Goal: Contribute content: Contribute content

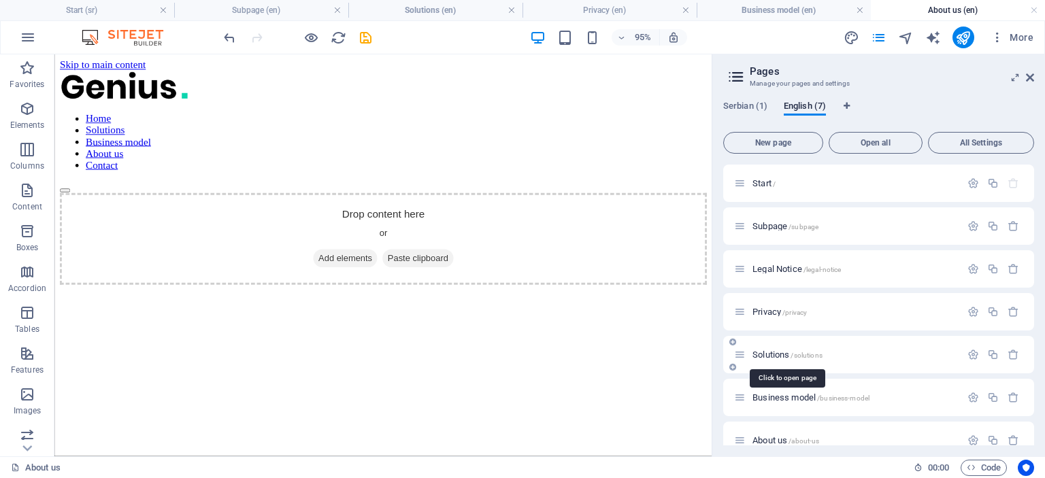
click at [772, 351] on span "Solutions /solutions" at bounding box center [787, 355] width 70 height 10
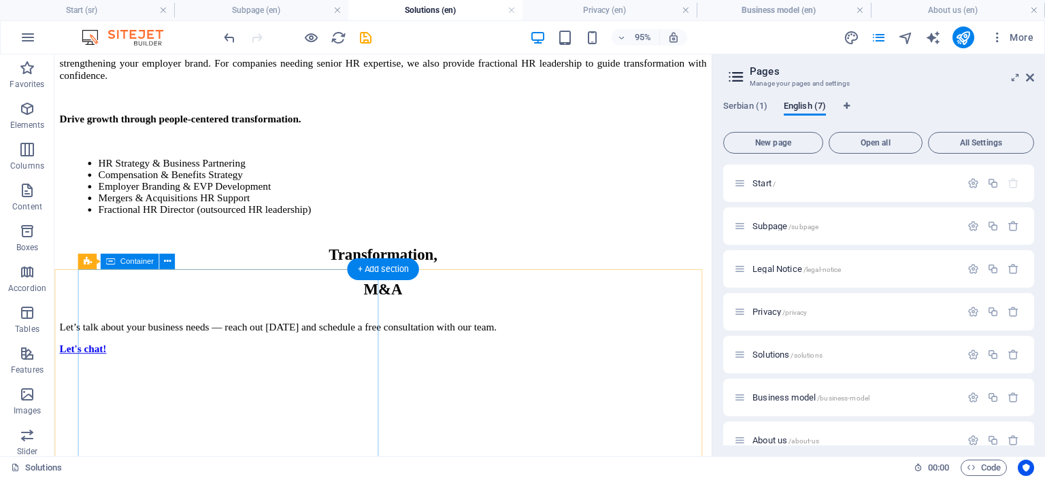
scroll to position [1525, 0]
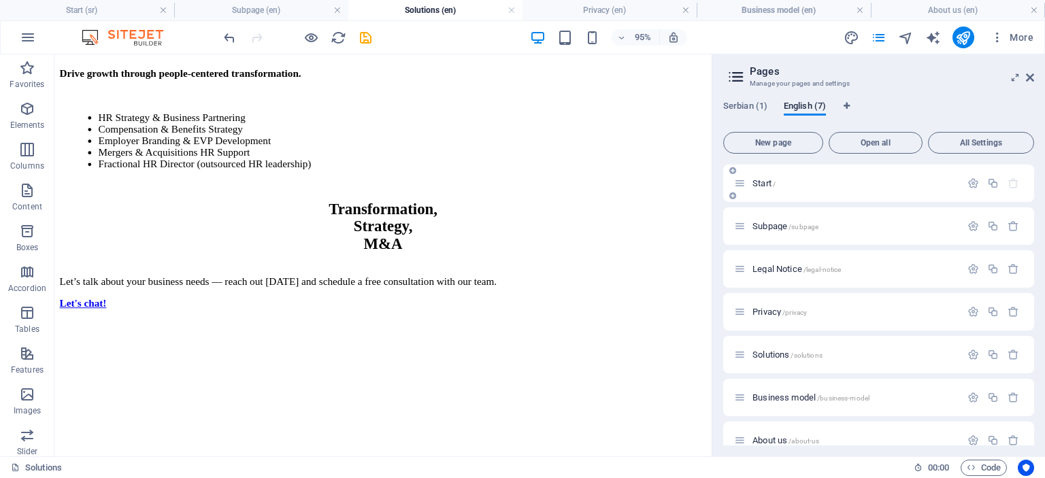
click at [760, 182] on span "Start /" at bounding box center [763, 183] width 23 height 10
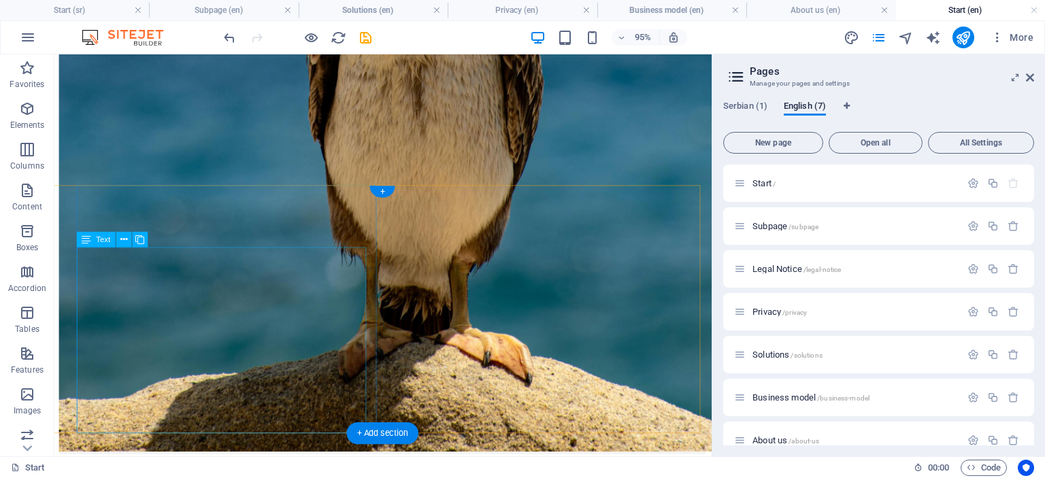
scroll to position [796, 1]
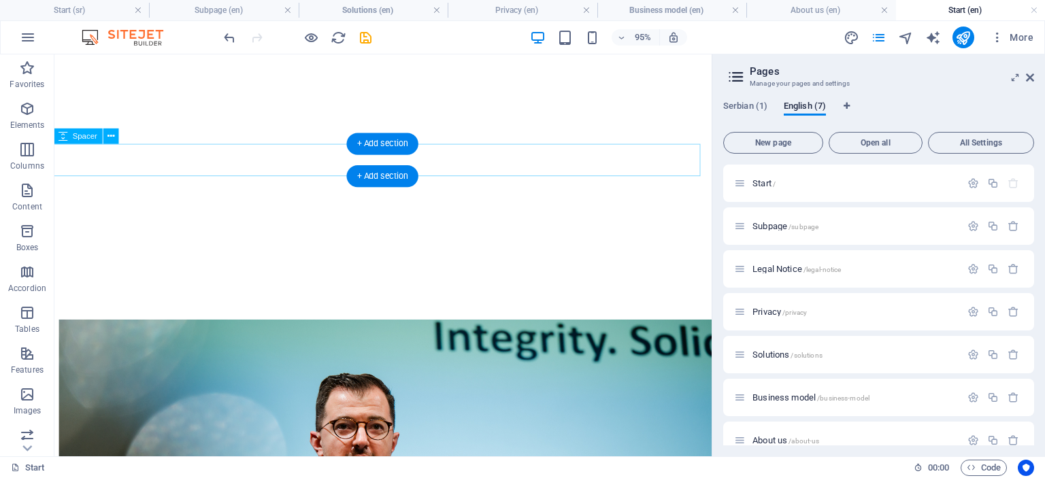
scroll to position [2019, 1]
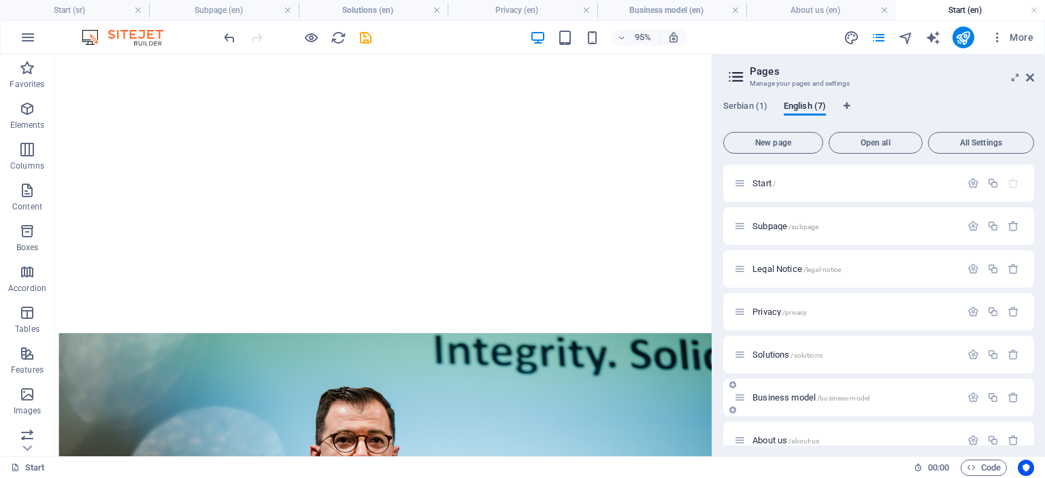
click at [764, 394] on span "Business model /business-model" at bounding box center [810, 397] width 117 height 10
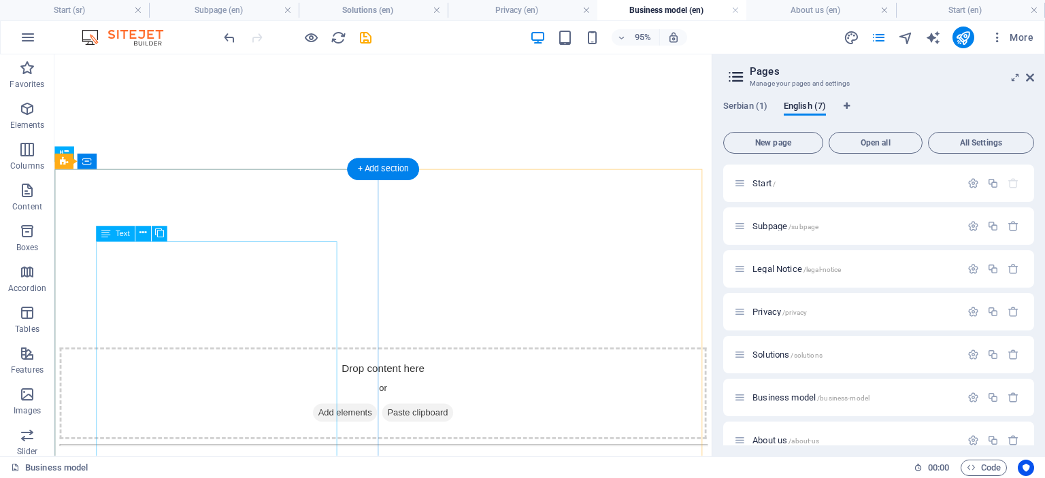
scroll to position [1019, 0]
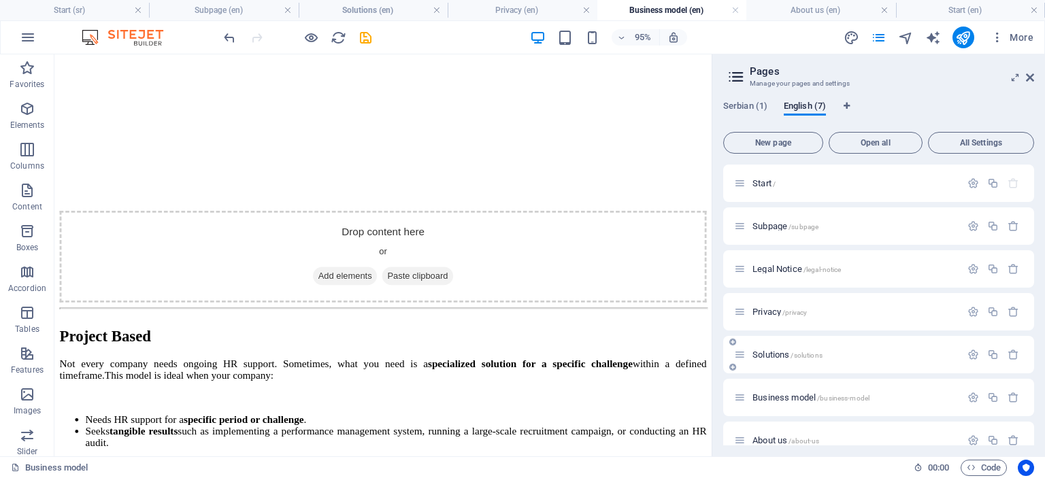
click at [775, 354] on span "Solutions /solutions" at bounding box center [787, 355] width 70 height 10
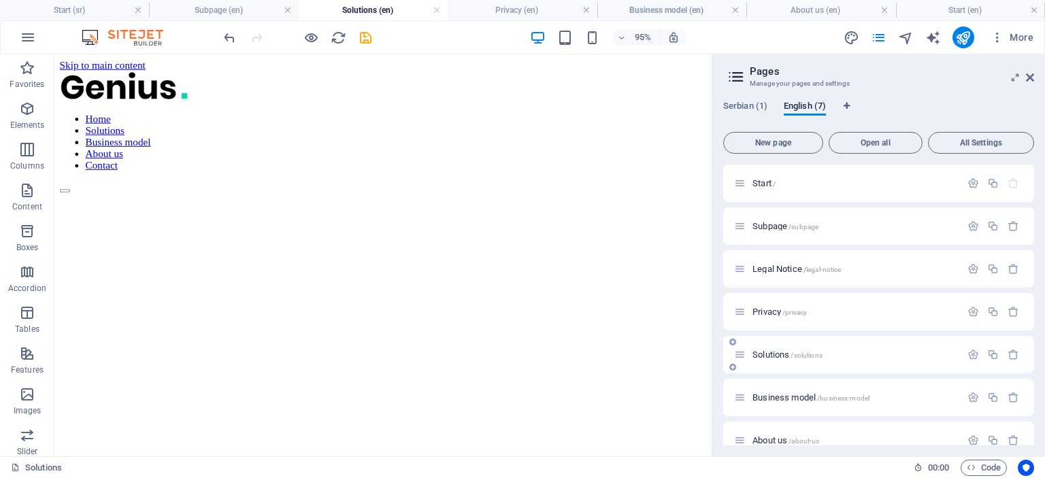
scroll to position [0, 0]
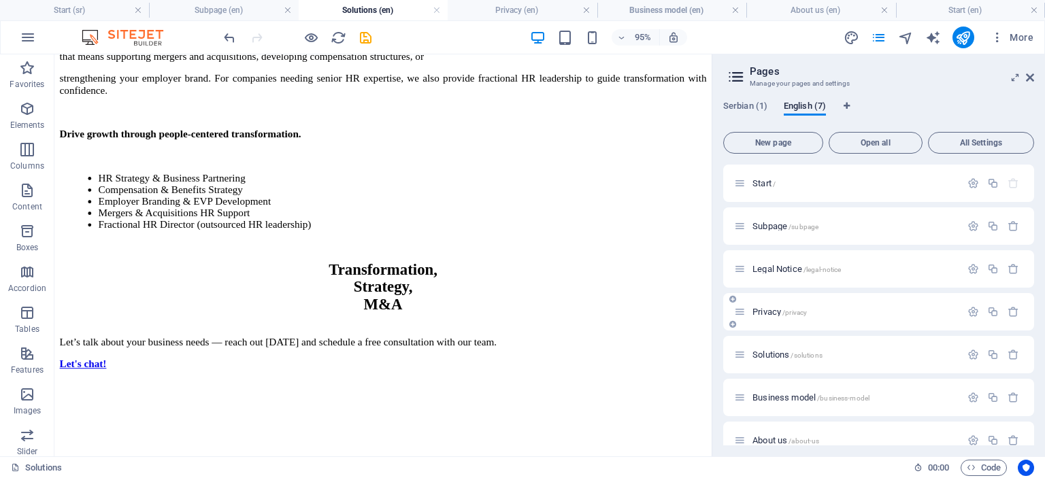
click at [789, 315] on span "/privacy" at bounding box center [794, 312] width 24 height 7
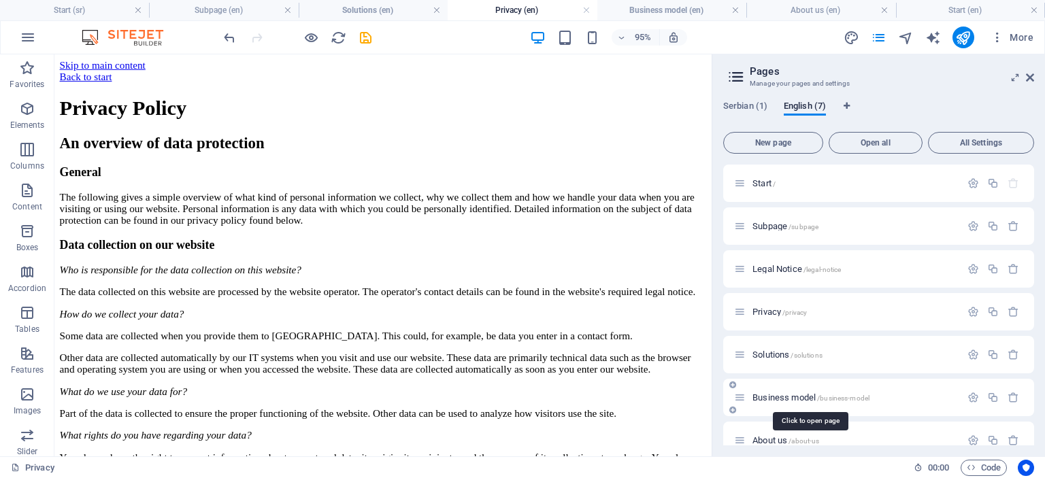
click at [775, 394] on span "Business model /business-model" at bounding box center [810, 397] width 117 height 10
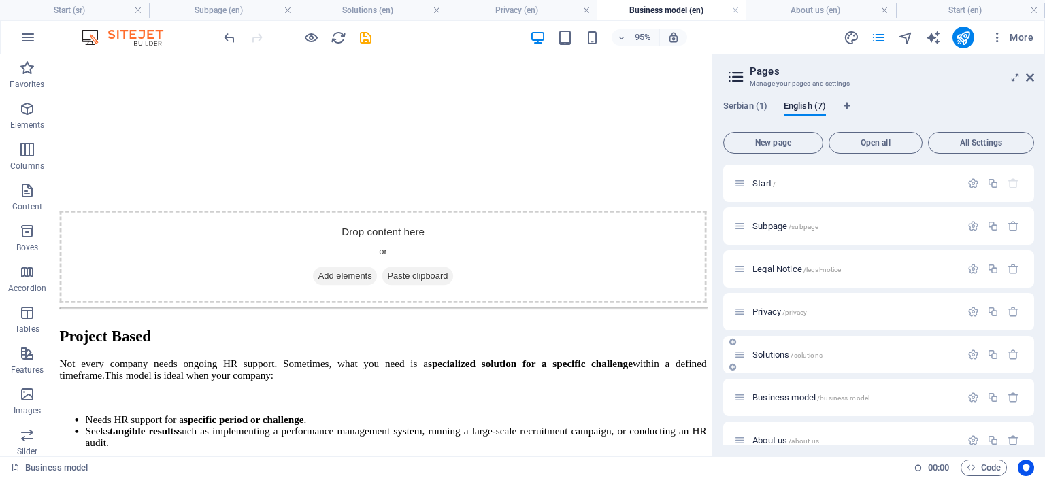
click at [773, 350] on div "Solutions /solutions" at bounding box center [847, 355] width 226 height 16
click at [764, 356] on span "Solutions /solutions" at bounding box center [787, 355] width 70 height 10
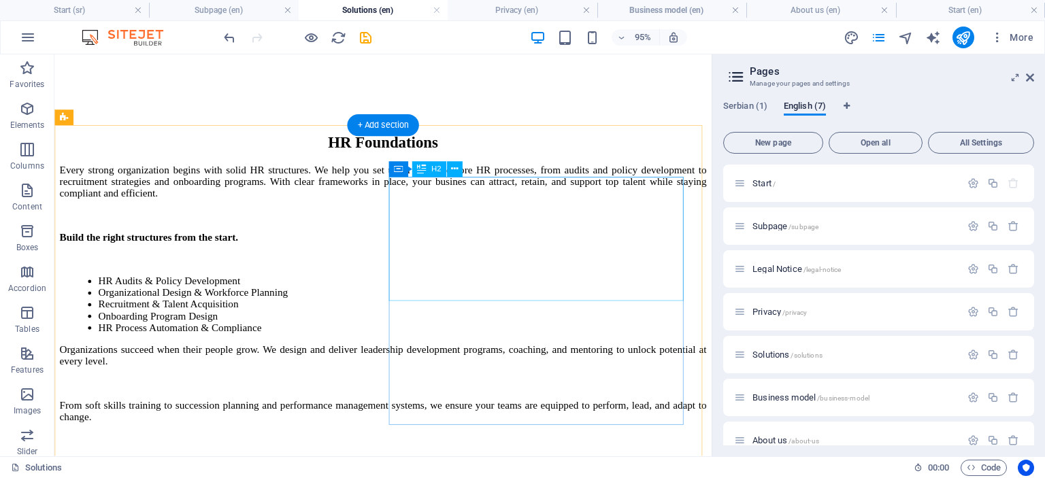
scroll to position [578, 0]
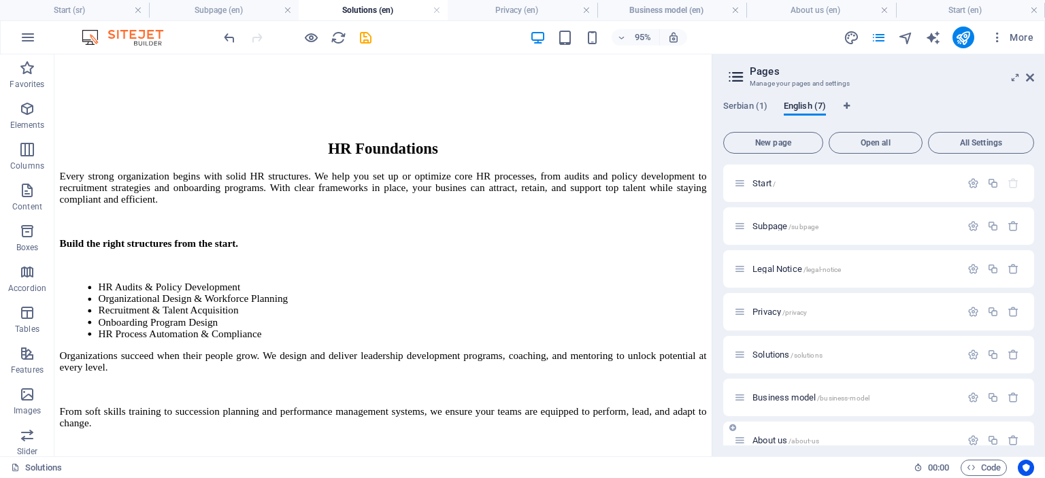
click at [765, 437] on span "About us /about-us" at bounding box center [785, 440] width 67 height 10
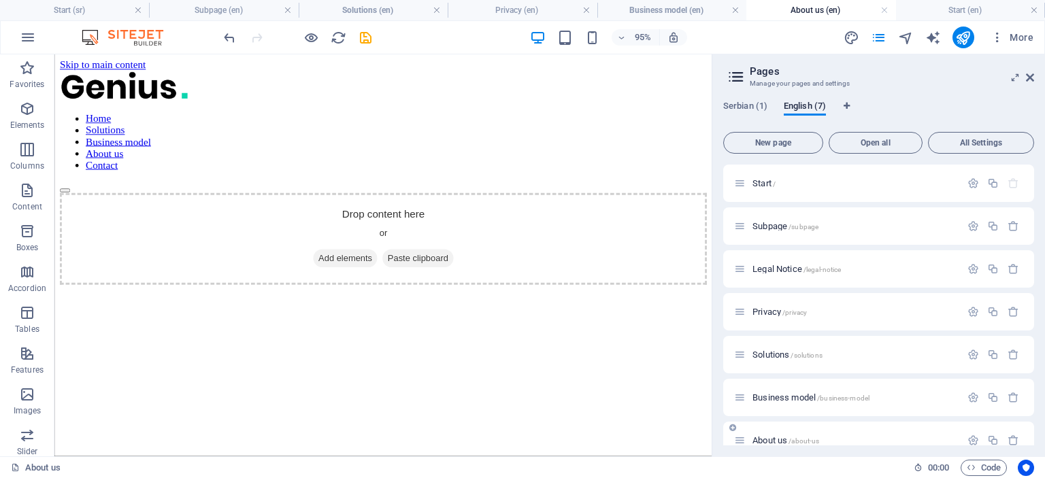
scroll to position [0, 0]
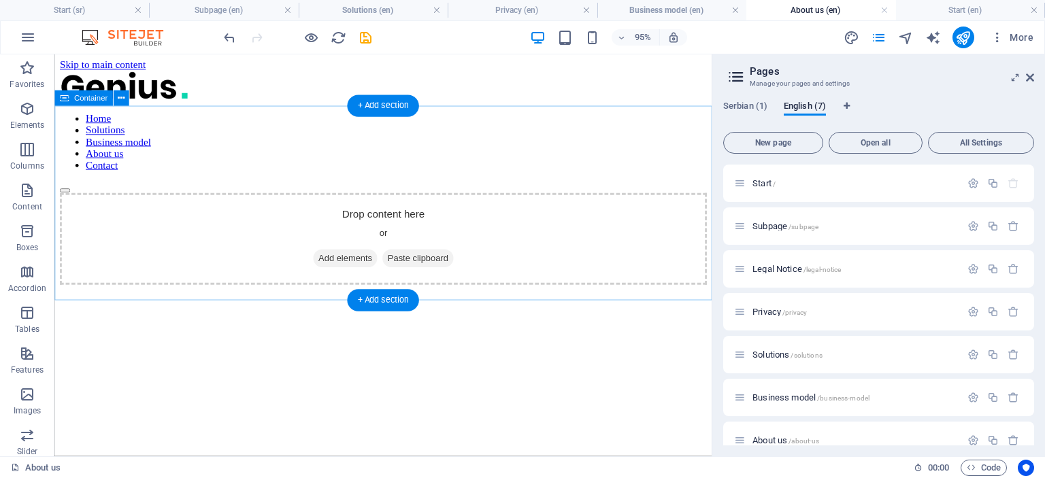
click at [349, 260] on span "Add elements" at bounding box center [359, 269] width 67 height 19
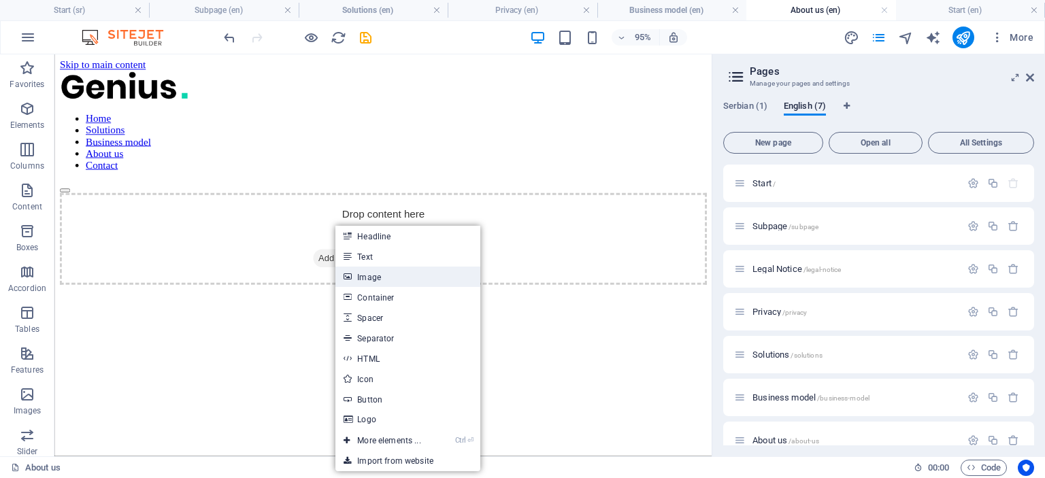
click at [381, 280] on link "Image" at bounding box center [407, 277] width 144 height 20
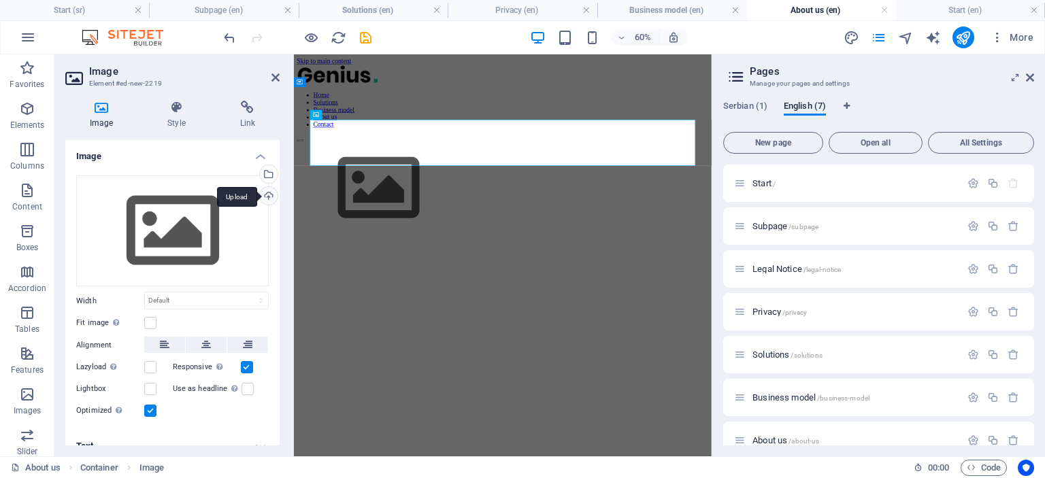
click at [269, 198] on div "Upload" at bounding box center [267, 197] width 20 height 20
click at [269, 171] on div "Select files from the file manager, stock photos, or upload file(s)" at bounding box center [267, 175] width 20 height 20
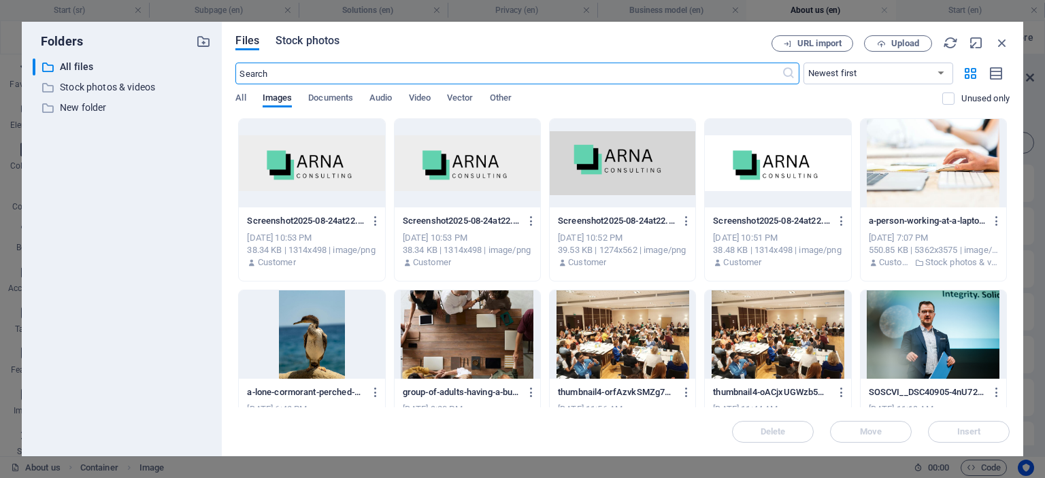
click at [302, 39] on span "Stock photos" at bounding box center [307, 41] width 64 height 16
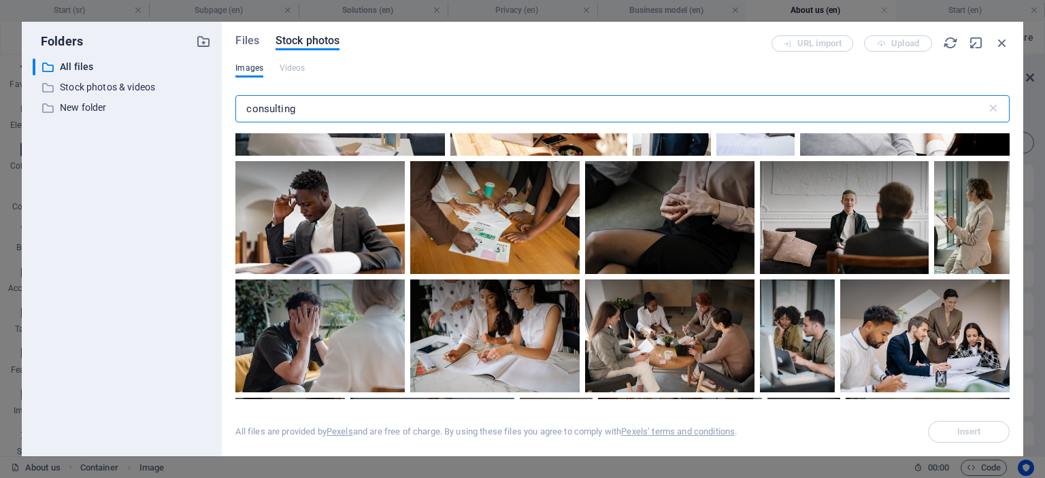
scroll to position [2741, 0]
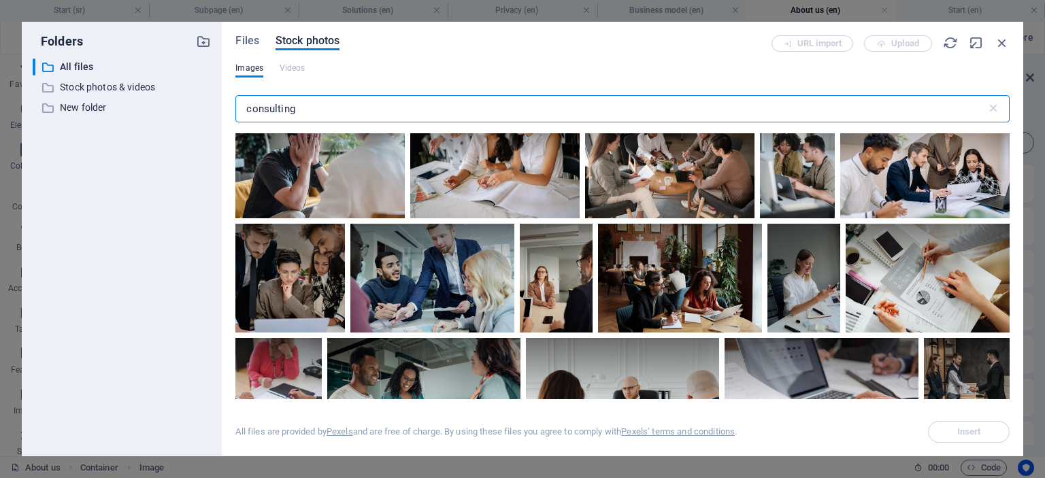
drag, startPoint x: 306, startPoint y: 109, endPoint x: 237, endPoint y: 109, distance: 69.4
click at [237, 109] on input "consulting" at bounding box center [610, 108] width 750 height 27
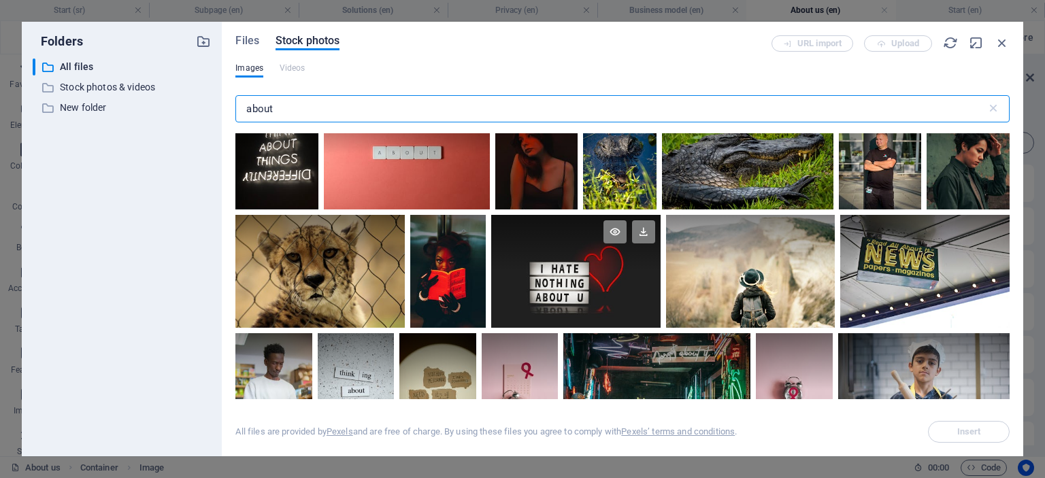
scroll to position [29, 0]
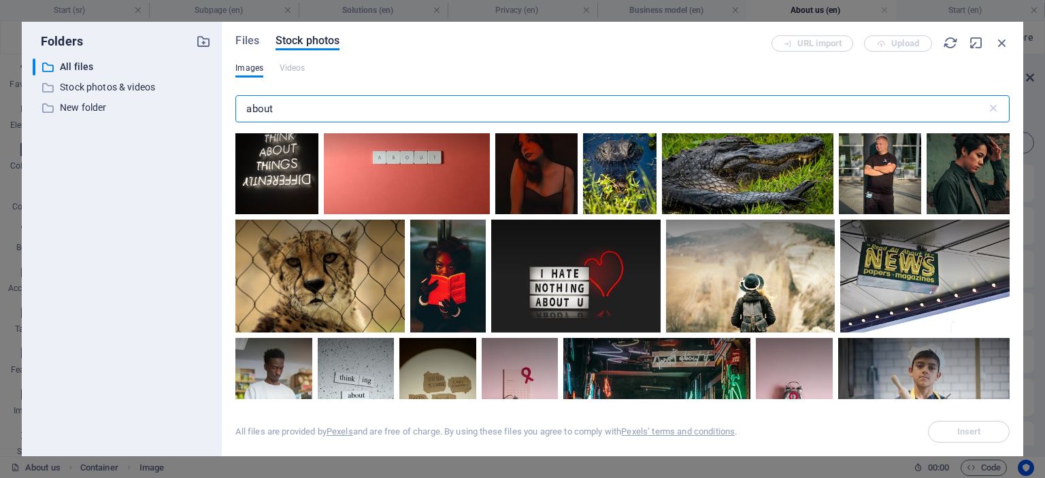
drag, startPoint x: 299, startPoint y: 115, endPoint x: 242, endPoint y: 109, distance: 57.4
click at [242, 109] on input "about" at bounding box center [610, 108] width 750 height 27
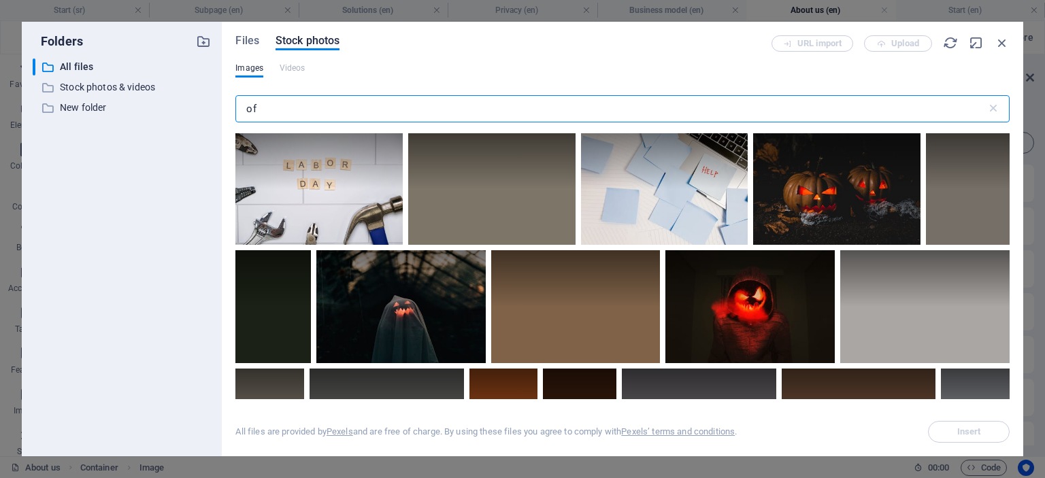
type input "o"
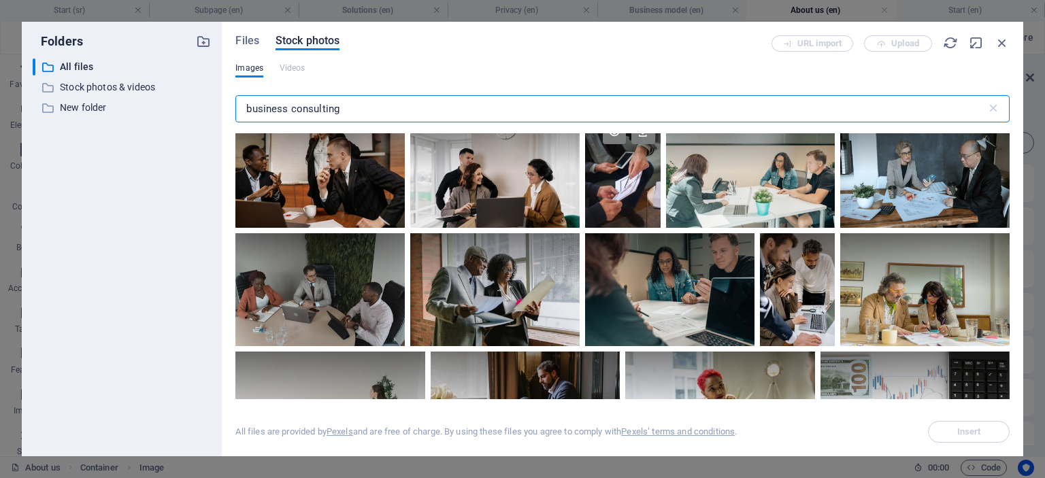
scroll to position [348, 0]
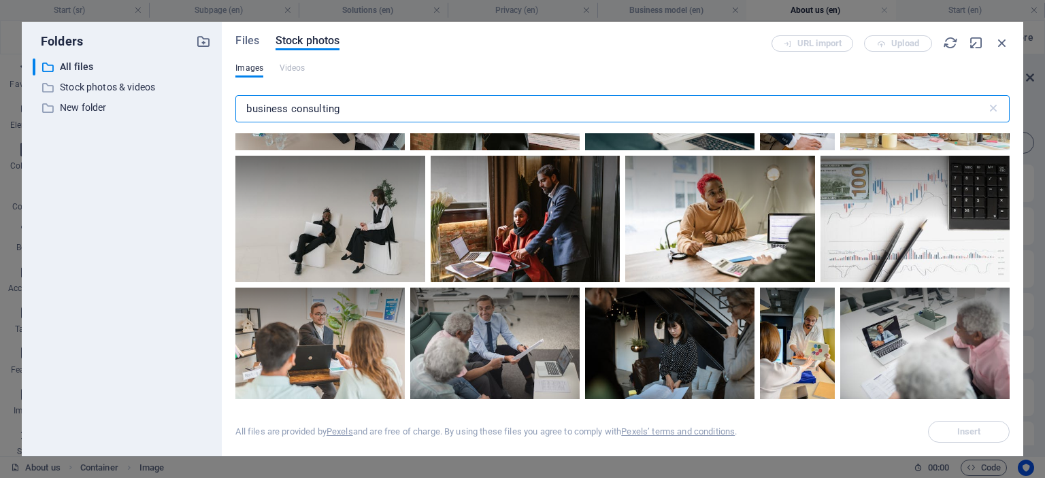
drag, startPoint x: 291, startPoint y: 110, endPoint x: 234, endPoint y: 108, distance: 57.2
click at [234, 108] on div "Files Stock photos URL import Upload Images Videos business consulting ​ All fi…" at bounding box center [622, 239] width 801 height 435
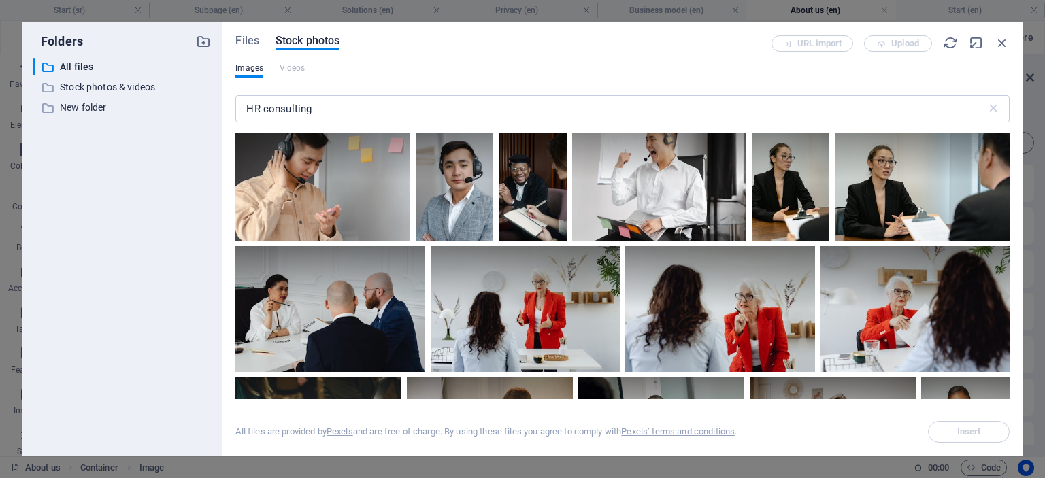
scroll to position [3810, 0]
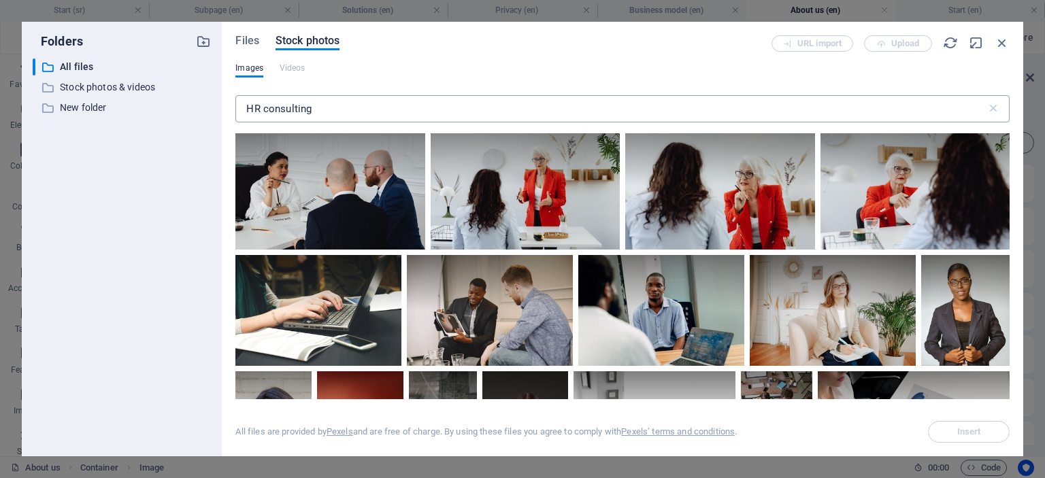
click at [266, 105] on input "HR consulting" at bounding box center [610, 108] width 750 height 27
click at [265, 108] on input "HR consulting" at bounding box center [610, 108] width 750 height 27
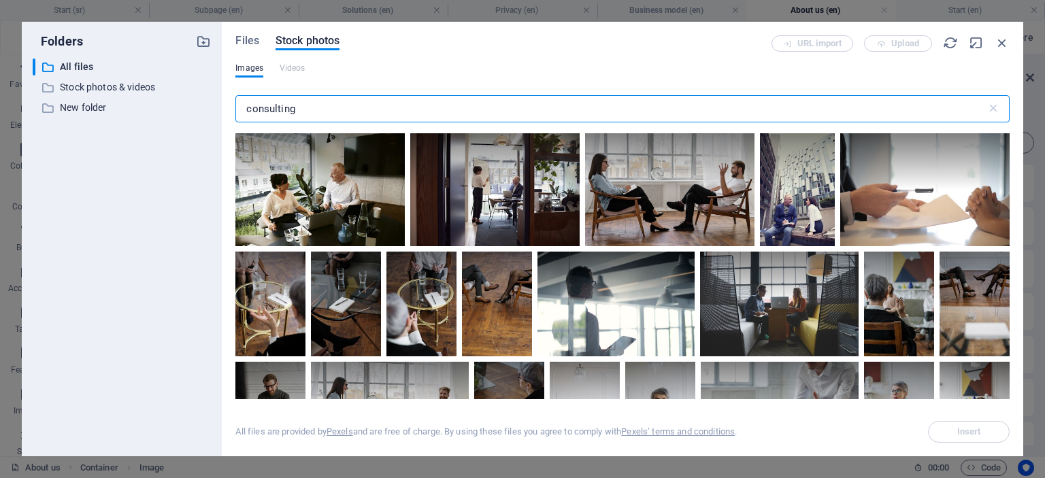
click at [372, 114] on input "consulting" at bounding box center [610, 108] width 750 height 27
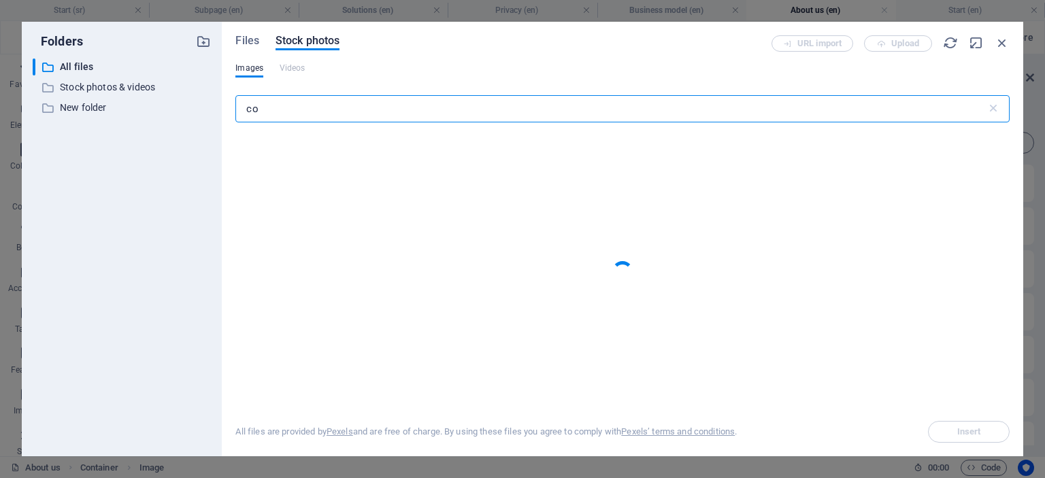
type input "c"
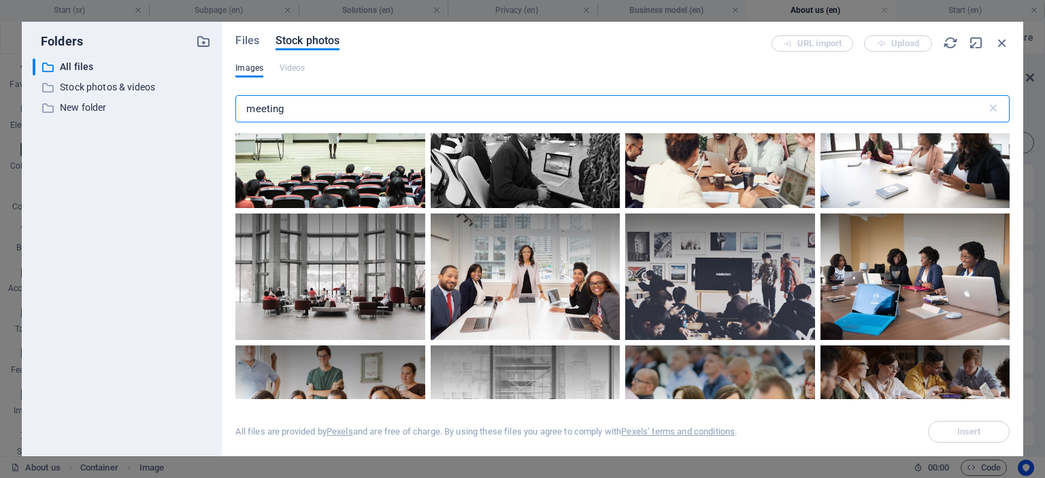
scroll to position [1504, 0]
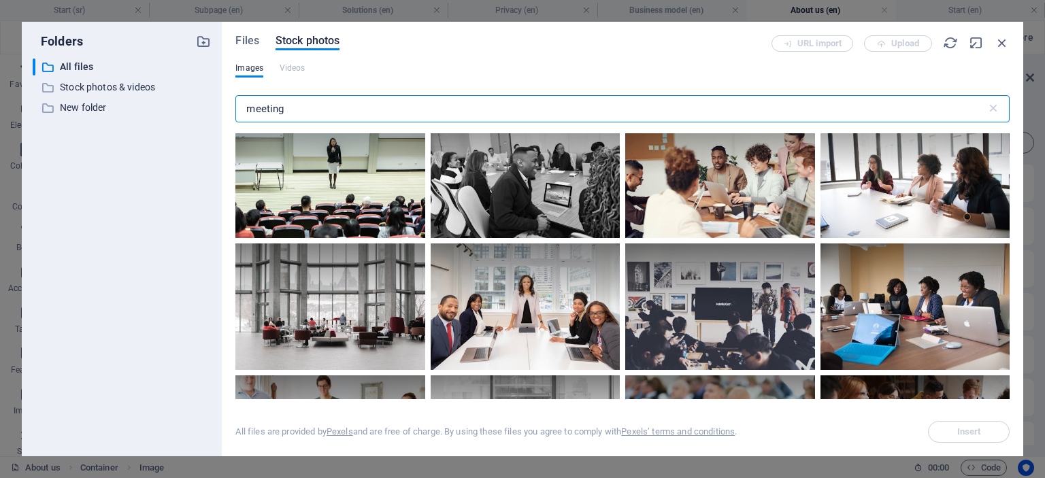
drag, startPoint x: 289, startPoint y: 102, endPoint x: 230, endPoint y: 105, distance: 59.3
click at [230, 105] on div "Files Stock photos URL import Upload Images Videos meeting ​ All files are prov…" at bounding box center [622, 239] width 801 height 435
type input "t"
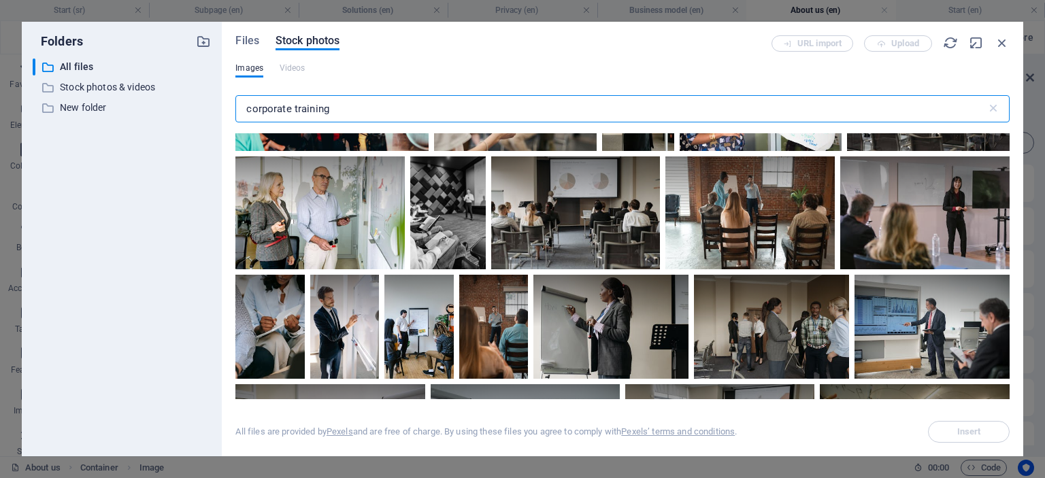
scroll to position [228, 0]
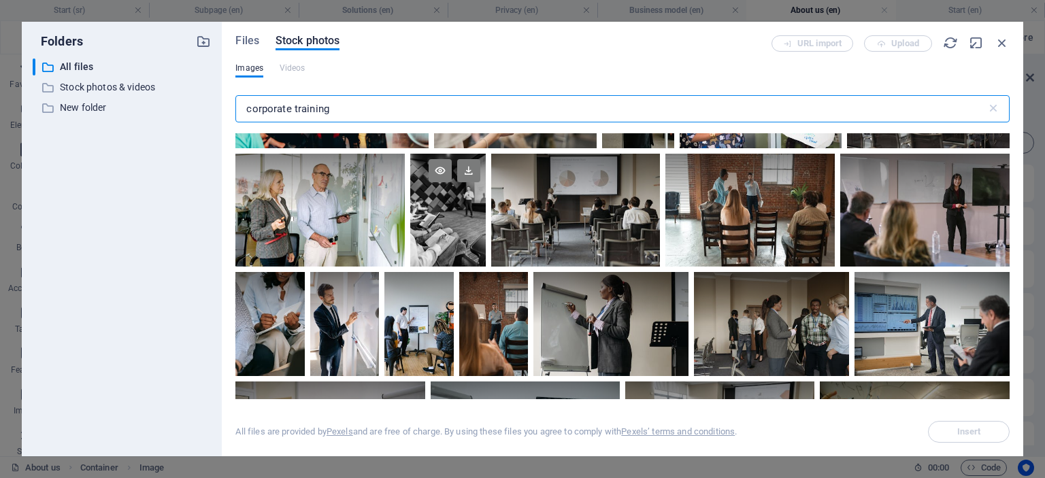
type input "corporate training"
click at [449, 209] on div at bounding box center [447, 182] width 75 height 56
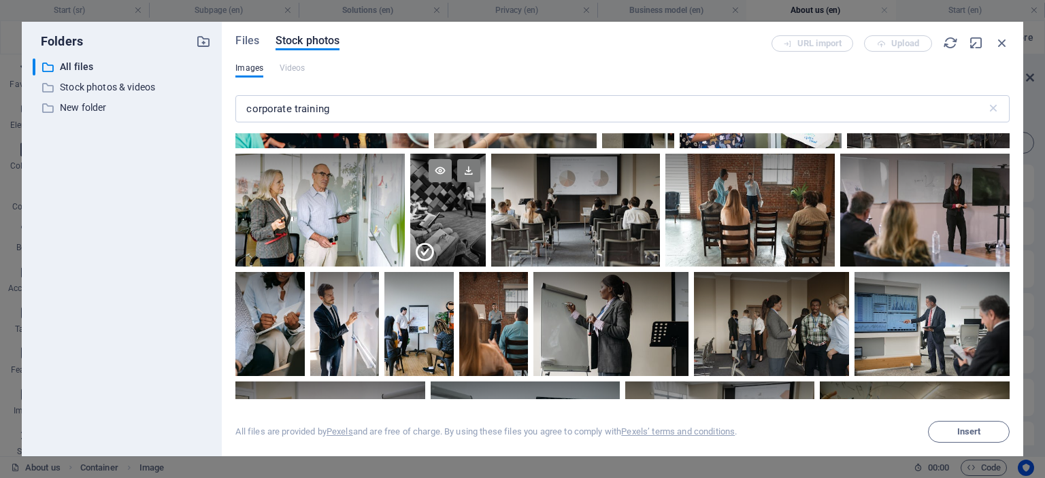
click at [440, 170] on icon at bounding box center [439, 170] width 23 height 23
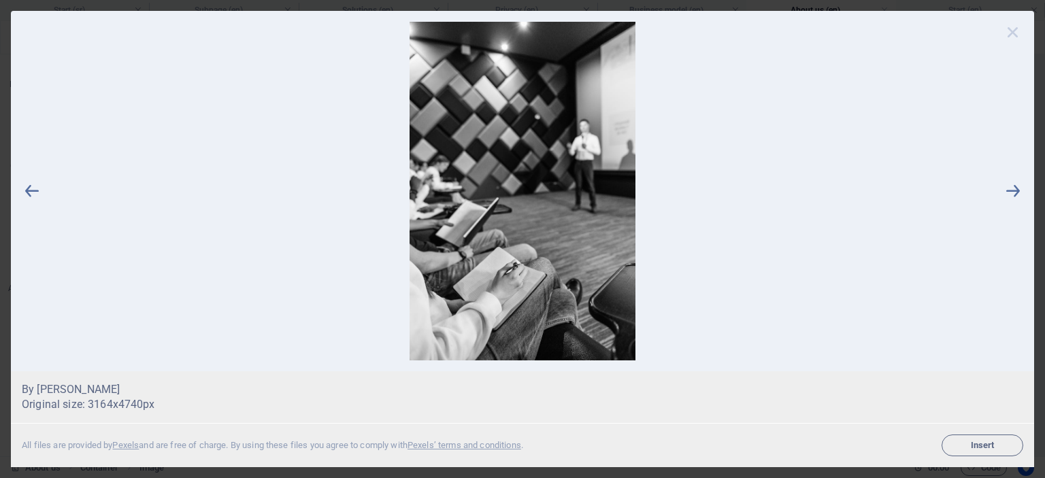
click at [1012, 29] on icon at bounding box center [1012, 32] width 20 height 20
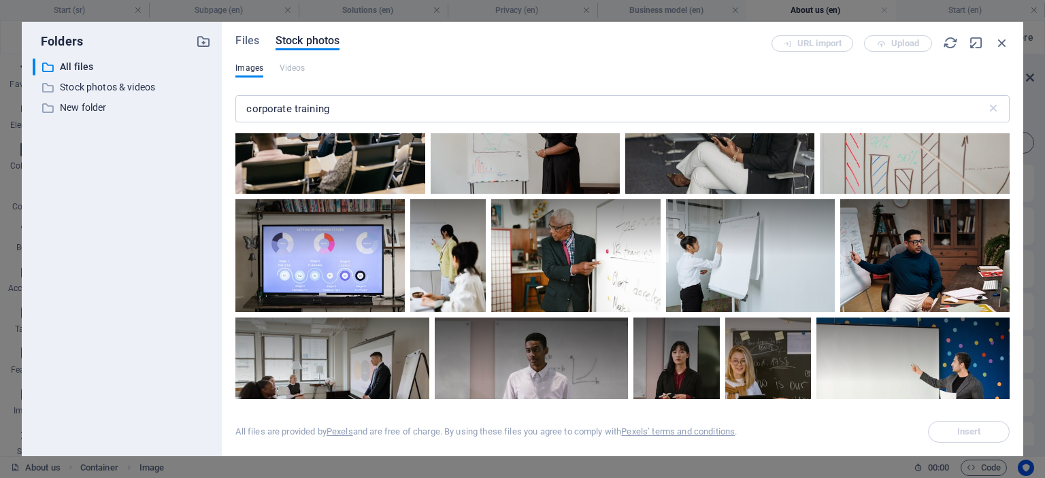
scroll to position [809, 0]
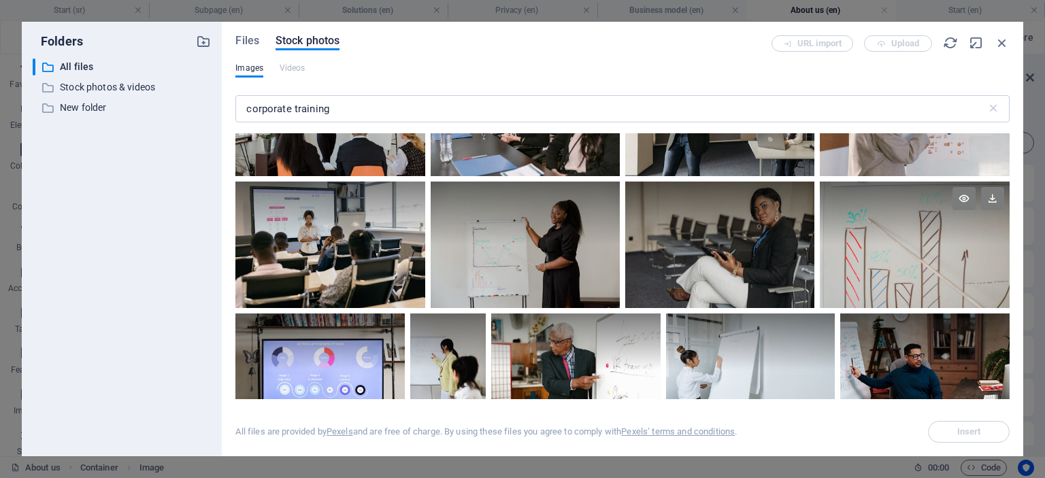
click at [907, 255] on div at bounding box center [914, 245] width 190 height 126
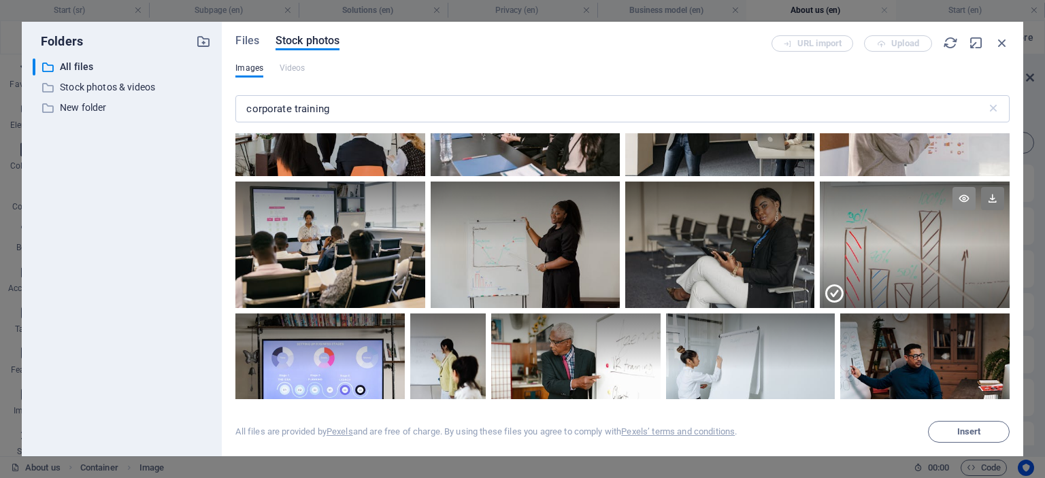
click at [960, 197] on icon at bounding box center [963, 198] width 23 height 23
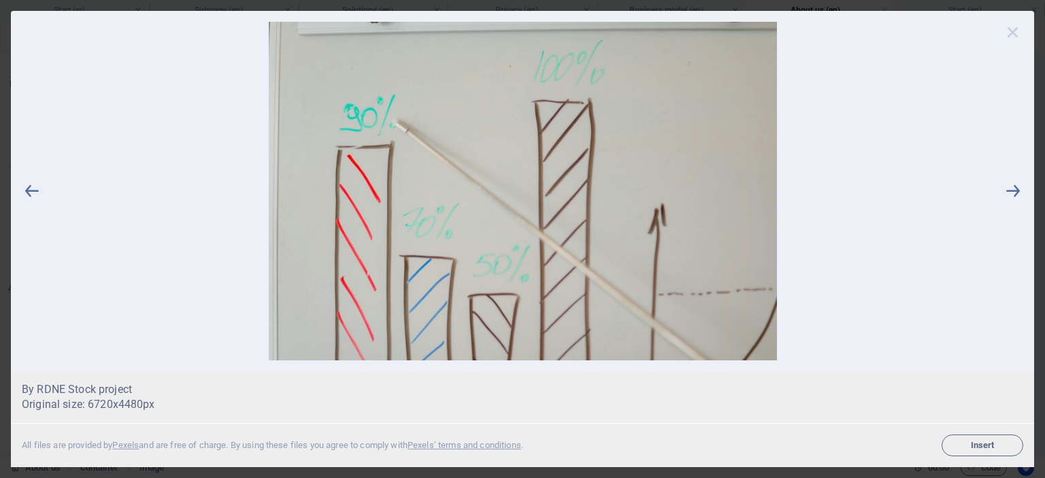
click at [1019, 28] on icon at bounding box center [1012, 32] width 20 height 20
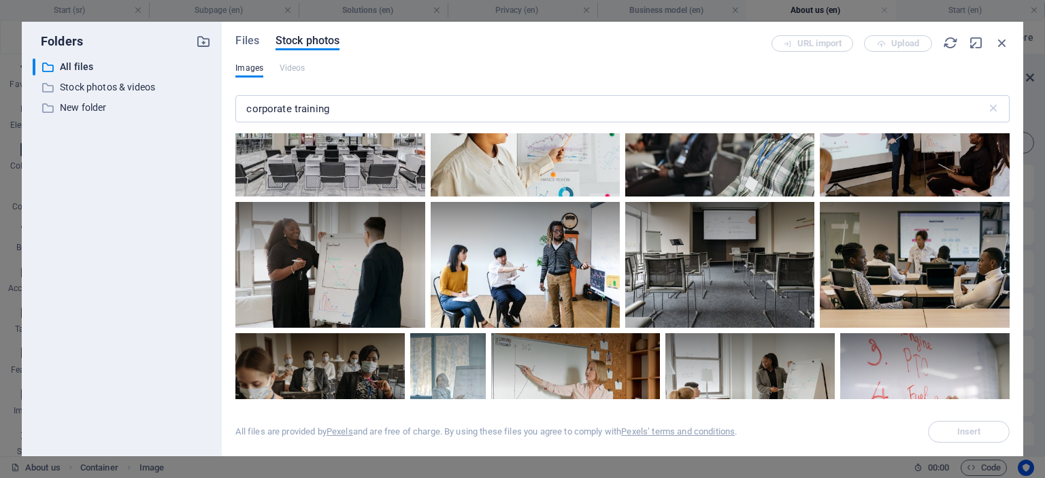
scroll to position [1546, 0]
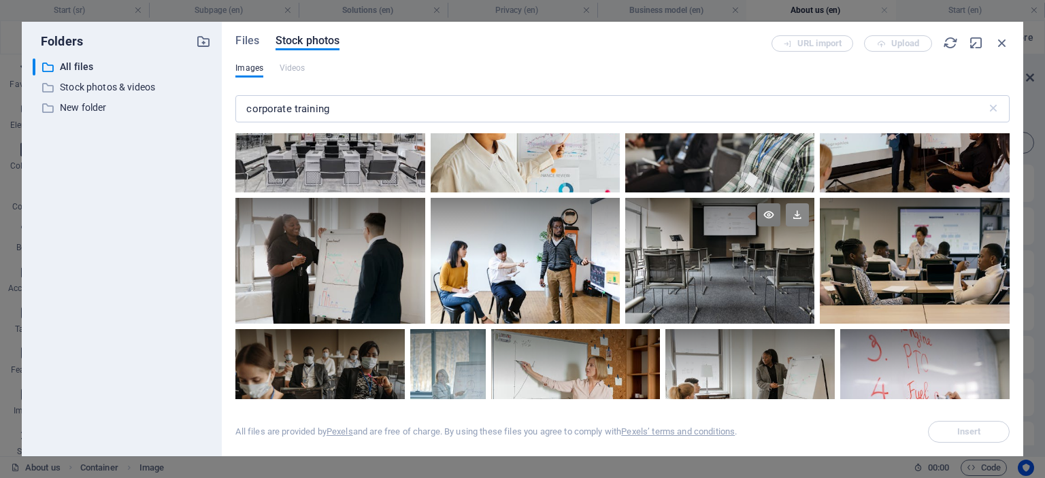
click at [792, 209] on icon at bounding box center [796, 214] width 23 height 23
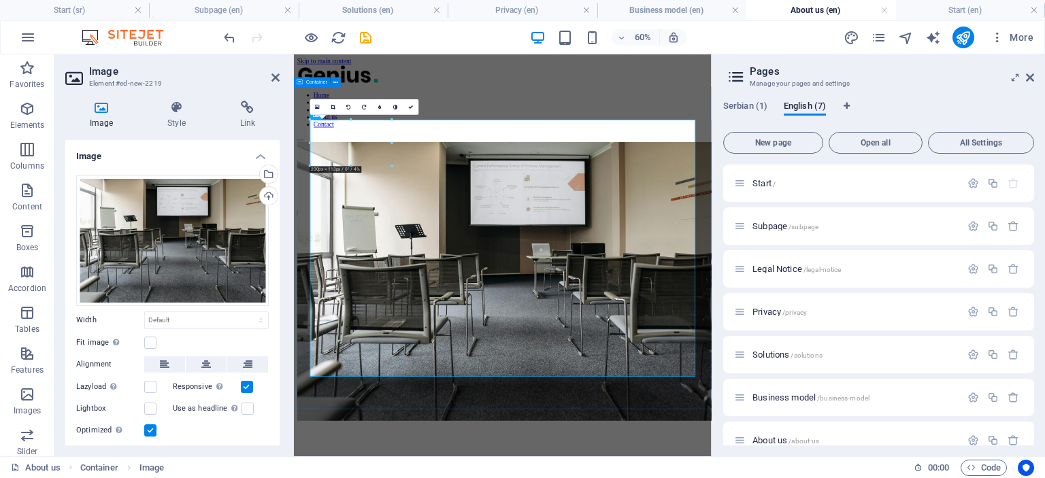
click at [983, 201] on div at bounding box center [641, 434] width 685 height 467
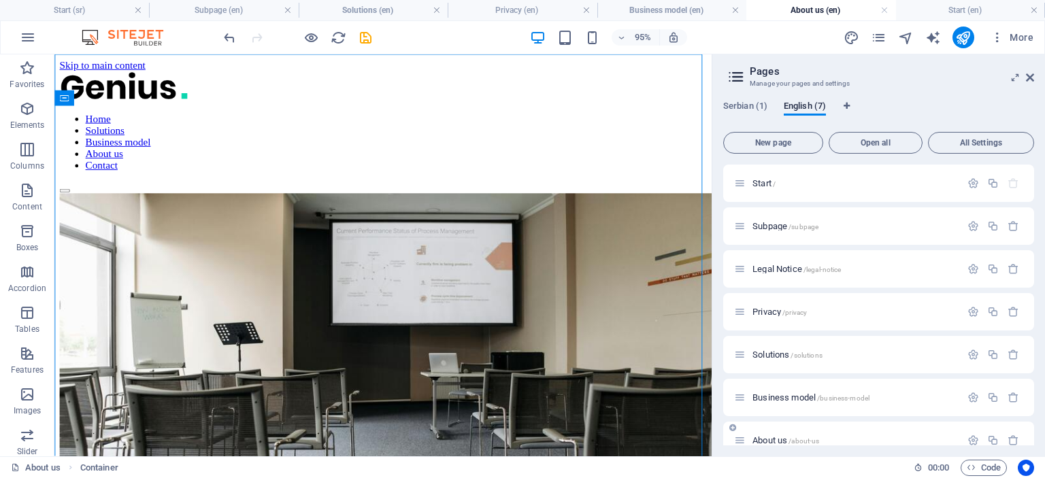
scroll to position [18, 0]
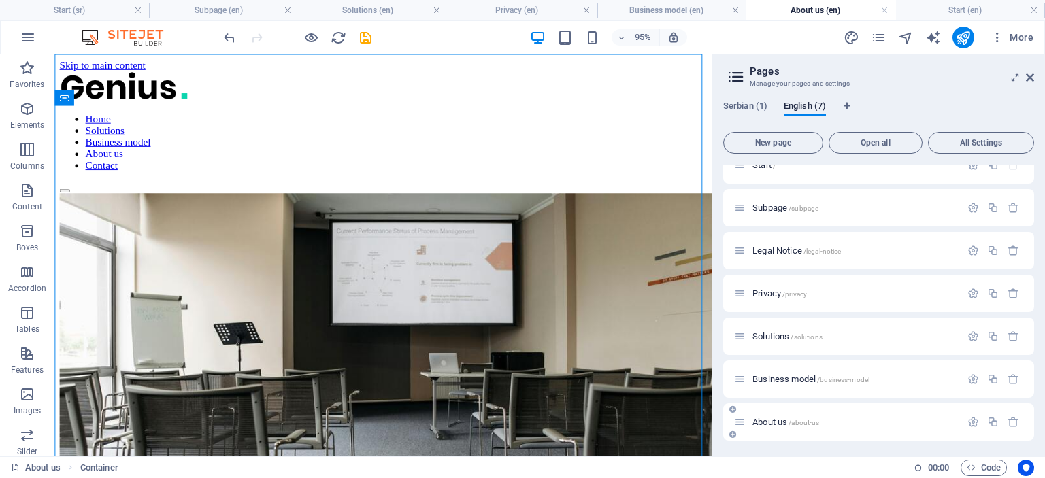
click at [773, 422] on span "About us /about-us" at bounding box center [785, 422] width 67 height 10
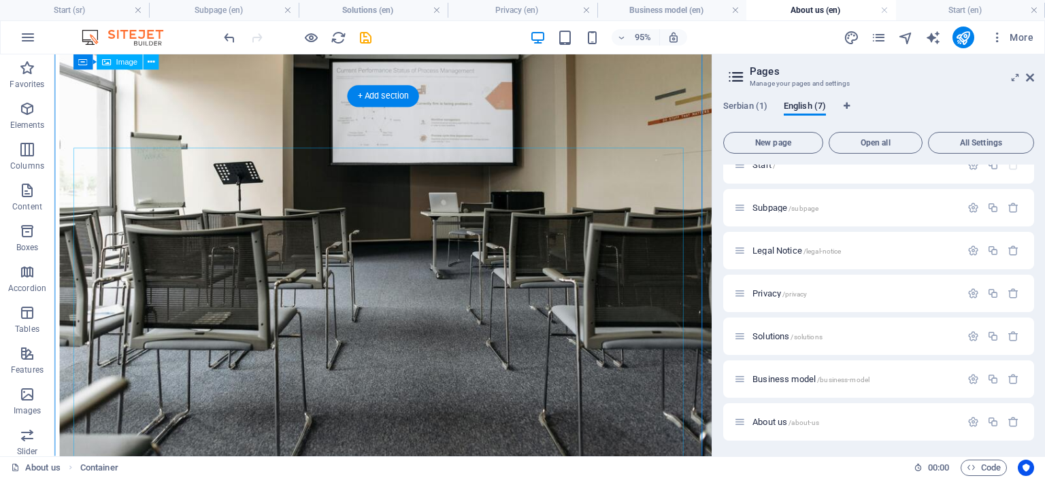
scroll to position [0, 0]
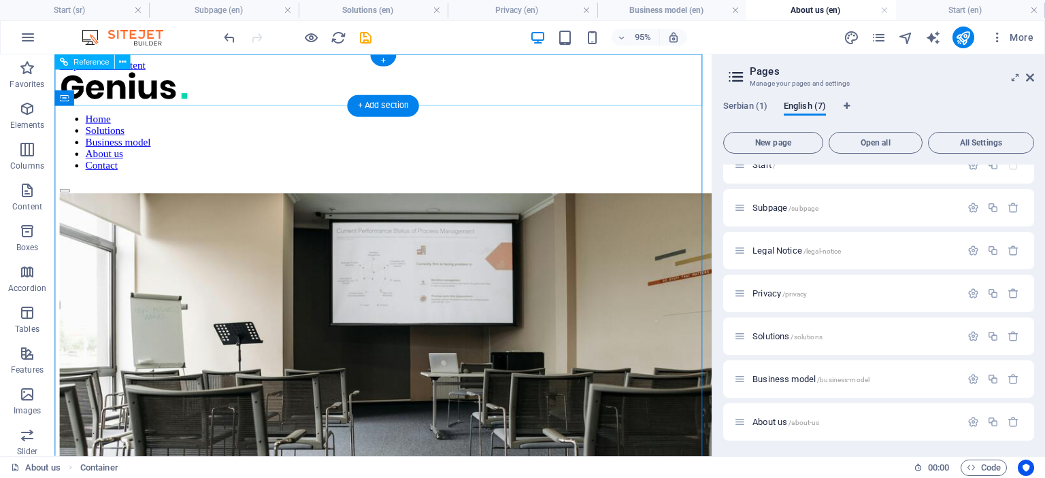
click at [290, 116] on nav "Home Solutions Business model About us Contact" at bounding box center [400, 146] width 681 height 61
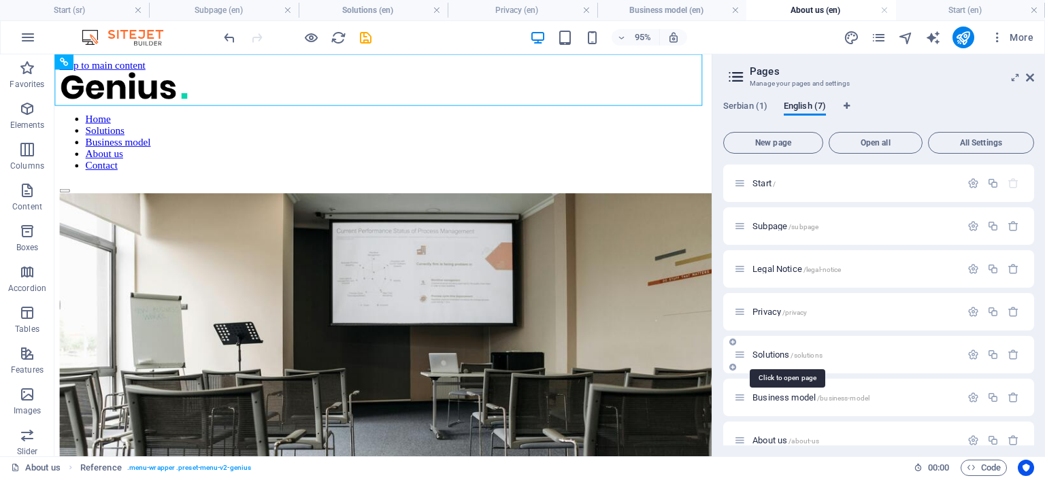
click at [762, 356] on span "Solutions /solutions" at bounding box center [787, 355] width 70 height 10
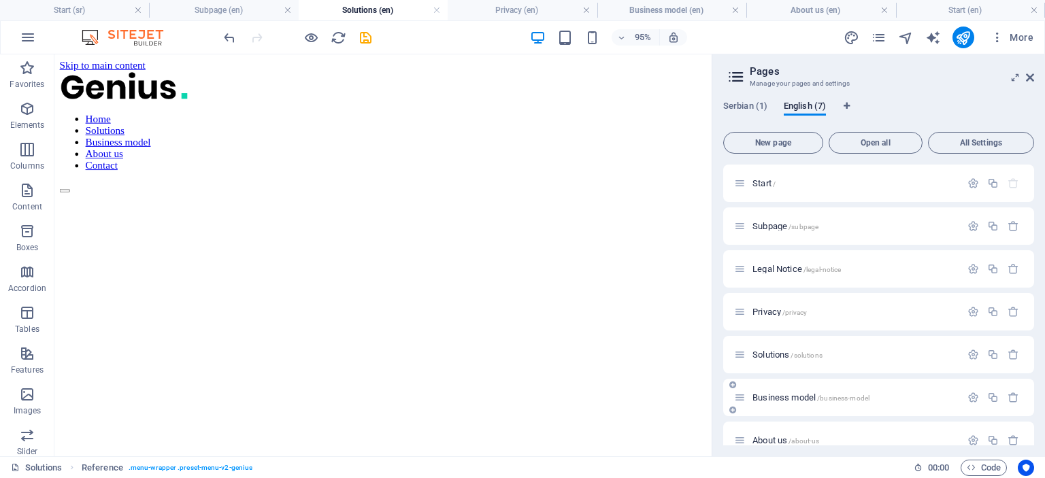
click at [766, 394] on span "Business model /business-model" at bounding box center [810, 397] width 117 height 10
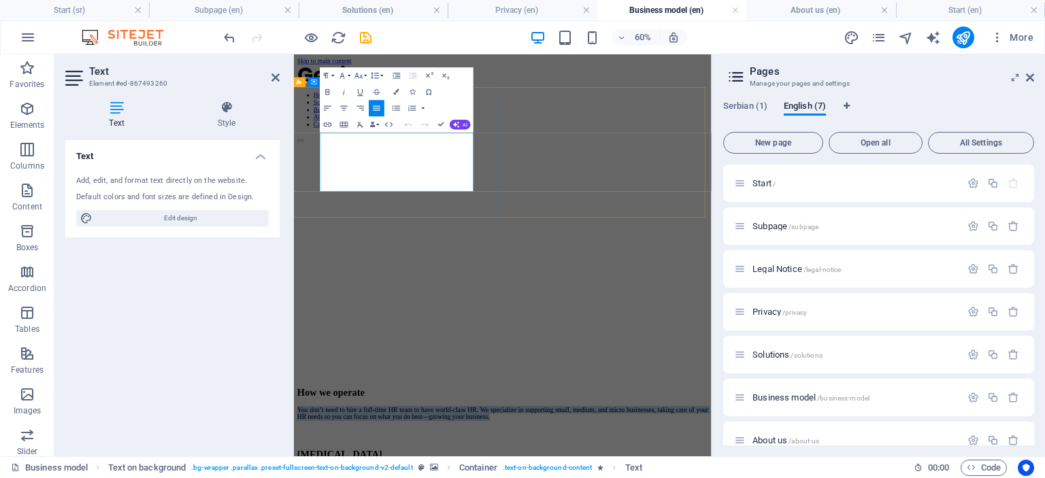
drag, startPoint x: 455, startPoint y: 256, endPoint x: 328, endPoint y: 196, distance: 139.9
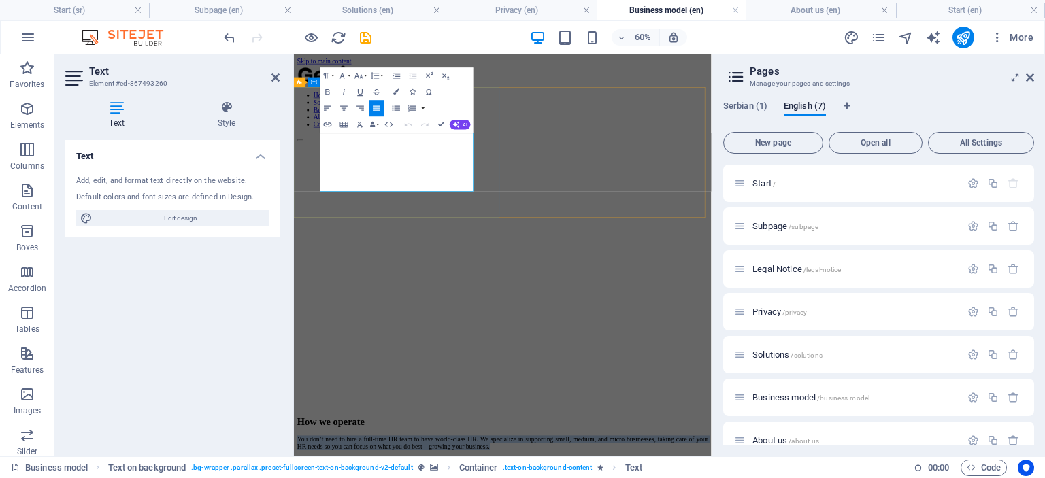
copy p "You don’t need to hire a full-time HR team to have world-class HR. We specializ…"
drag, startPoint x: 394, startPoint y: 208, endPoint x: 339, endPoint y: 214, distance: 54.7
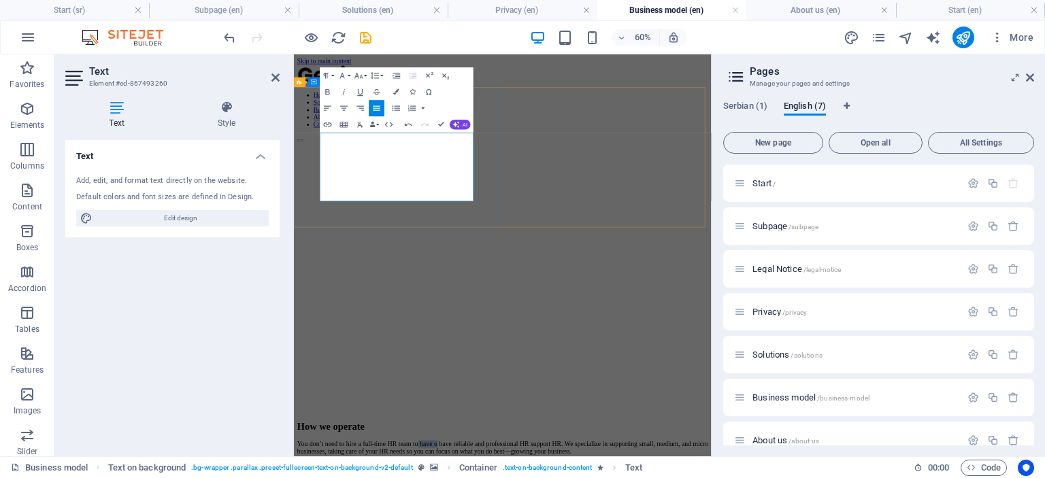
drag, startPoint x: 557, startPoint y: 192, endPoint x: 605, endPoint y: 192, distance: 48.3
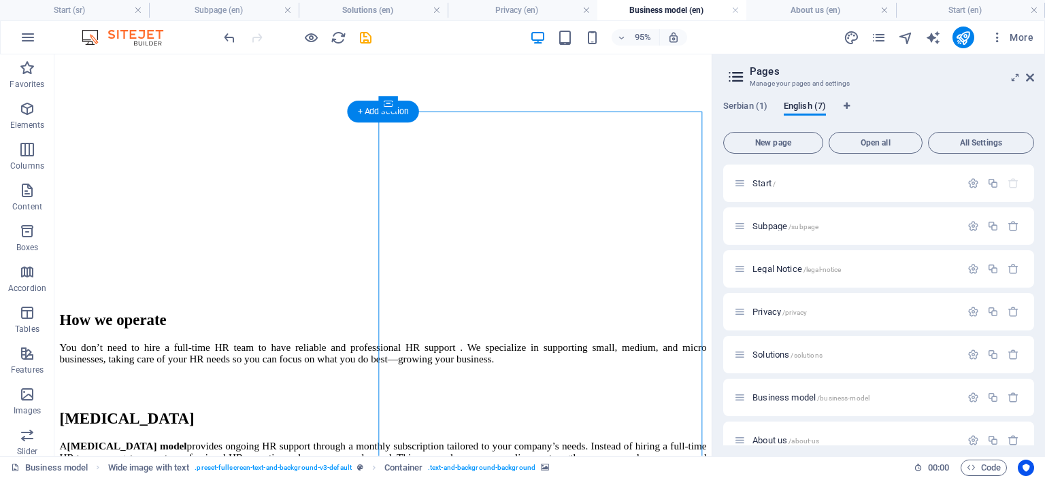
scroll to position [212, 0]
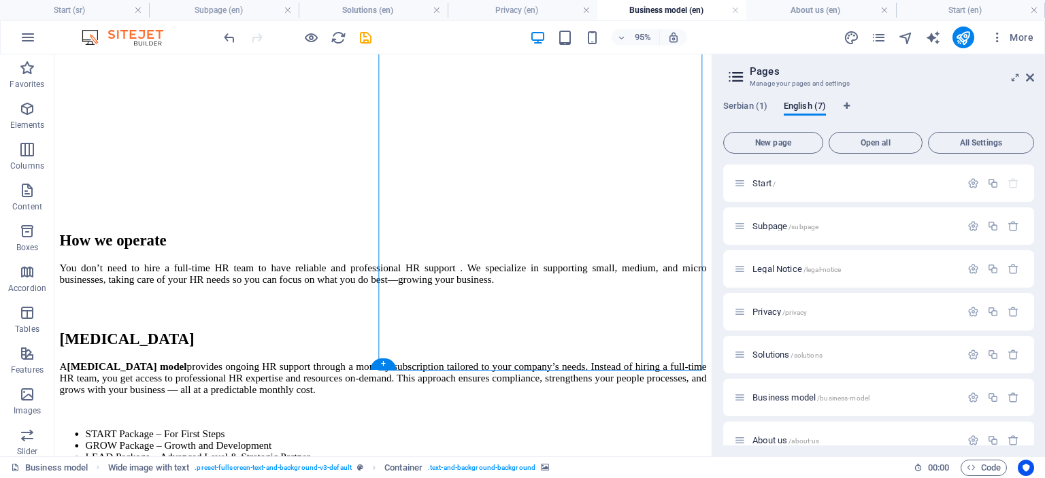
scroll to position [318, 0]
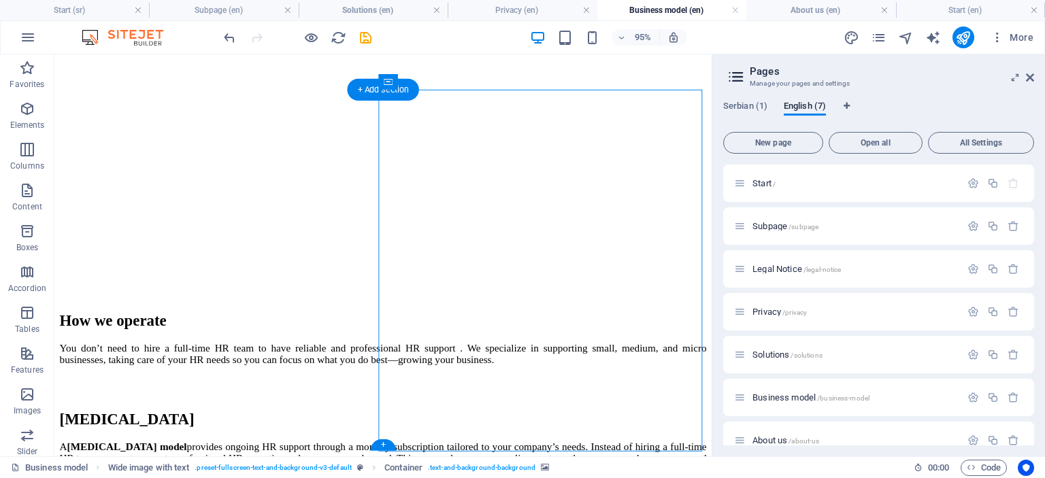
scroll to position [234, 0]
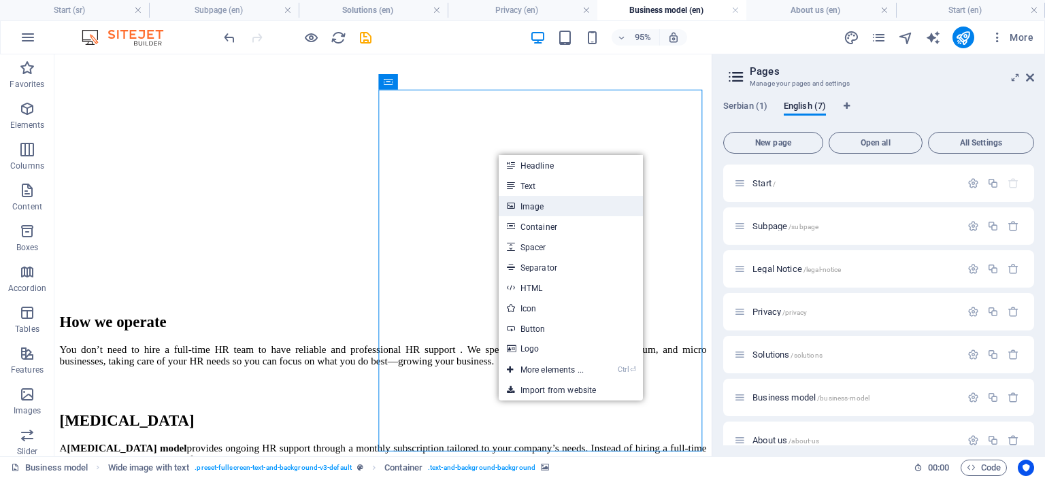
click at [540, 207] on link "Image" at bounding box center [570, 206] width 144 height 20
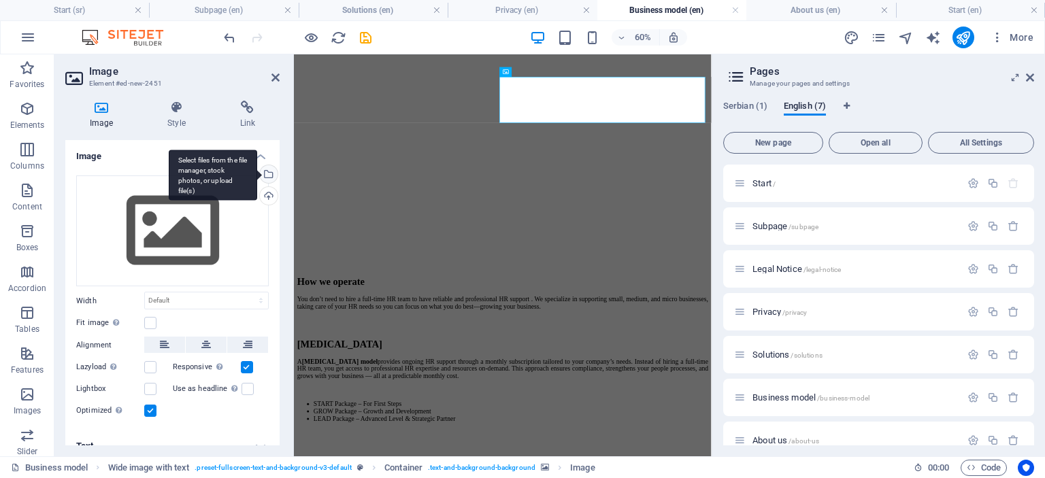
click at [266, 173] on div "Select files from the file manager, stock photos, or upload file(s)" at bounding box center [267, 175] width 20 height 20
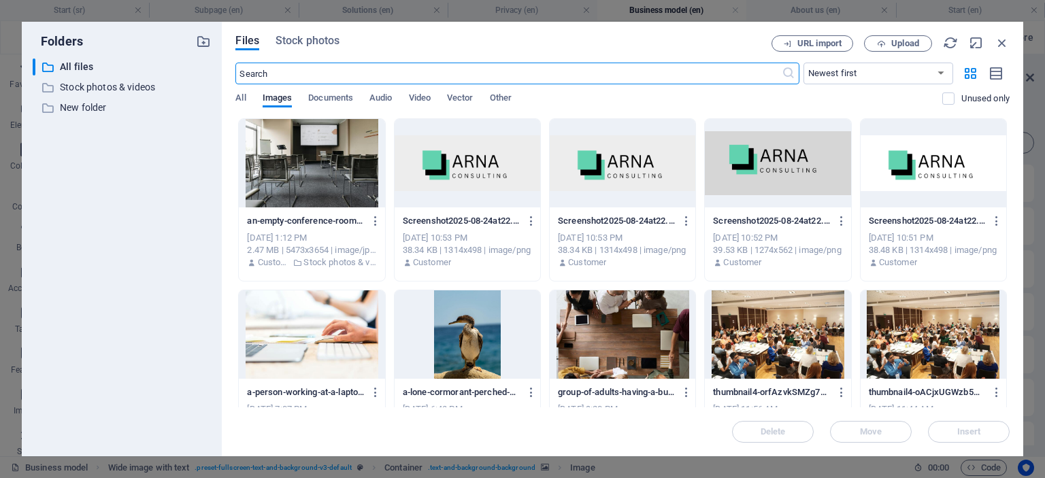
scroll to position [0, 0]
click at [303, 37] on span "Stock photos" at bounding box center [307, 41] width 64 height 16
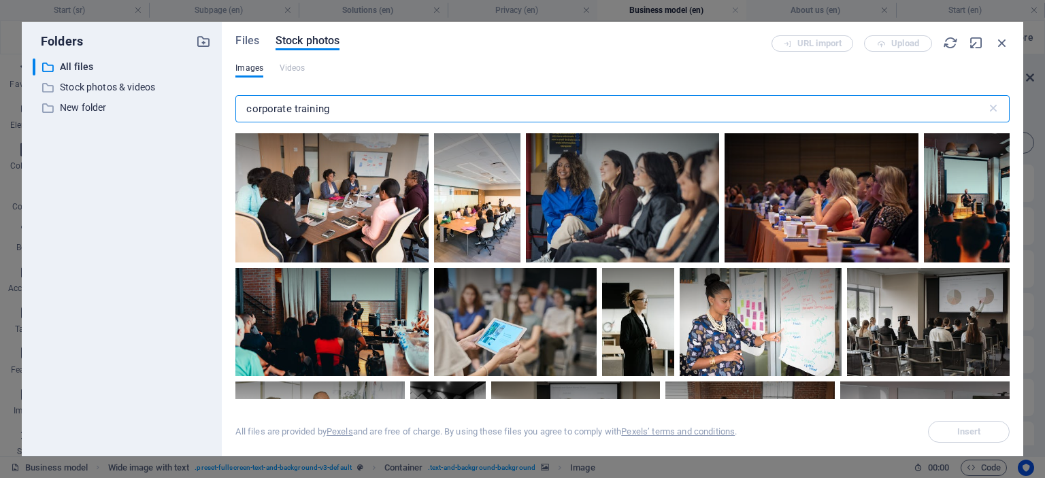
drag, startPoint x: 345, startPoint y: 105, endPoint x: 245, endPoint y: 100, distance: 99.4
click at [245, 100] on input "corporate training" at bounding box center [610, 108] width 750 height 27
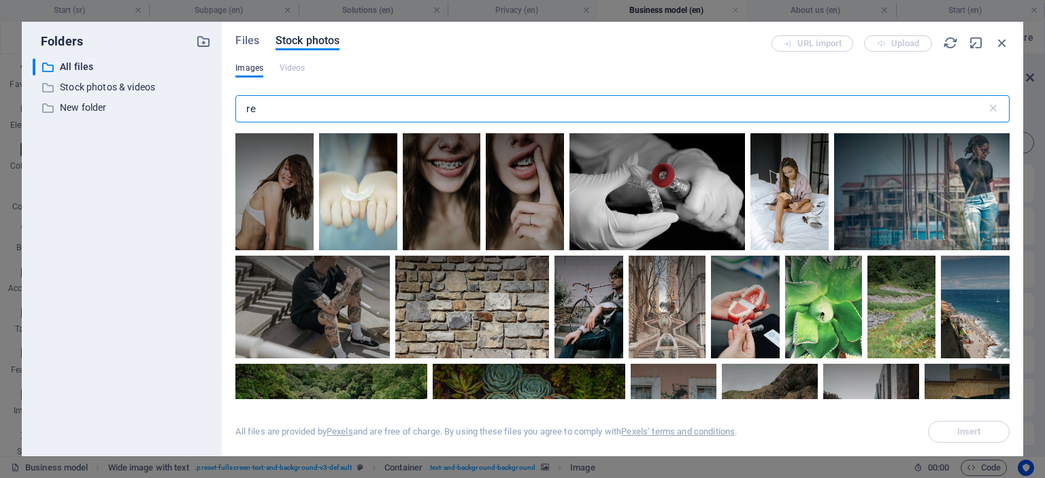
type input "r"
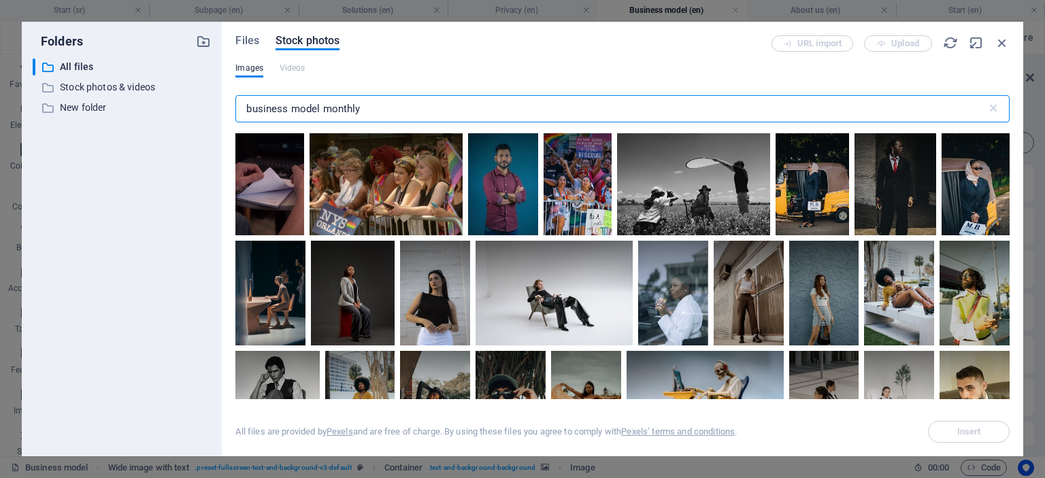
drag, startPoint x: 319, startPoint y: 109, endPoint x: 234, endPoint y: 114, distance: 85.1
click at [234, 114] on div "Files Stock photos URL import Upload Images Videos business model monthly ​ All…" at bounding box center [622, 239] width 801 height 435
type input "monthly"
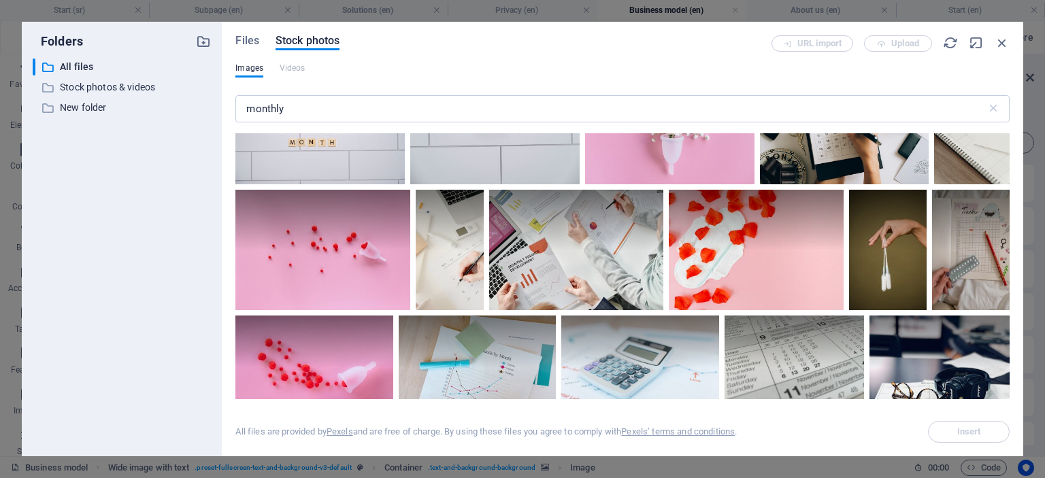
scroll to position [61, 0]
click at [615, 203] on icon at bounding box center [617, 207] width 23 height 23
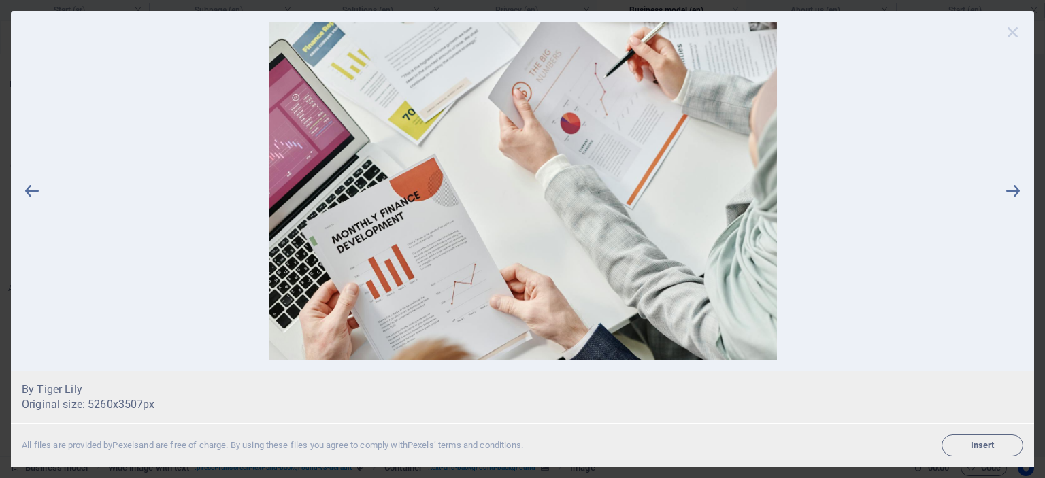
click at [1015, 28] on icon at bounding box center [1012, 32] width 20 height 20
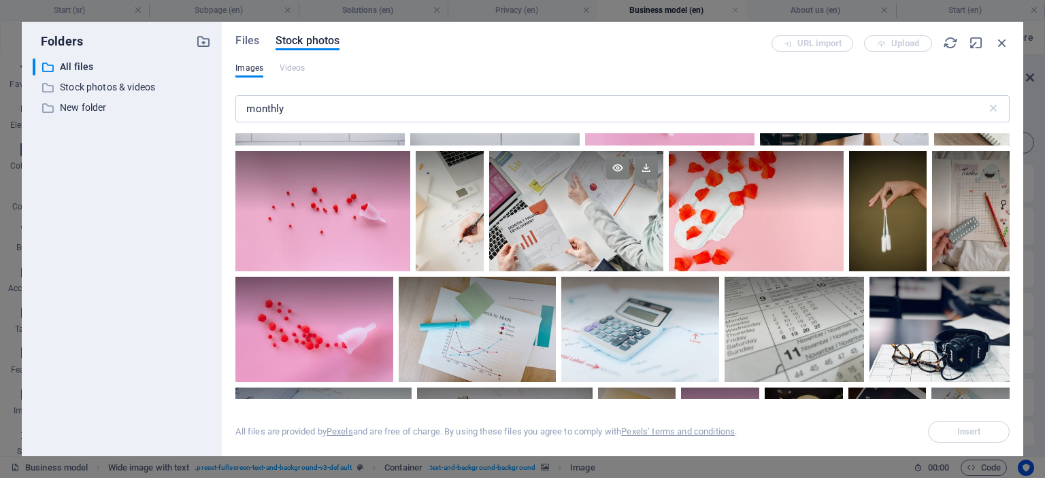
scroll to position [0, 0]
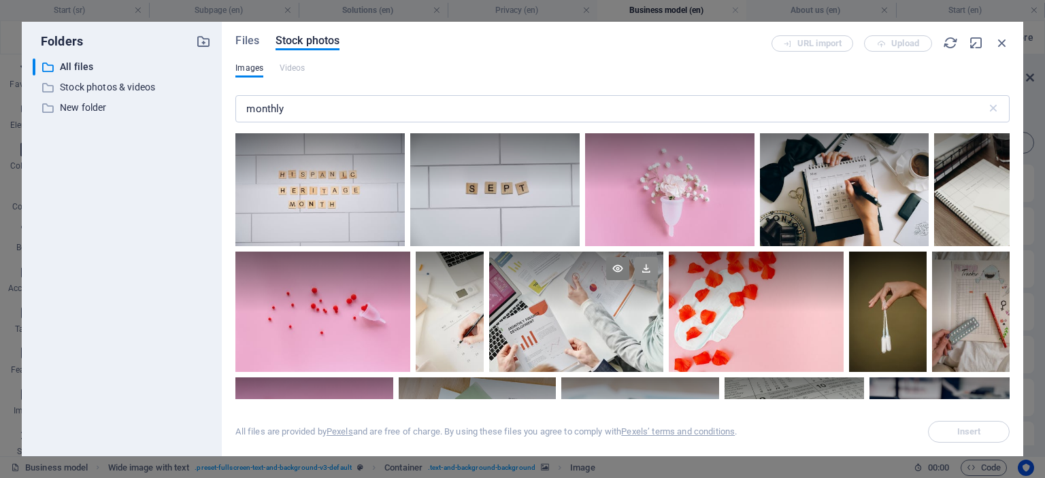
click at [647, 266] on icon at bounding box center [645, 268] width 23 height 23
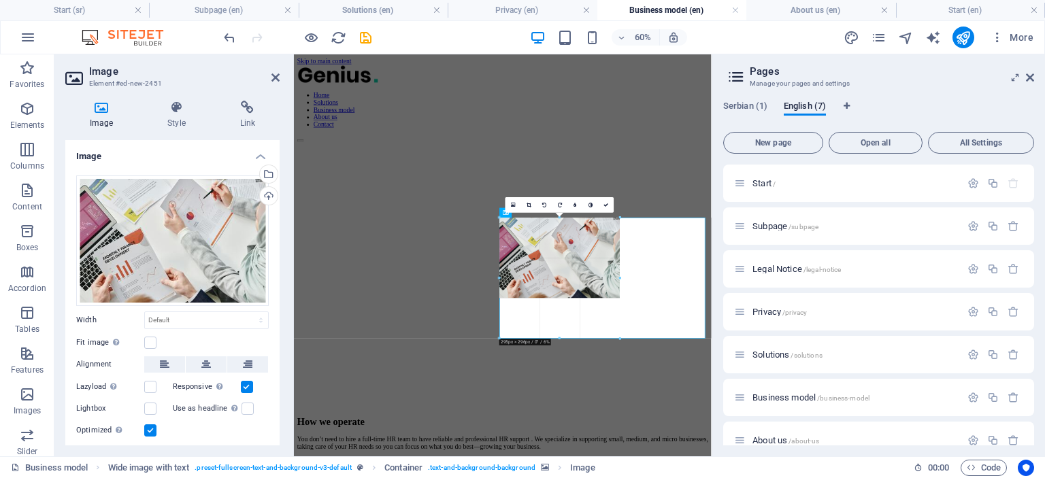
drag, startPoint x: 600, startPoint y: 355, endPoint x: 612, endPoint y: 328, distance: 29.6
type input "295"
select select "px"
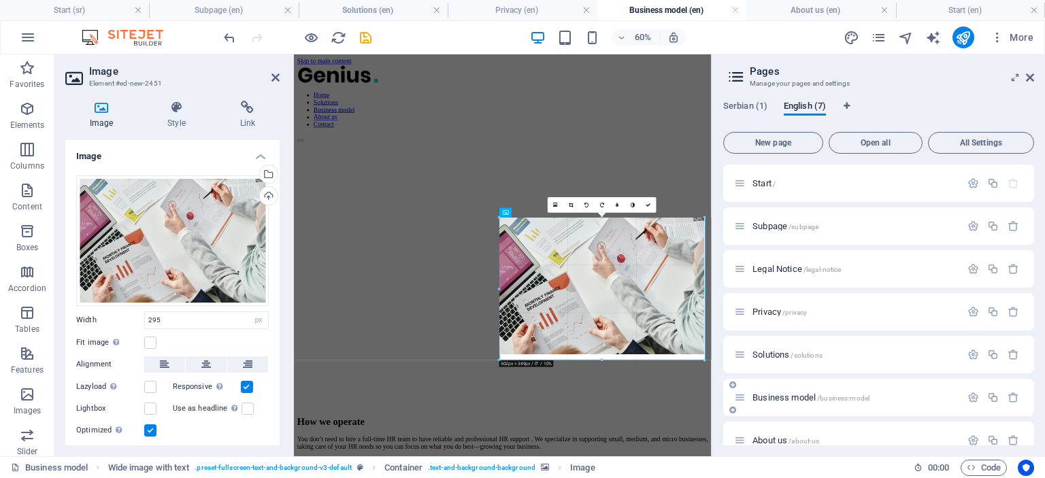
drag, startPoint x: 620, startPoint y: 298, endPoint x: 739, endPoint y: 401, distance: 157.6
type input "502"
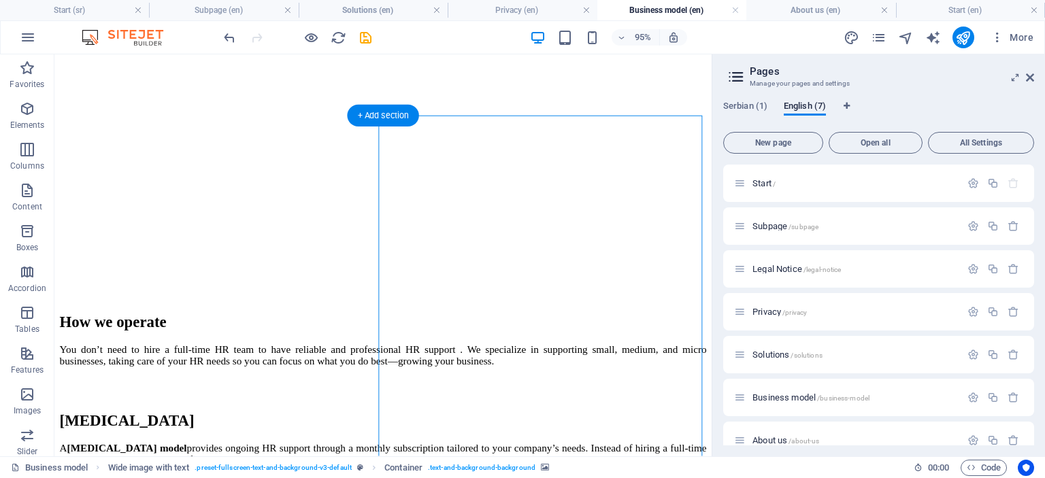
scroll to position [282, 0]
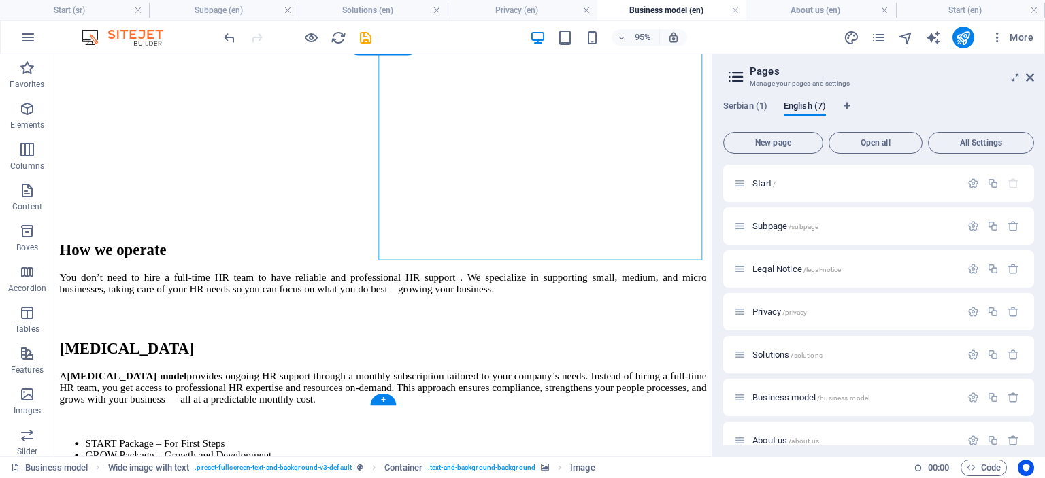
drag, startPoint x: 539, startPoint y: 209, endPoint x: 532, endPoint y: 317, distance: 108.3
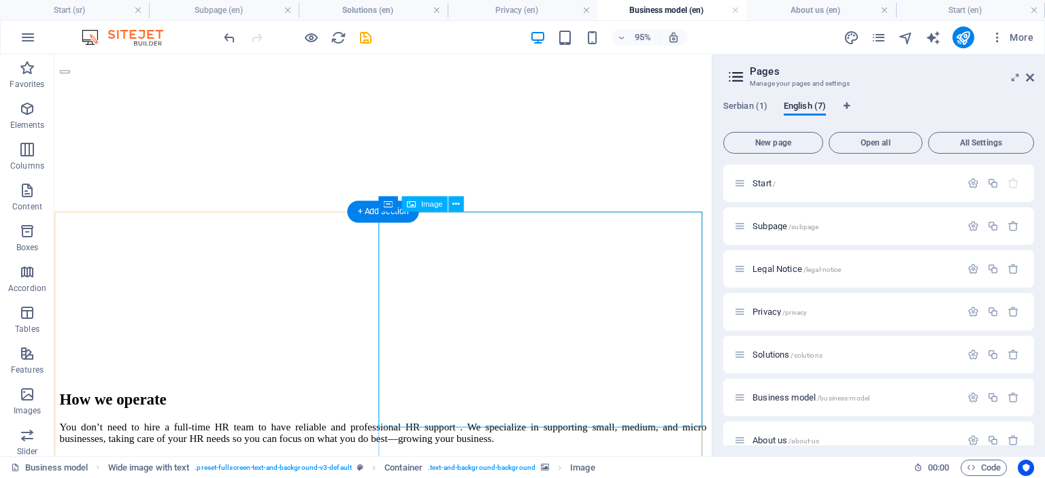
scroll to position [129, 0]
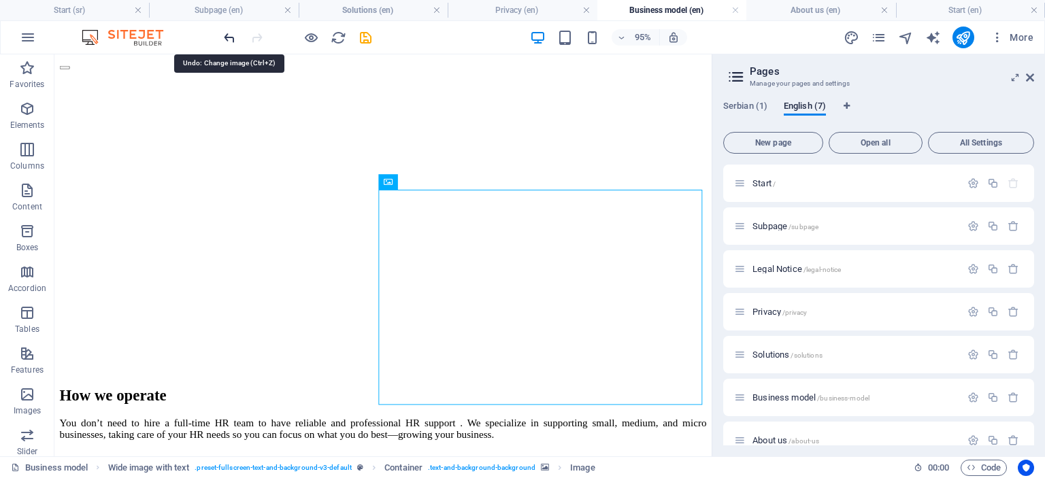
click at [230, 36] on icon "undo" at bounding box center [230, 38] width 16 height 16
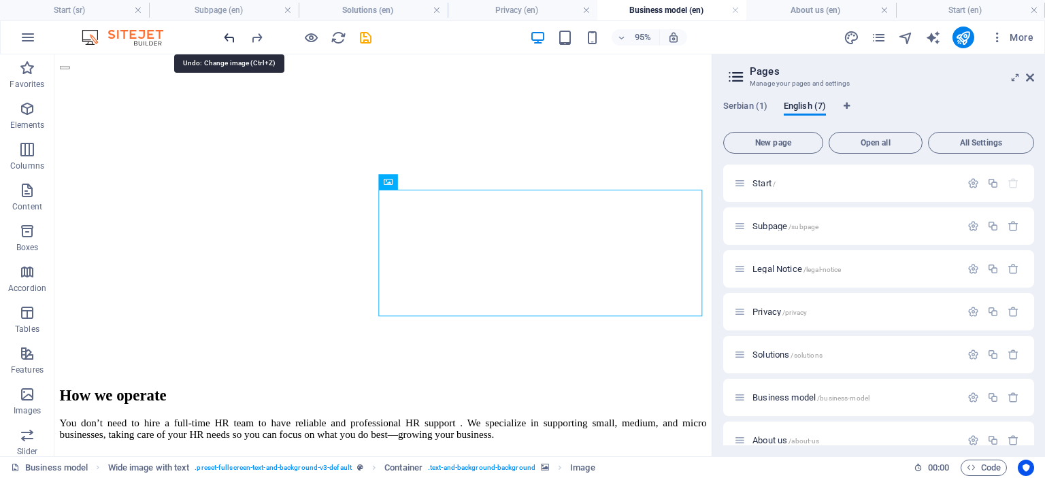
click at [230, 36] on icon "undo" at bounding box center [230, 38] width 16 height 16
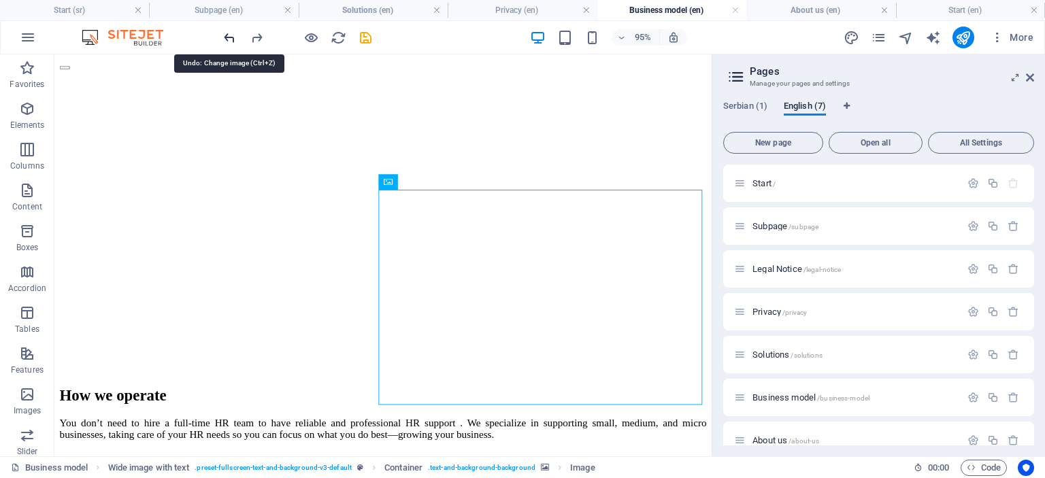
click at [230, 36] on icon "undo" at bounding box center [230, 38] width 16 height 16
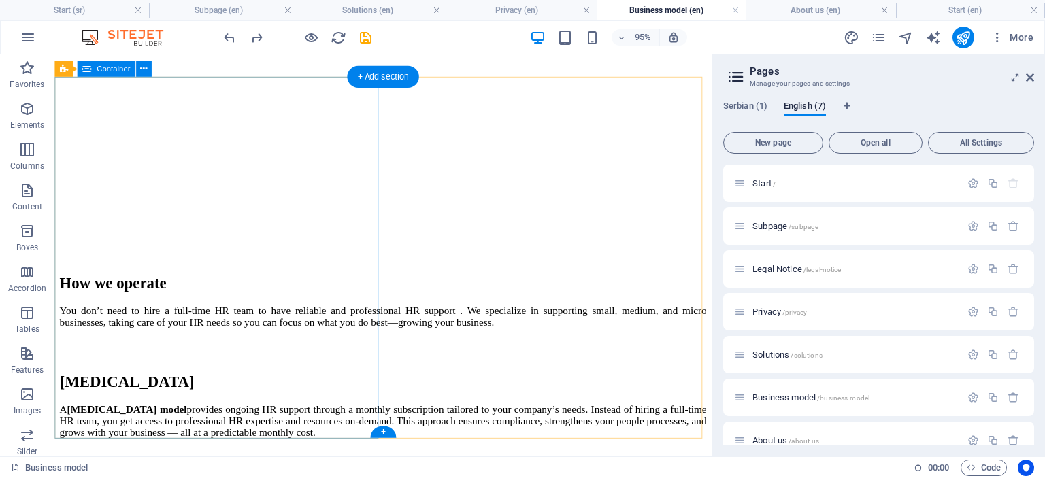
scroll to position [249, 0]
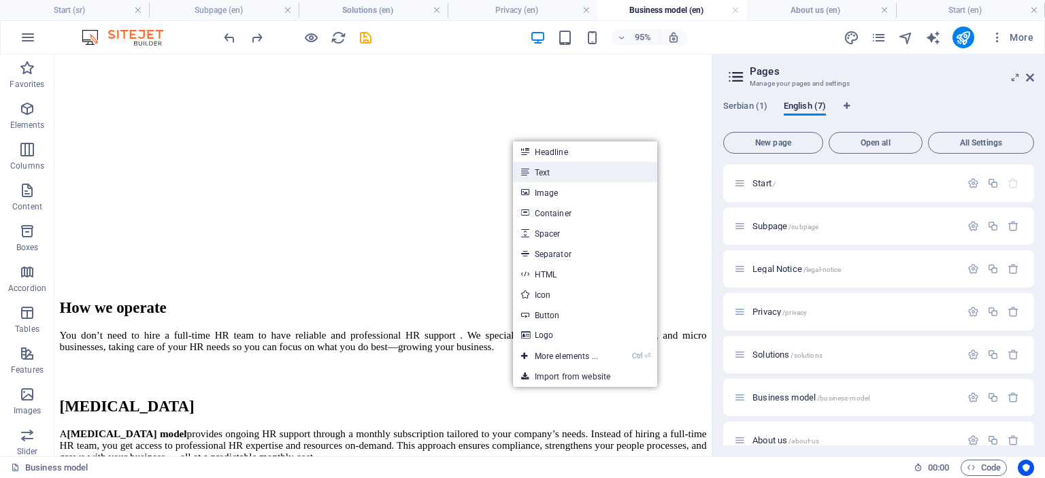
click at [552, 173] on link "Text" at bounding box center [585, 172] width 144 height 20
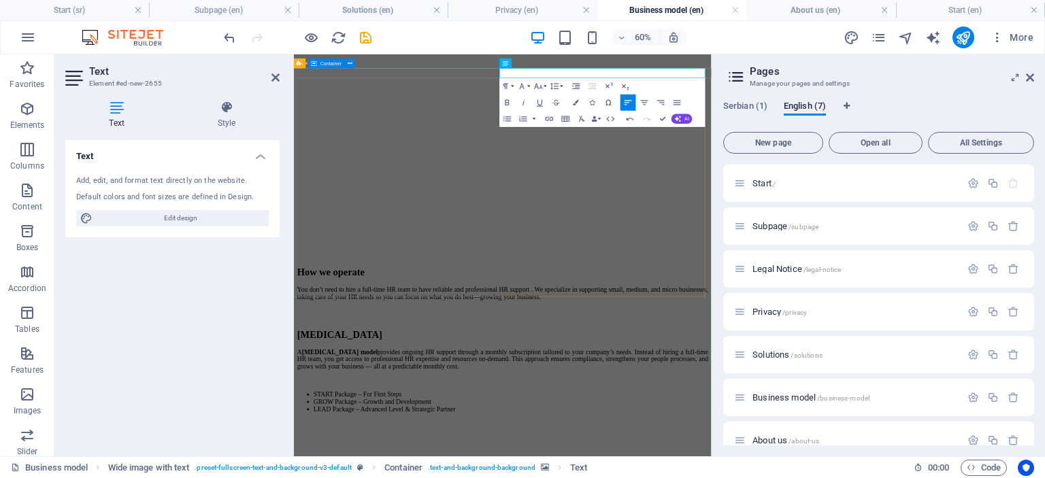
drag, startPoint x: 673, startPoint y: 86, endPoint x: 629, endPoint y: 95, distance: 45.1
click at [579, 103] on button "Colors" at bounding box center [576, 103] width 16 height 16
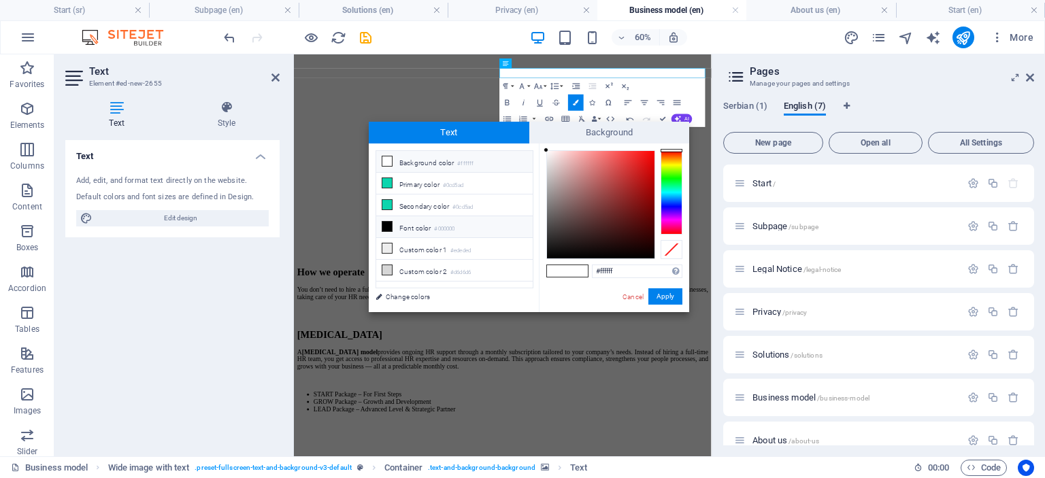
click at [386, 225] on icon at bounding box center [387, 227] width 10 height 10
click at [663, 293] on button "Apply" at bounding box center [665, 296] width 34 height 16
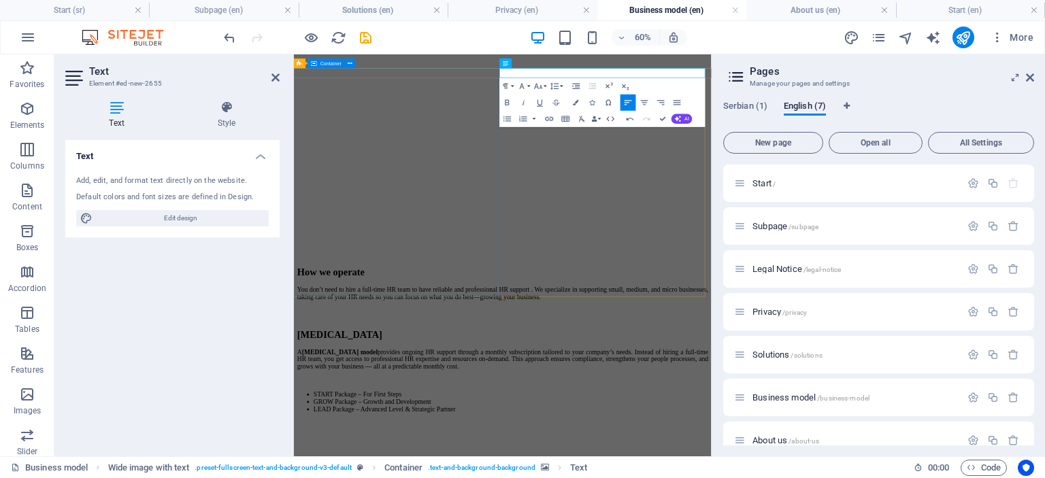
drag, startPoint x: 673, startPoint y: 86, endPoint x: 618, endPoint y: 92, distance: 55.4
drag, startPoint x: 709, startPoint y: 86, endPoint x: 630, endPoint y: 89, distance: 78.9
click at [575, 101] on icon "button" at bounding box center [575, 101] width 5 height 5
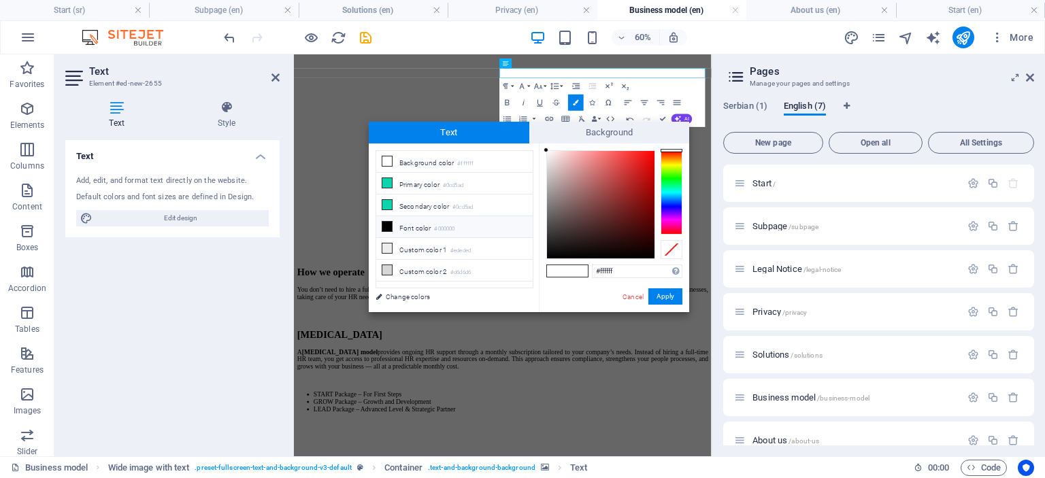
click at [389, 224] on icon at bounding box center [387, 227] width 10 height 10
type input "#000000"
click at [660, 299] on button "Apply" at bounding box center [665, 296] width 34 height 16
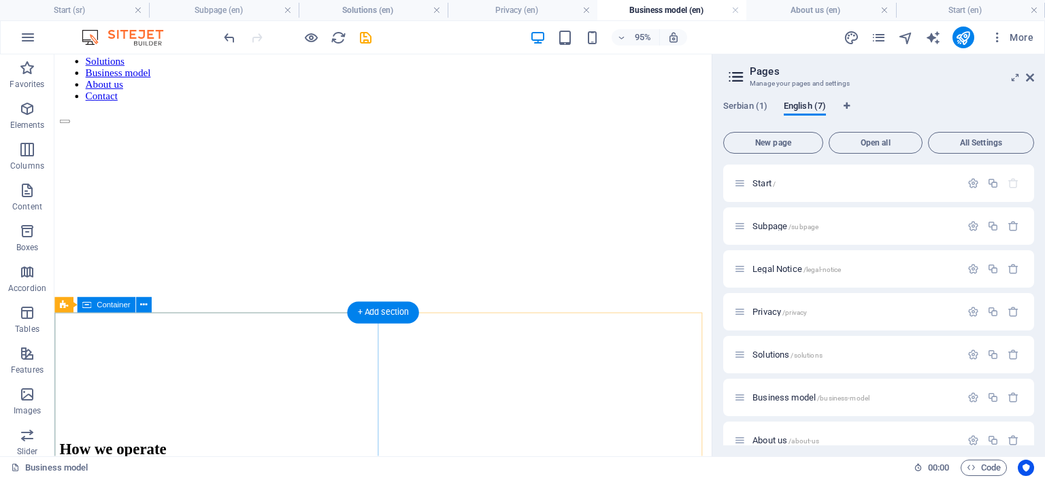
scroll to position [0, 0]
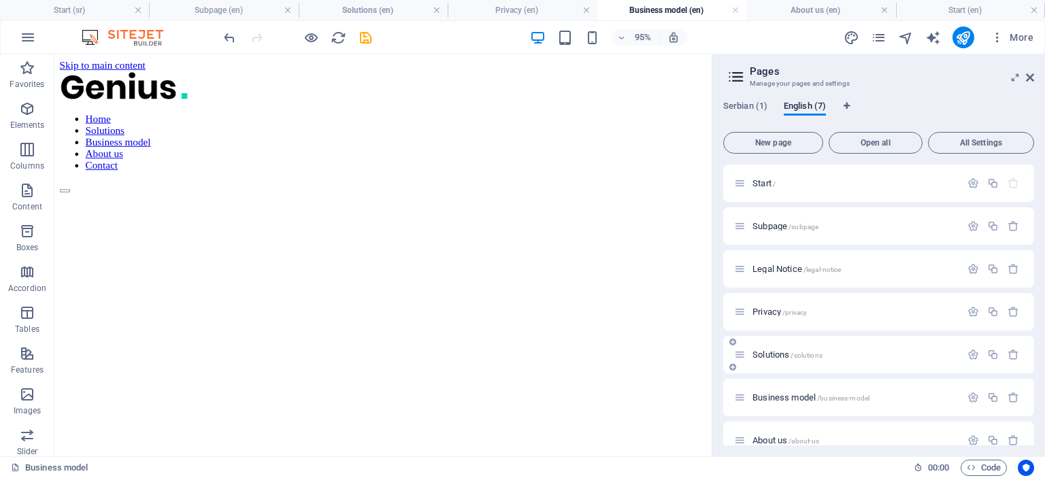
click at [779, 350] on span "Solutions /solutions" at bounding box center [787, 355] width 70 height 10
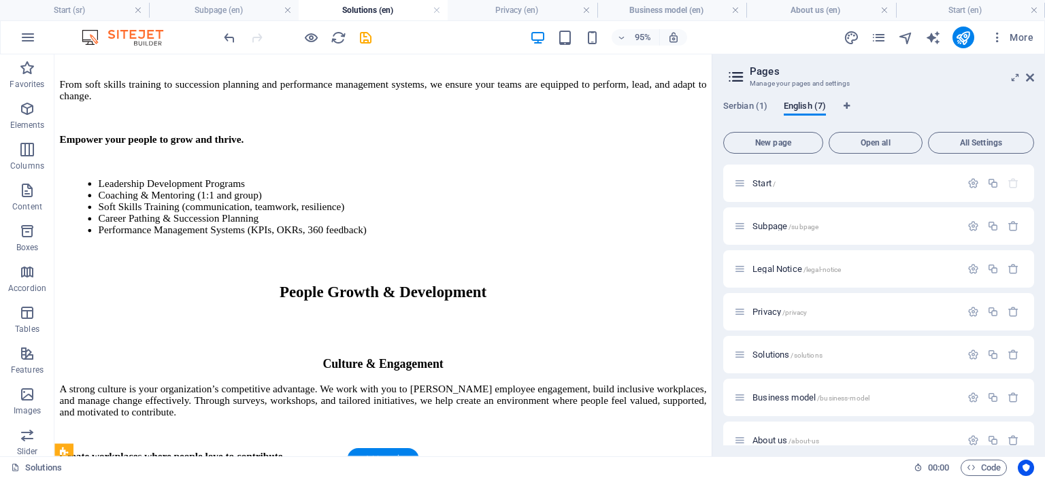
scroll to position [602, 0]
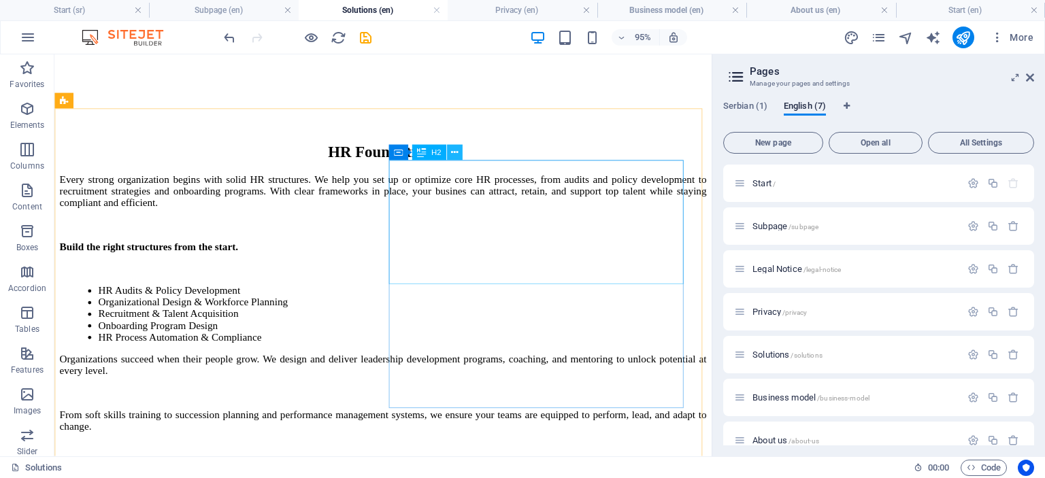
click at [453, 156] on icon at bounding box center [454, 153] width 7 height 14
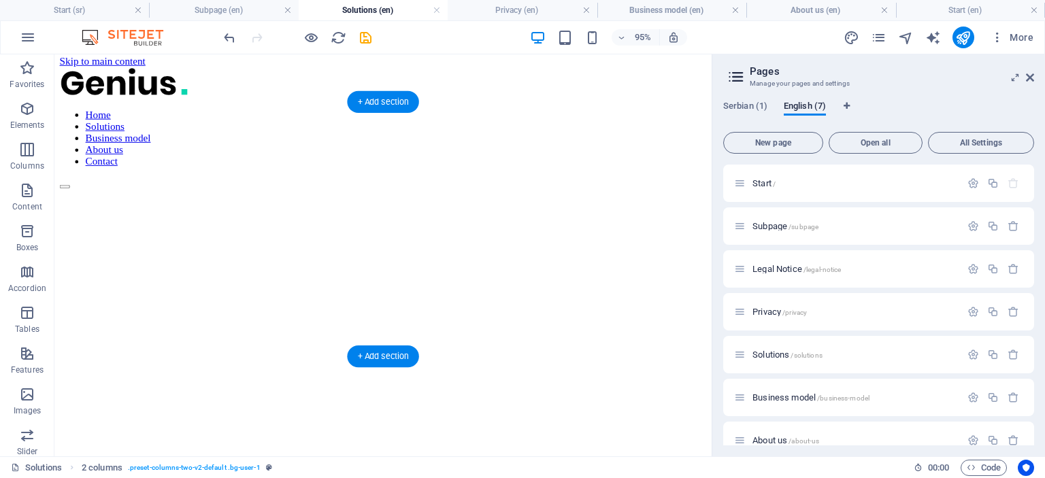
scroll to position [3, 0]
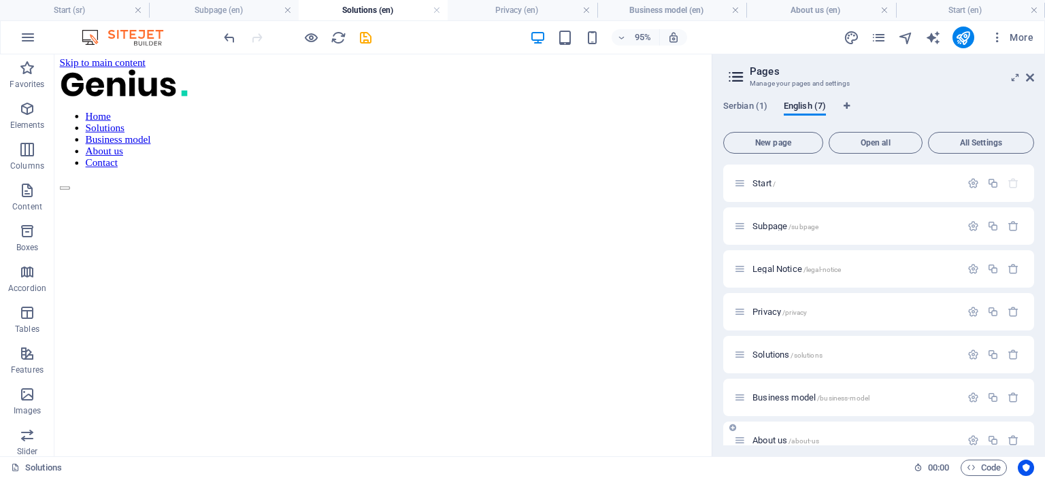
click at [765, 440] on span "About us /about-us" at bounding box center [785, 440] width 67 height 10
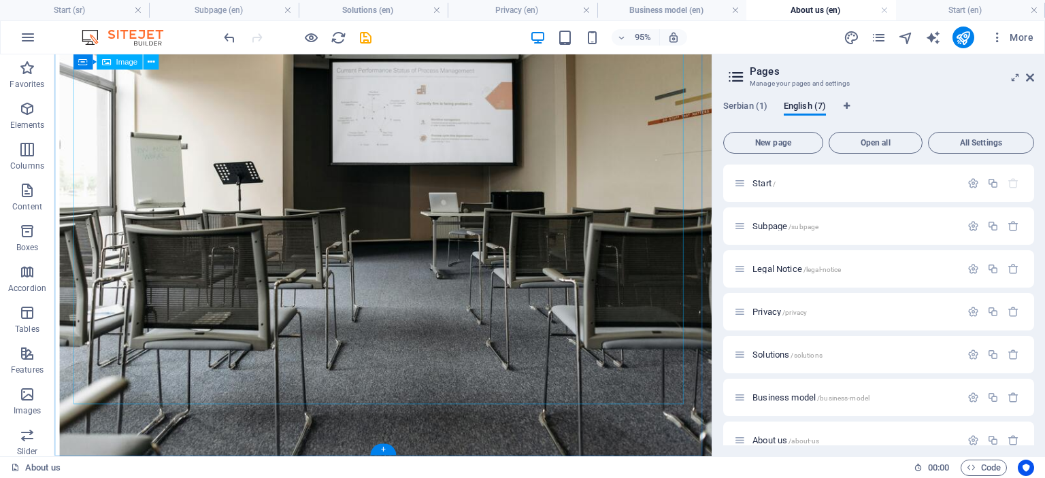
scroll to position [0, 0]
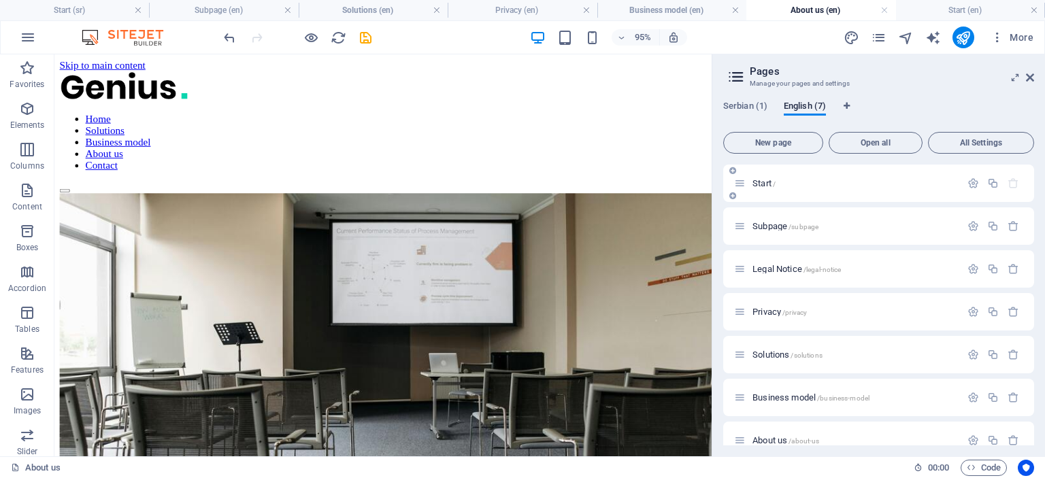
click at [764, 188] on div "Start /" at bounding box center [847, 183] width 226 height 16
click at [762, 184] on span "Start /" at bounding box center [763, 183] width 23 height 10
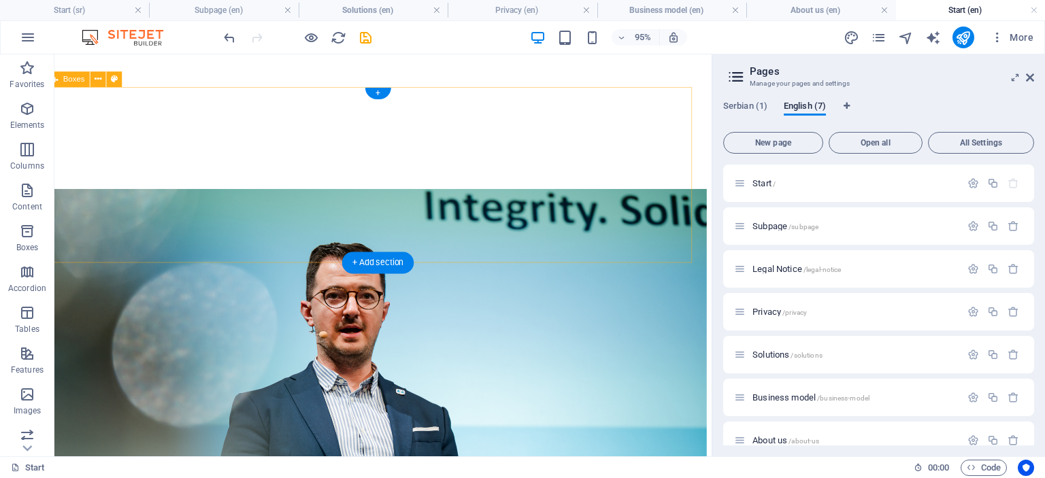
scroll to position [2361, 11]
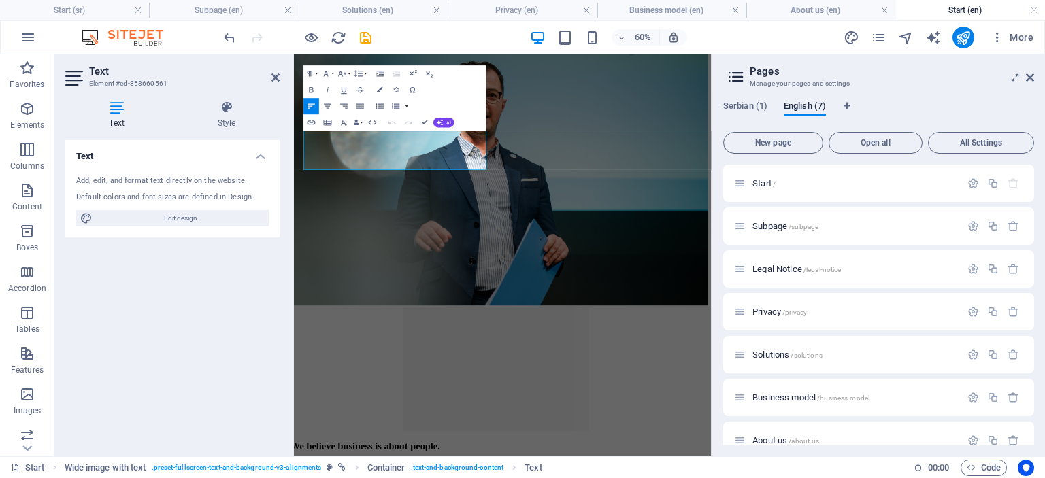
scroll to position [2390, 11]
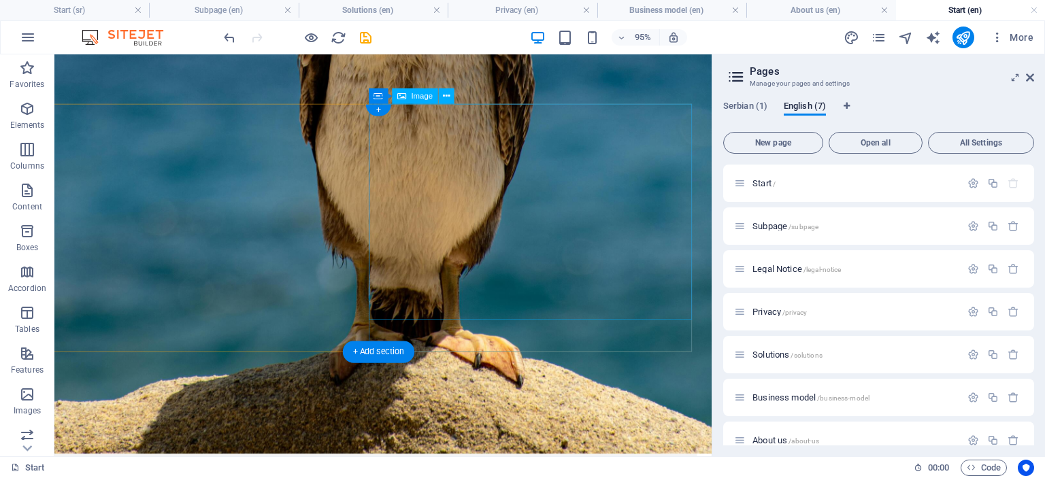
scroll to position [787, 10]
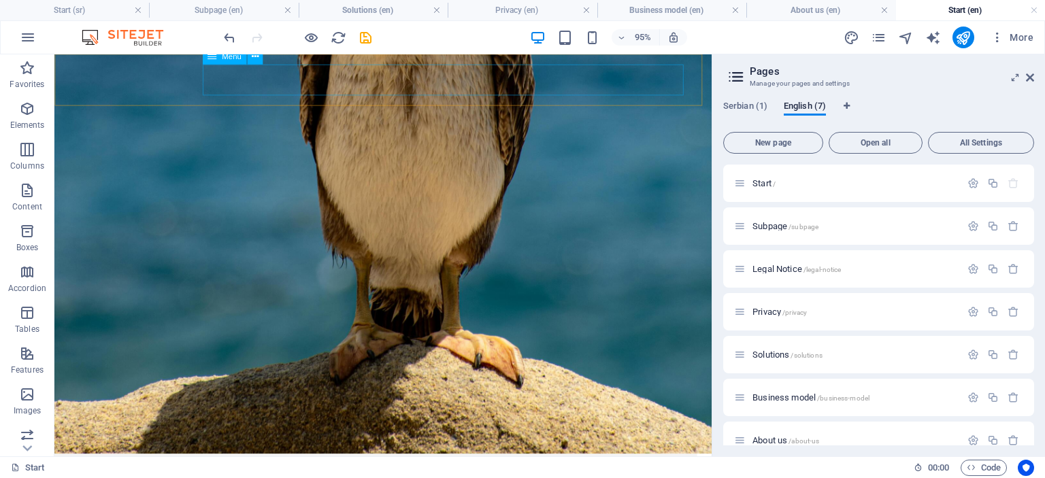
click at [774, 439] on span "About us /about-us" at bounding box center [785, 440] width 67 height 10
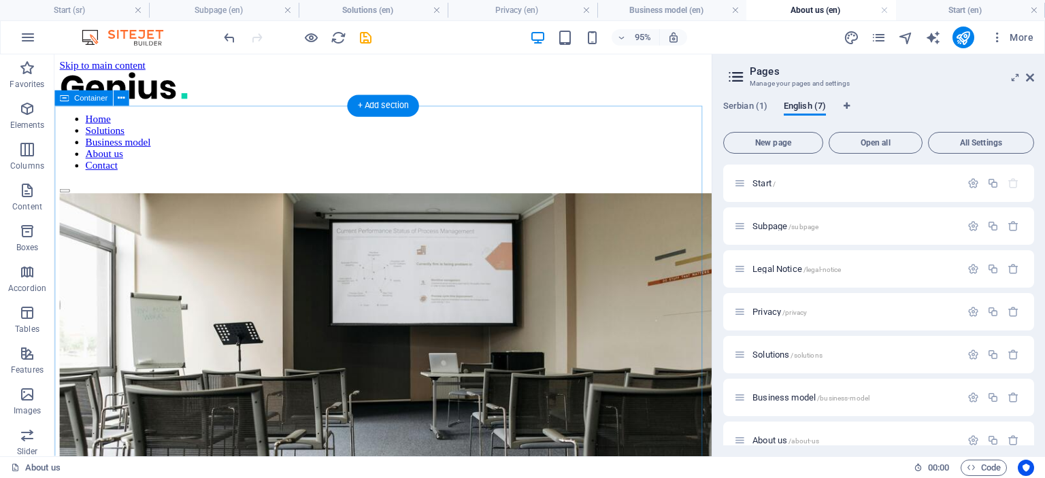
click at [136, 201] on div at bounding box center [400, 433] width 681 height 464
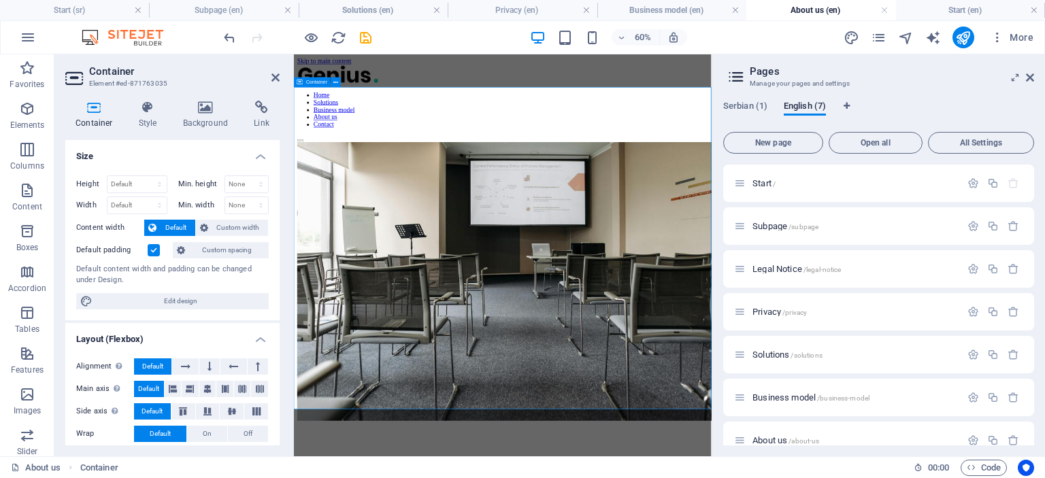
click at [386, 201] on div at bounding box center [641, 434] width 685 height 467
click at [973, 84] on div "Home Solutions Business model About us Contact" at bounding box center [641, 136] width 685 height 129
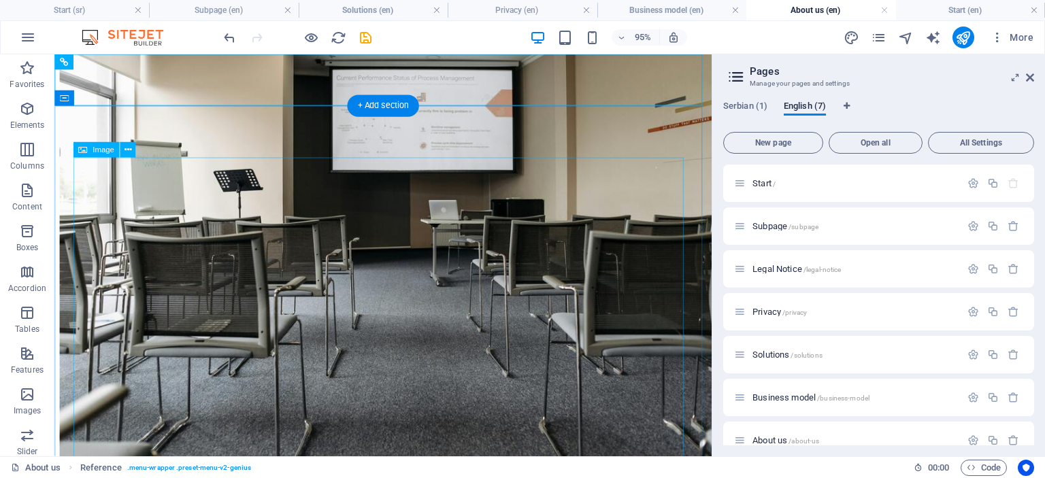
scroll to position [169, 0]
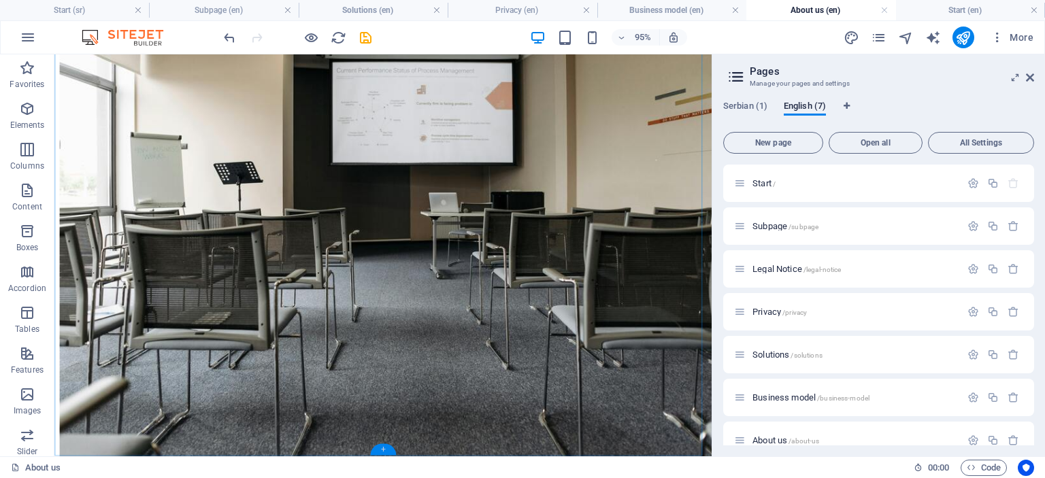
click at [385, 449] on div "+" at bounding box center [382, 450] width 25 height 12
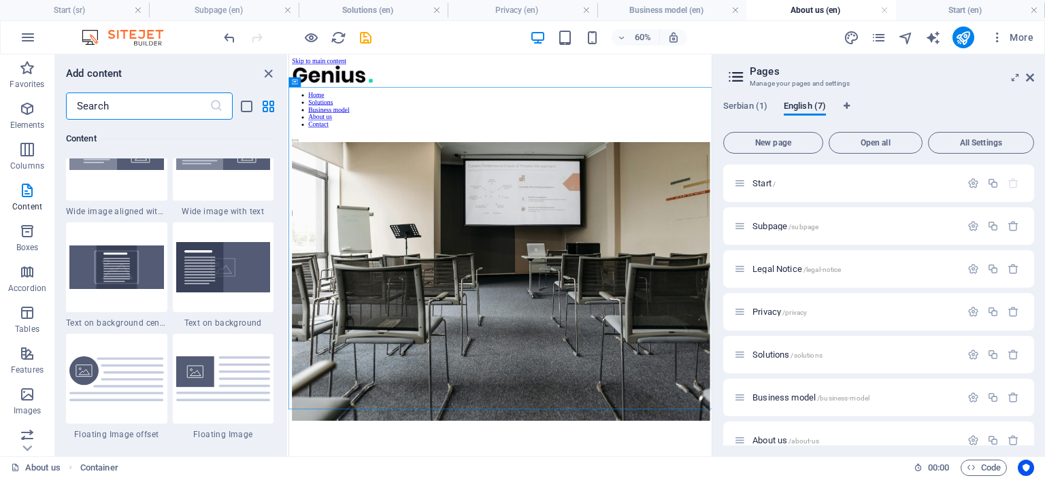
scroll to position [2763, 0]
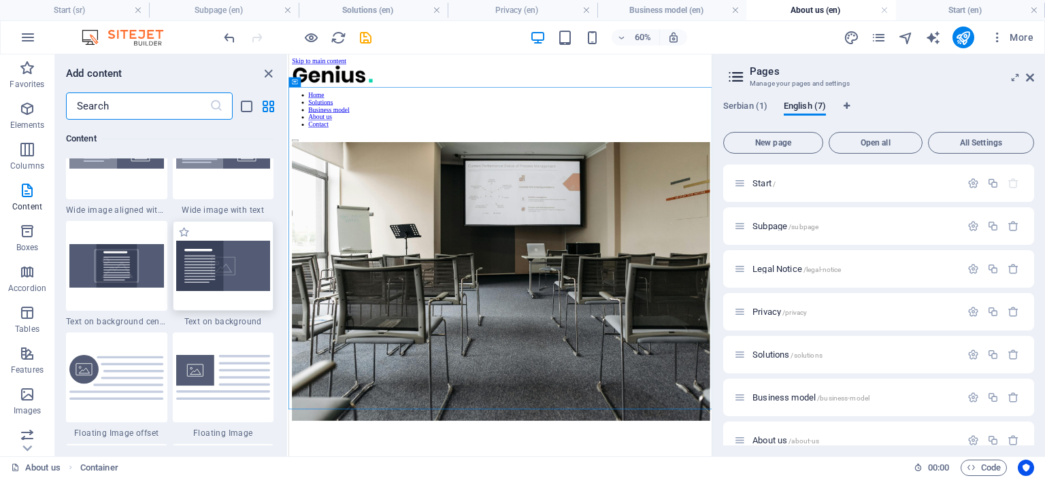
click at [237, 267] on img at bounding box center [223, 266] width 95 height 50
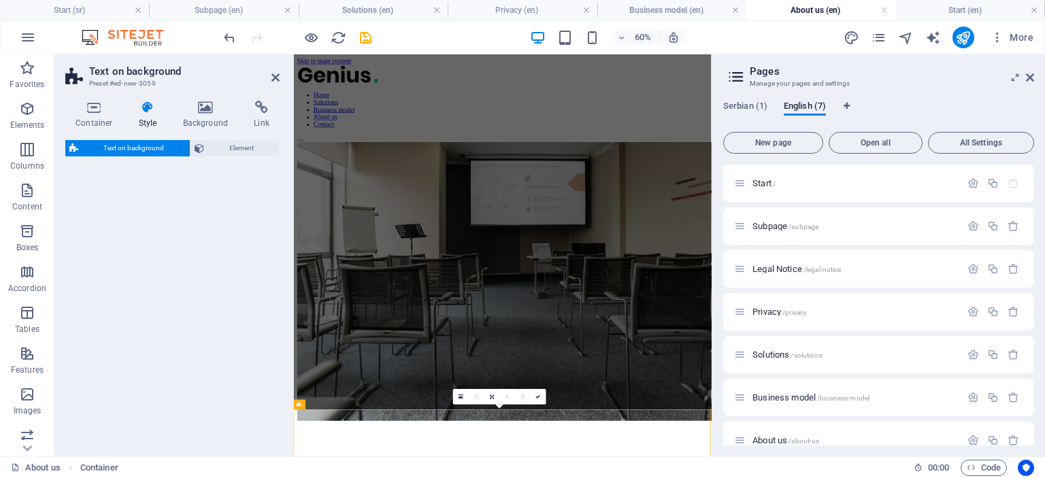
select select "%"
select select "rem"
select select "px"
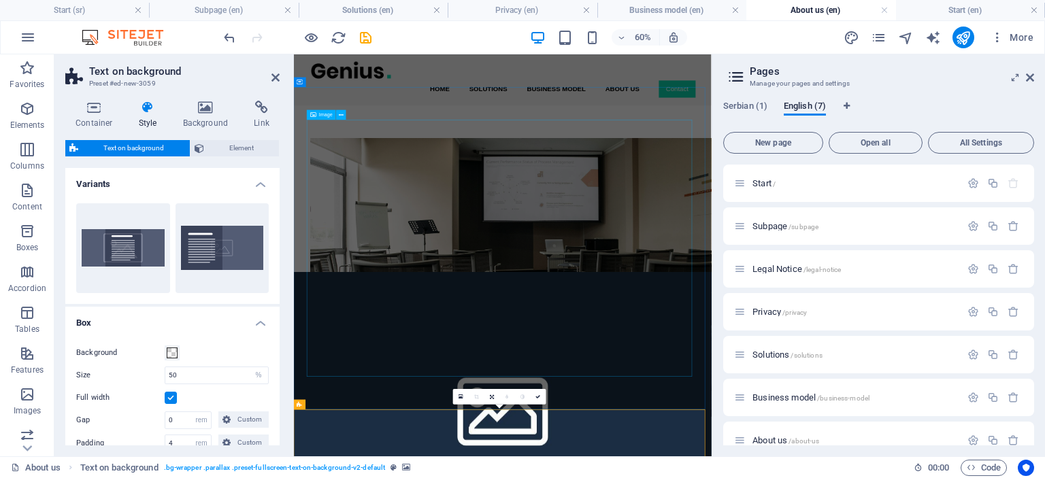
click at [444, 269] on figure at bounding box center [642, 426] width 642 height 465
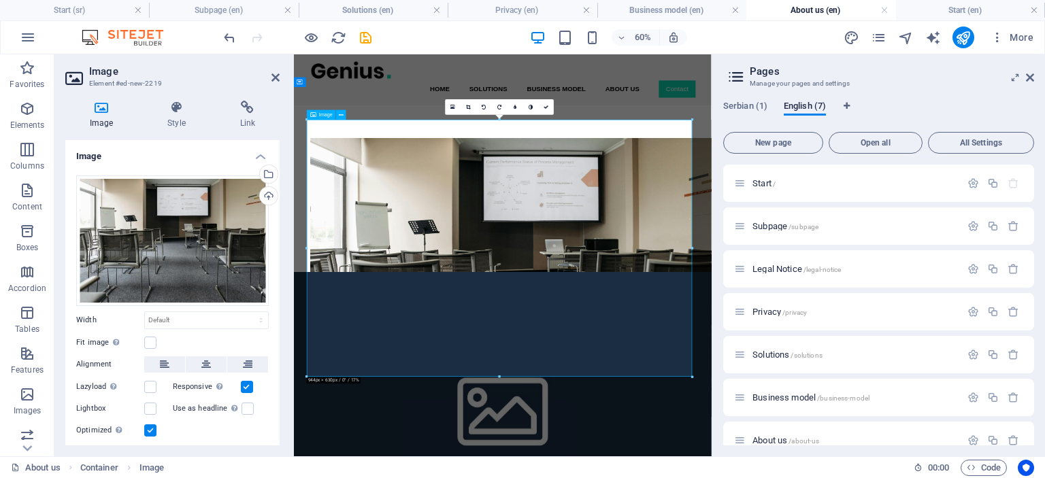
click at [406, 219] on figure at bounding box center [642, 426] width 642 height 465
click at [464, 477] on div at bounding box center [642, 426] width 696 height 574
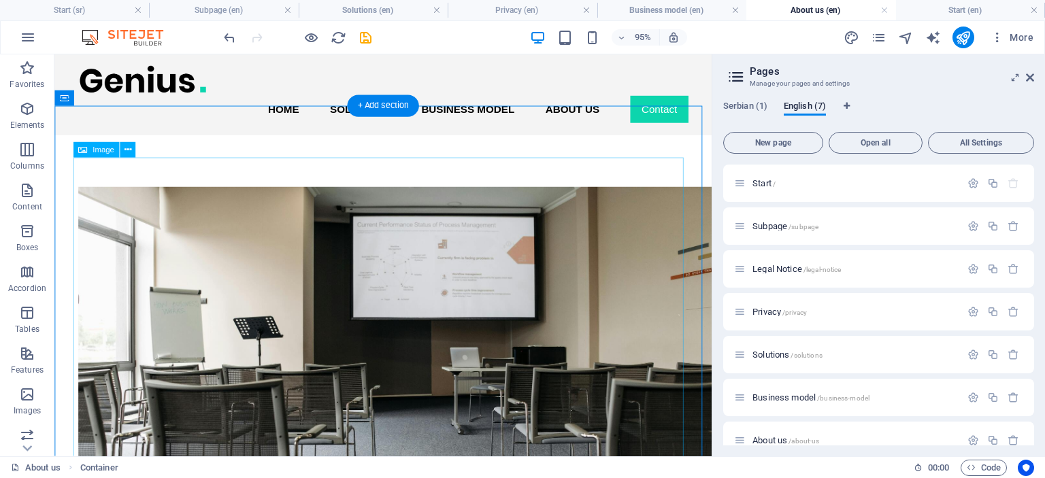
click at [170, 205] on figure at bounding box center [401, 426] width 642 height 465
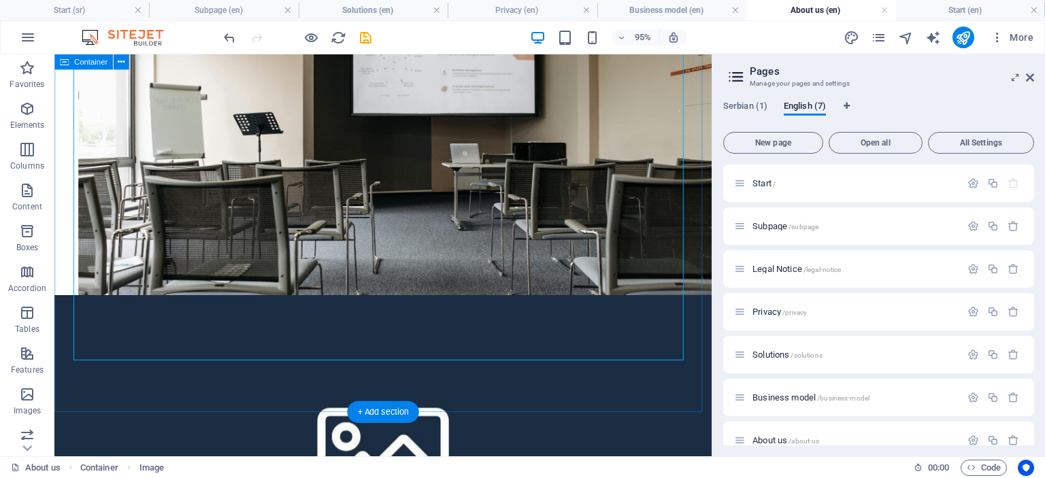
scroll to position [215, 0]
click at [377, 413] on div "+ Add section" at bounding box center [382, 412] width 71 height 22
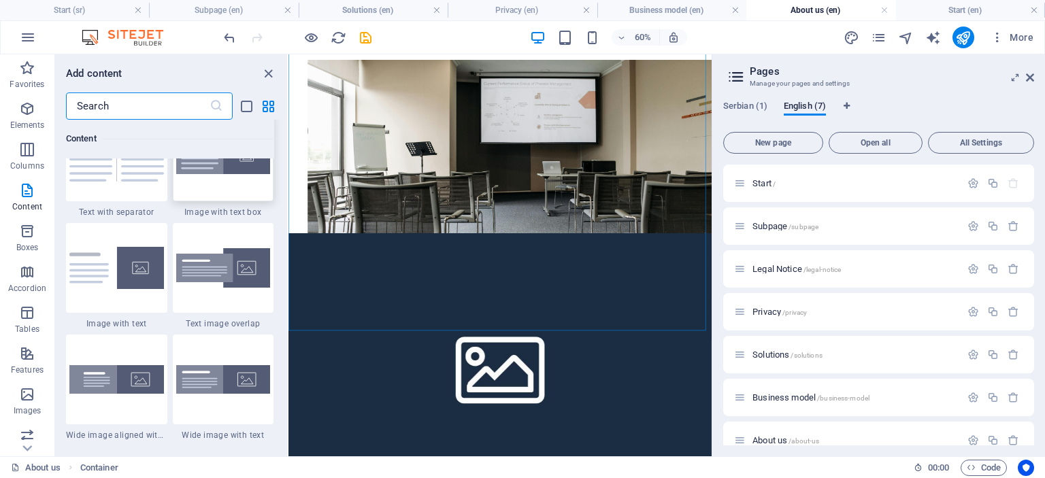
scroll to position [2541, 0]
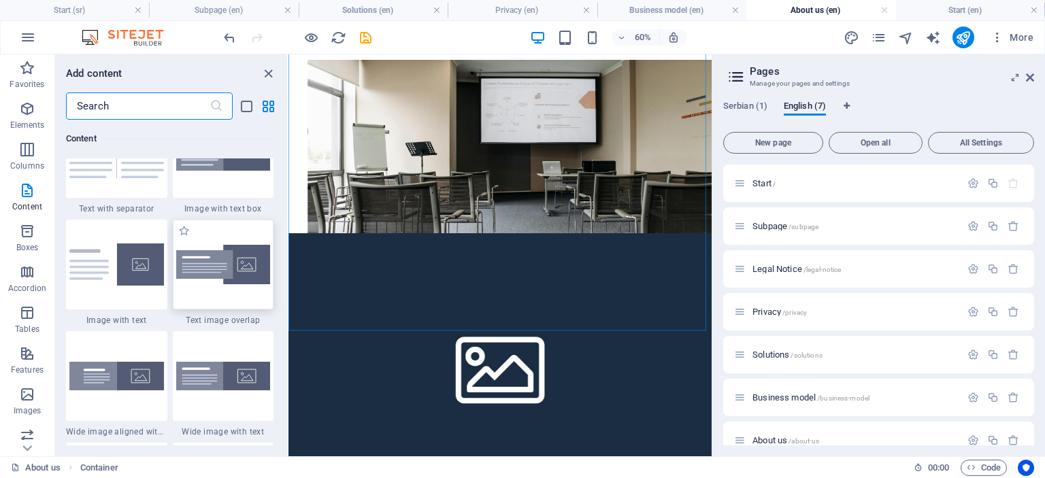
click at [207, 269] on img at bounding box center [223, 265] width 95 height 40
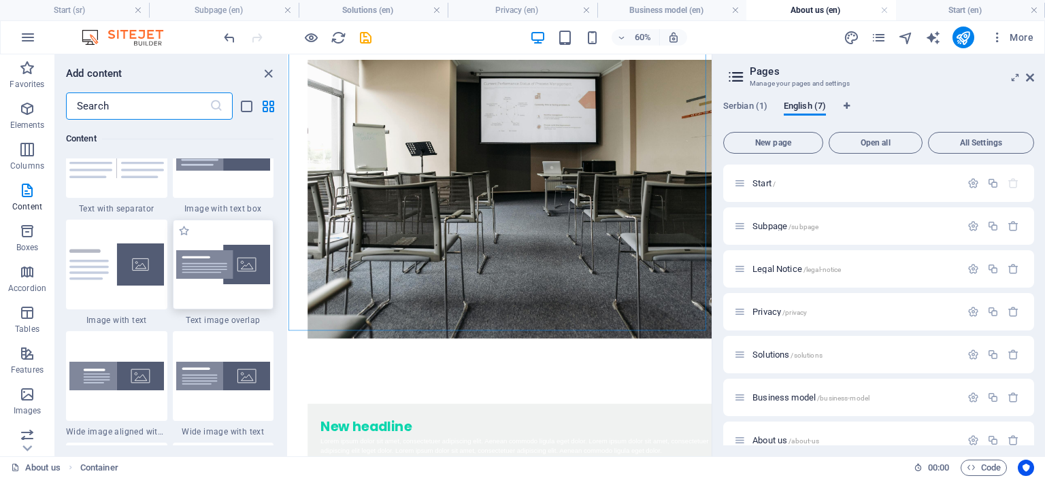
scroll to position [0, 0]
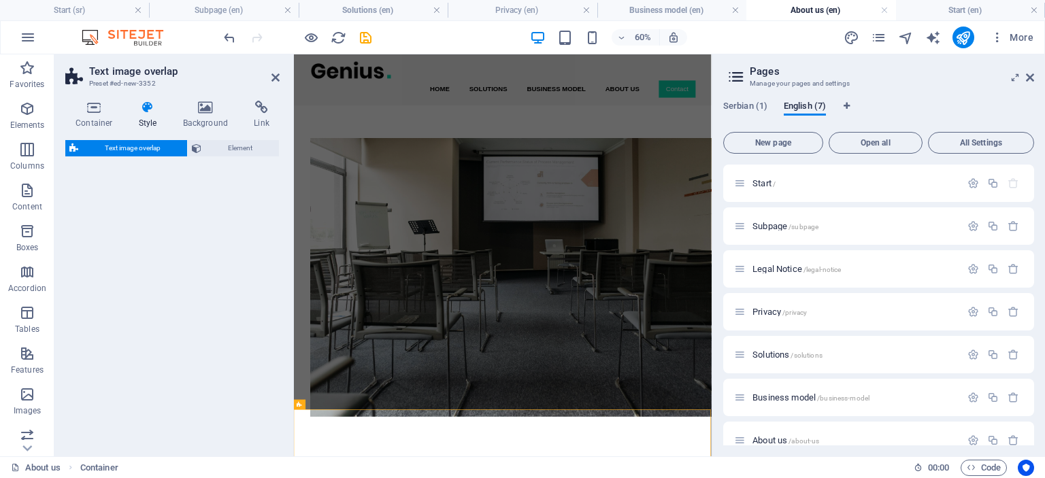
select select "rem"
select select "px"
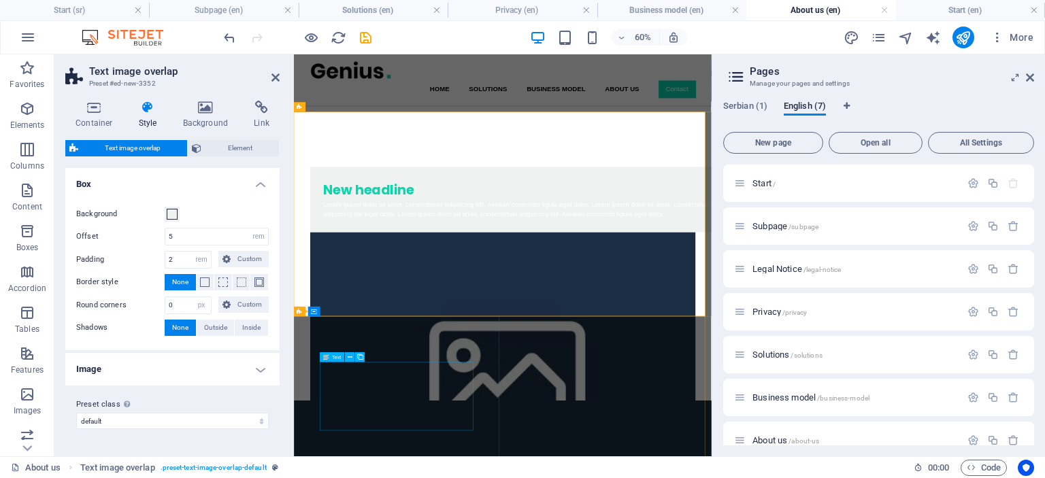
scroll to position [427, 0]
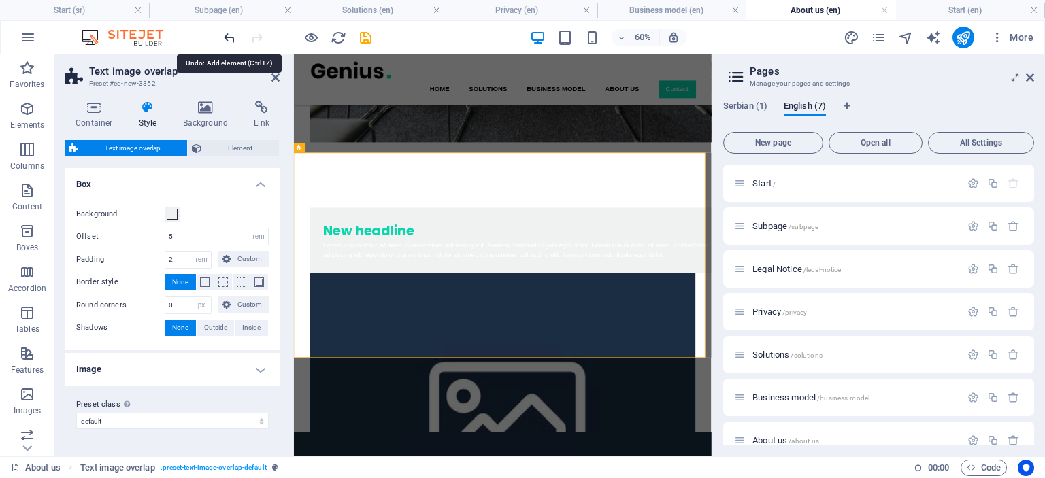
click at [231, 35] on icon "undo" at bounding box center [230, 38] width 16 height 16
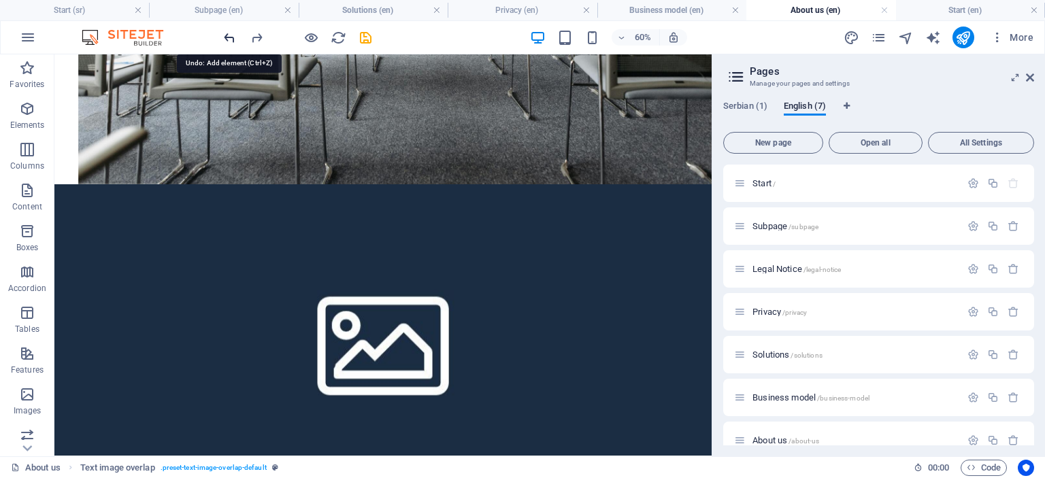
scroll to position [403, 0]
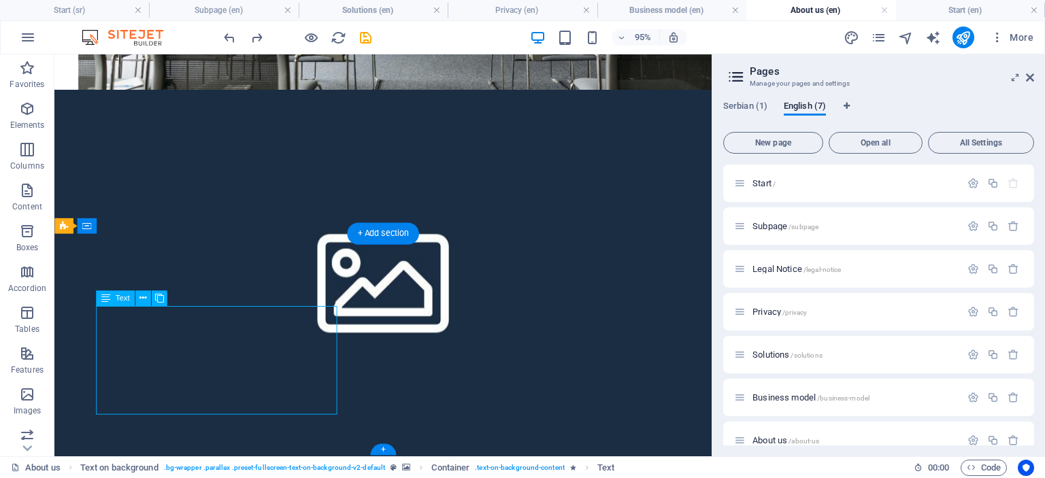
scroll to position [155, 0]
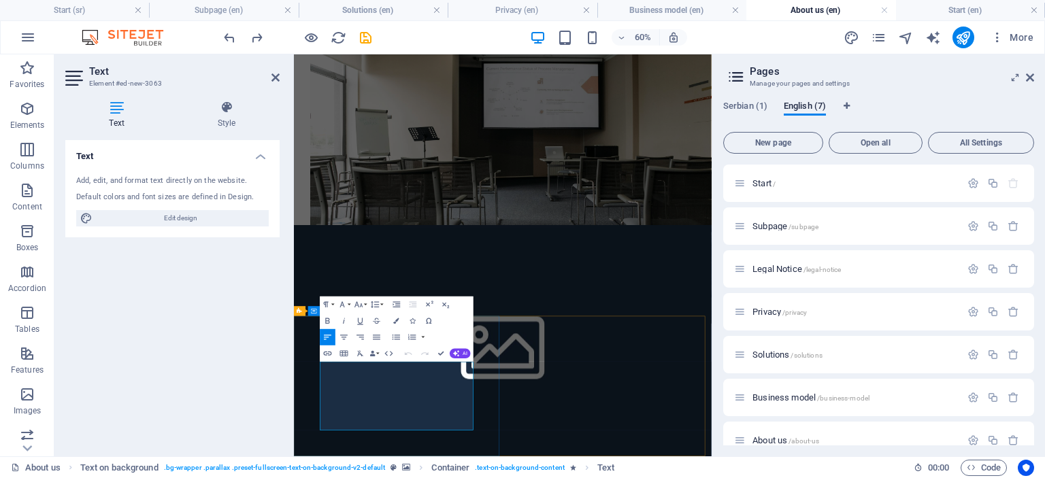
drag, startPoint x: 437, startPoint y: 676, endPoint x: 328, endPoint y: 555, distance: 162.8
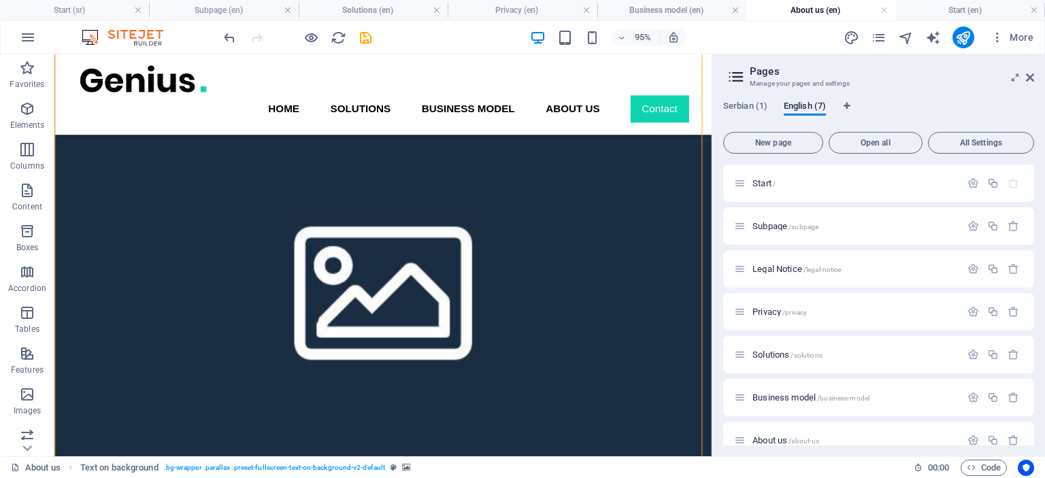
scroll to position [627, 0]
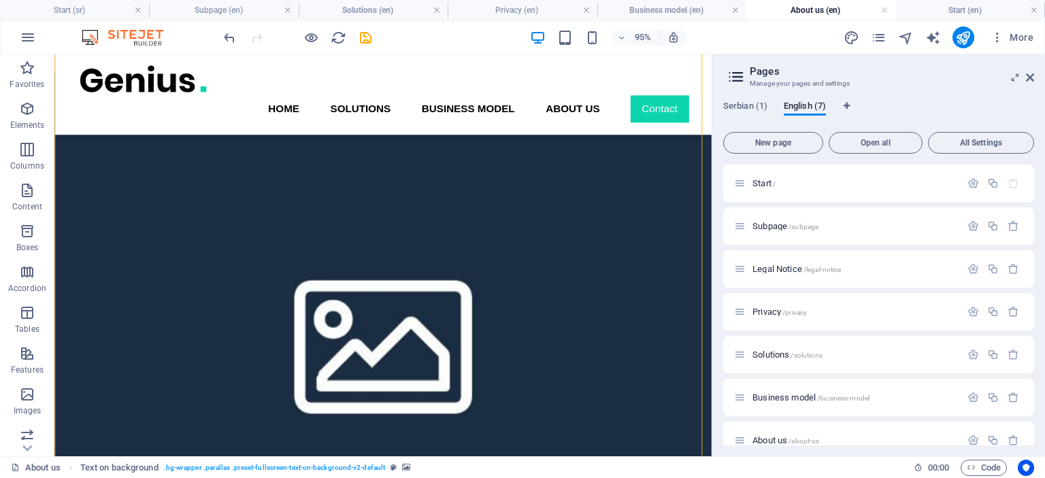
drag, startPoint x: 392, startPoint y: 270, endPoint x: 406, endPoint y: 270, distance: 14.3
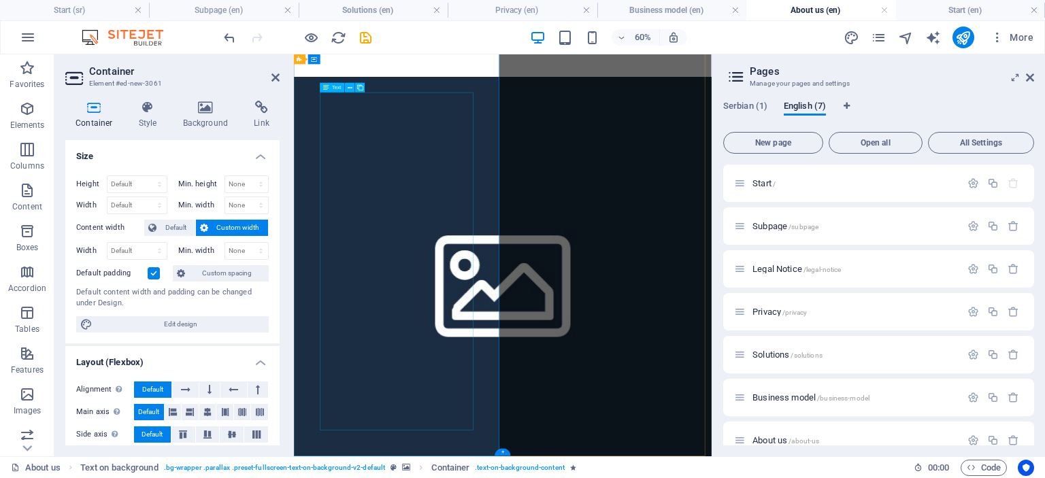
scroll to position [604, 0]
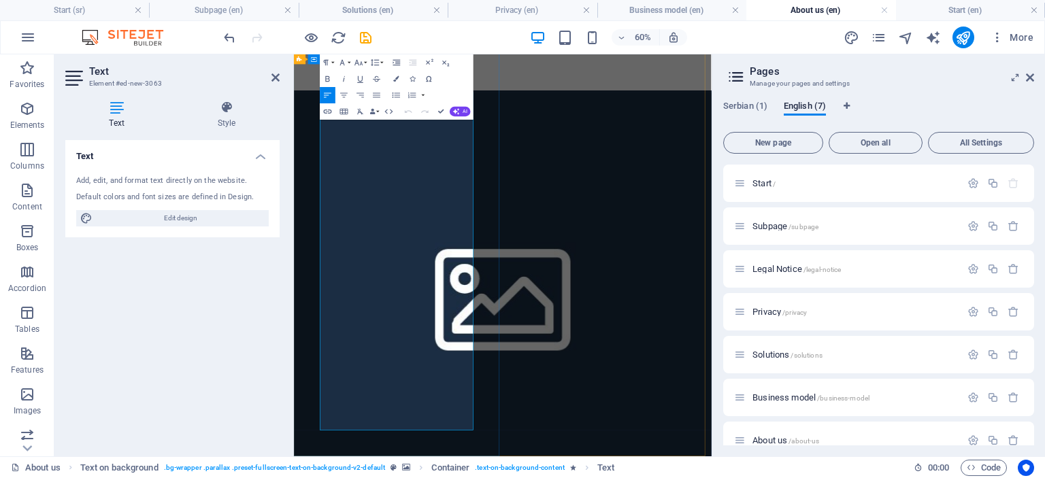
drag, startPoint x: 338, startPoint y: 447, endPoint x: 513, endPoint y: 424, distance: 176.3
click at [373, 95] on icon "button" at bounding box center [376, 94] width 7 height 5
drag, startPoint x: 342, startPoint y: 456, endPoint x: 539, endPoint y: 680, distance: 298.2
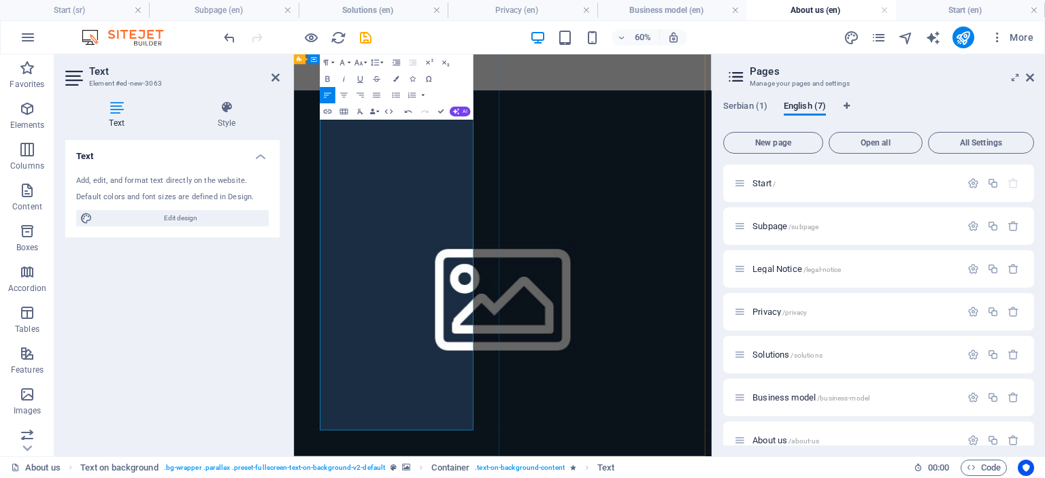
copy div "Our Approach We focus on long-term relationships built on trust and openness. F…"
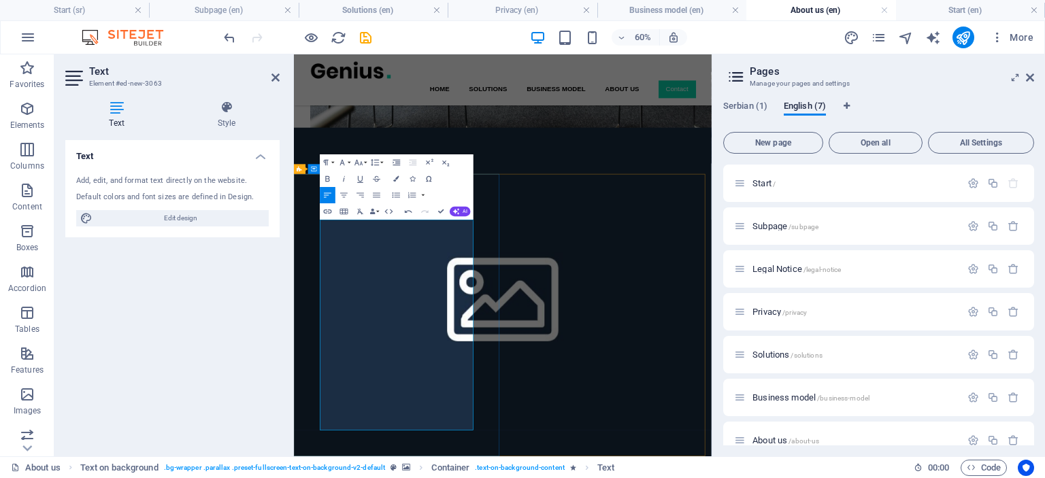
scroll to position [363, 0]
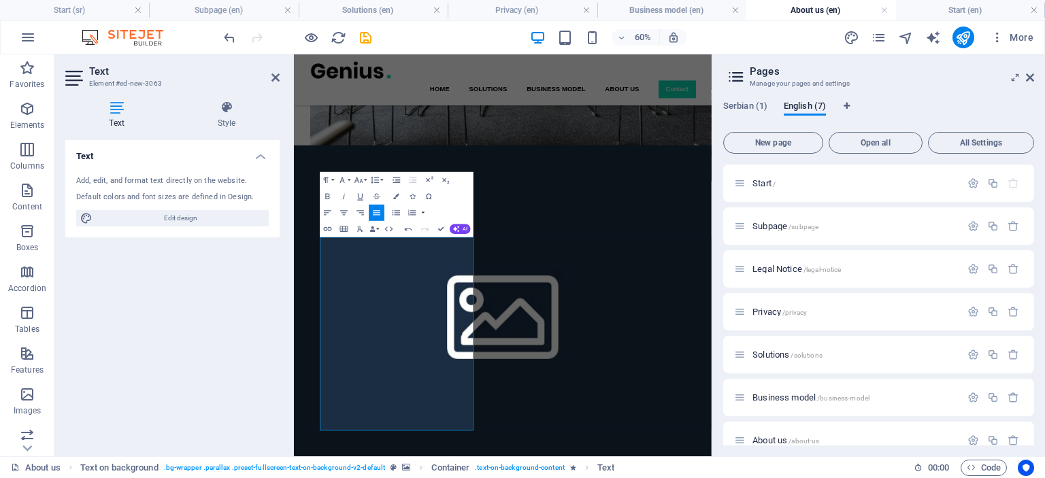
click at [809, 462] on figure at bounding box center [642, 483] width 696 height 556
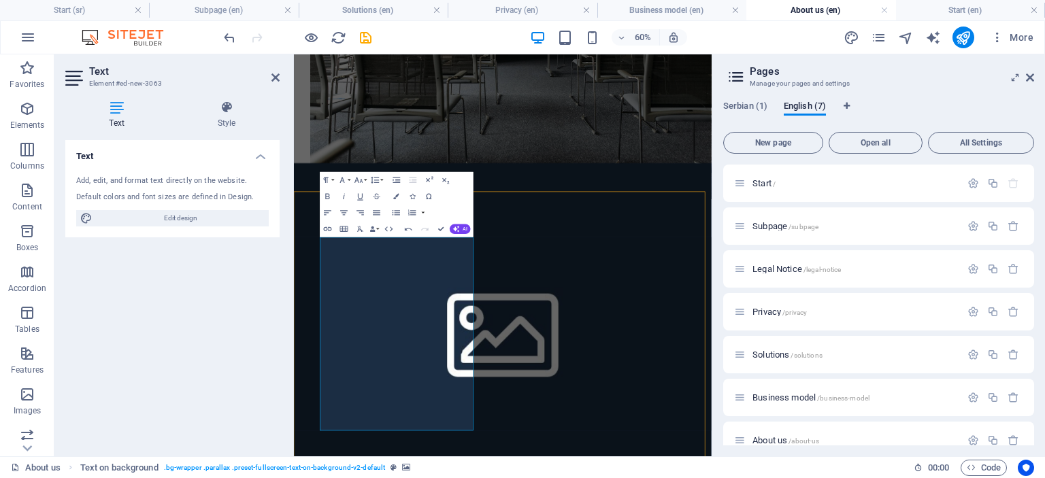
select select "%"
select select "rem"
select select "px"
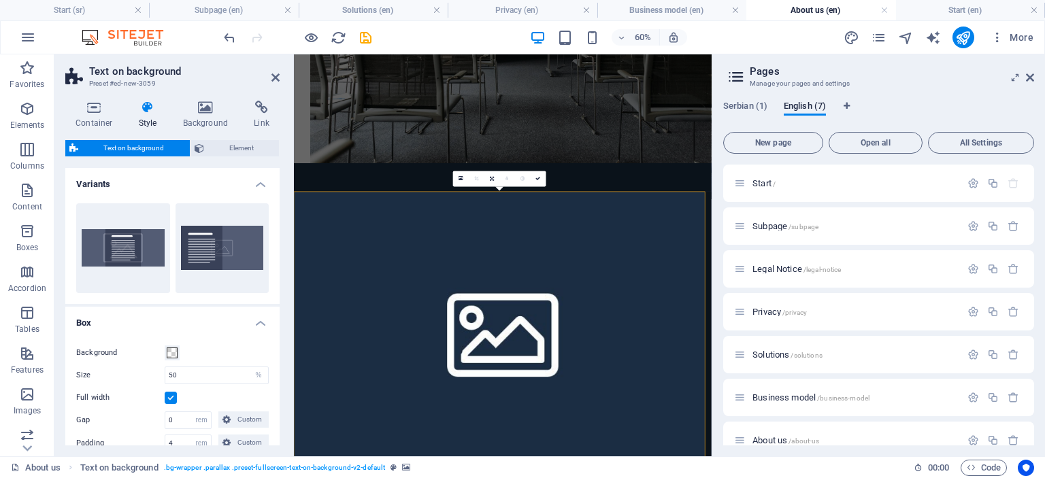
click at [719, 158] on div "Serbian (1) English (7) New page Open all All Settings Start / Subpage /subpage…" at bounding box center [878, 273] width 333 height 367
click at [967, 222] on div at bounding box center [642, 63] width 696 height 574
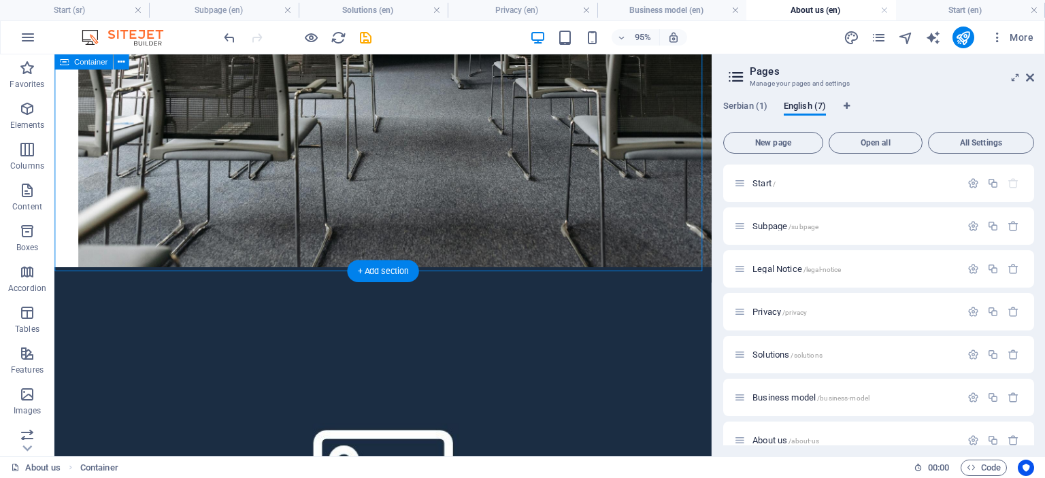
scroll to position [626, 0]
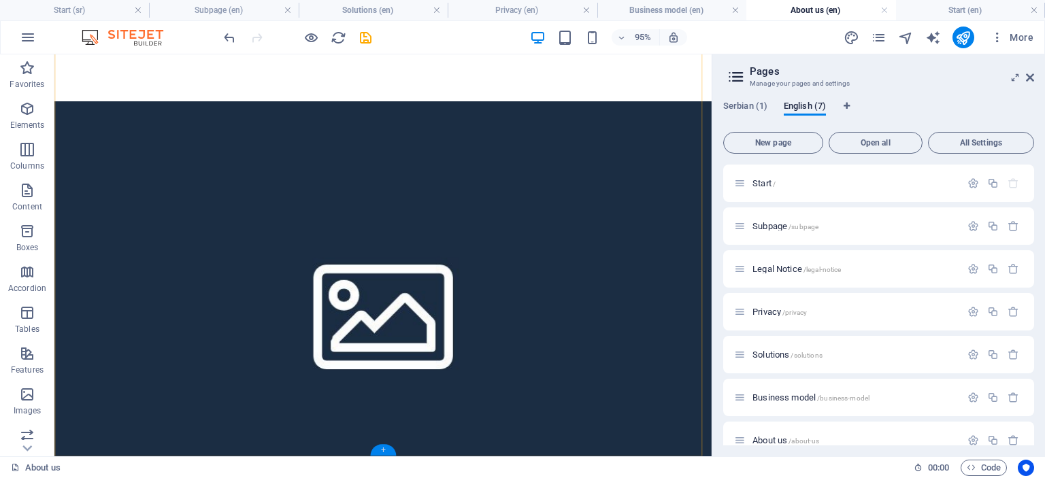
click at [384, 451] on div "+" at bounding box center [382, 450] width 25 height 12
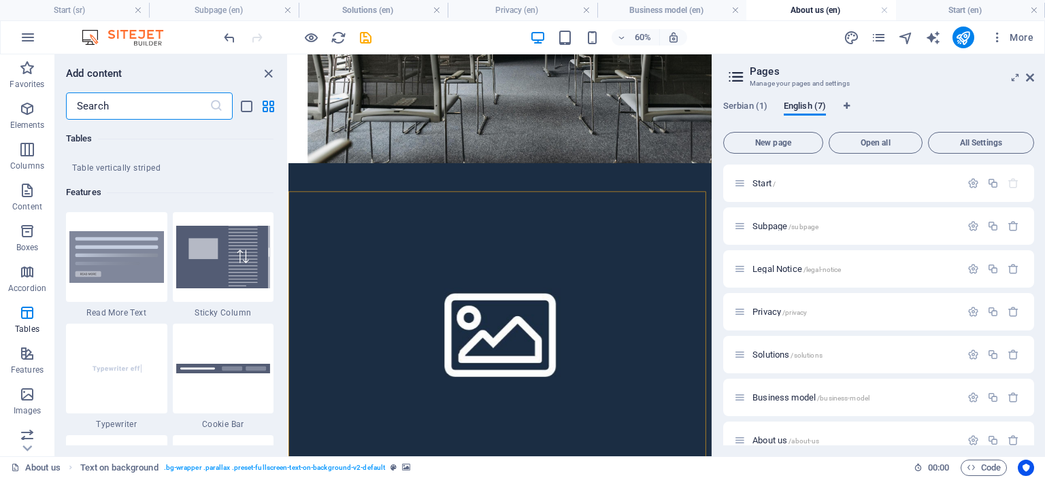
scroll to position [5231, 0]
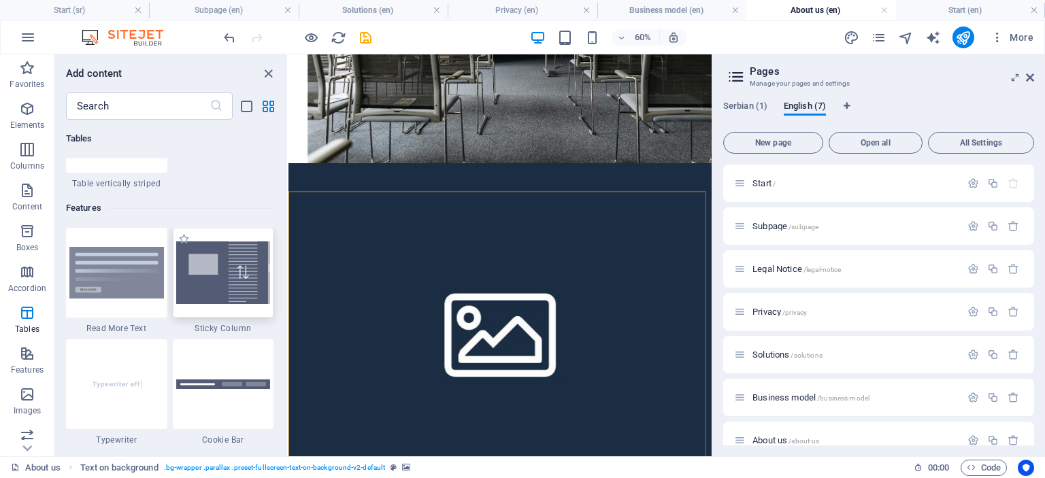
click at [224, 277] on img at bounding box center [223, 272] width 95 height 63
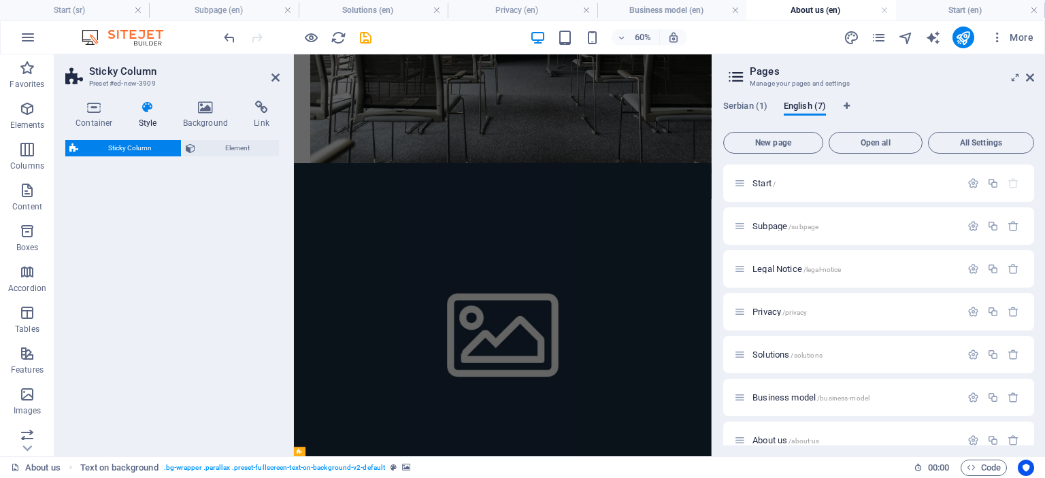
select select "%"
select select "rem"
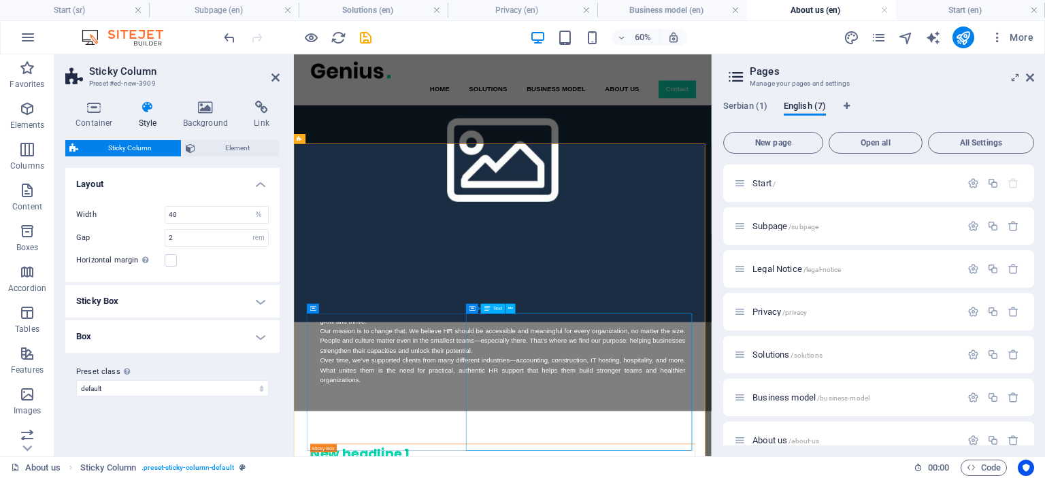
scroll to position [884, 0]
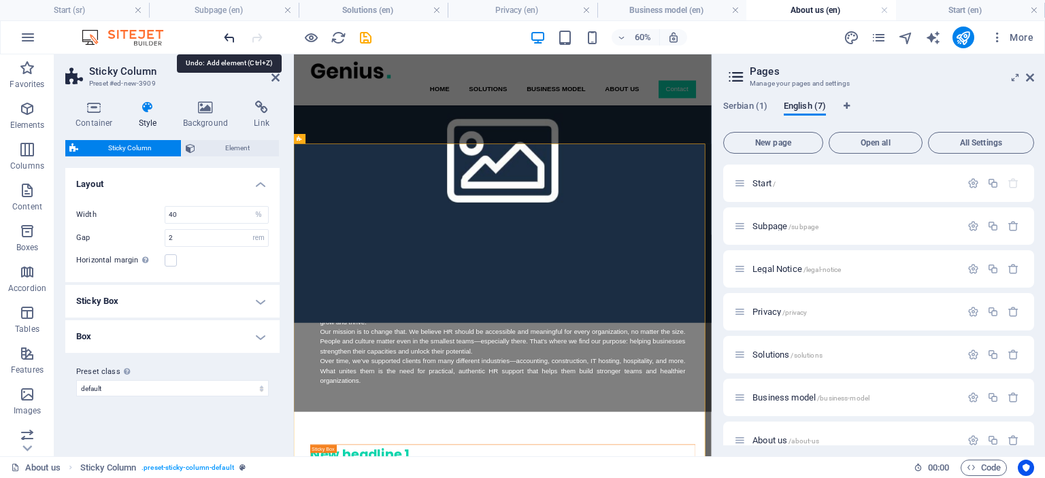
click at [225, 37] on icon "undo" at bounding box center [230, 38] width 16 height 16
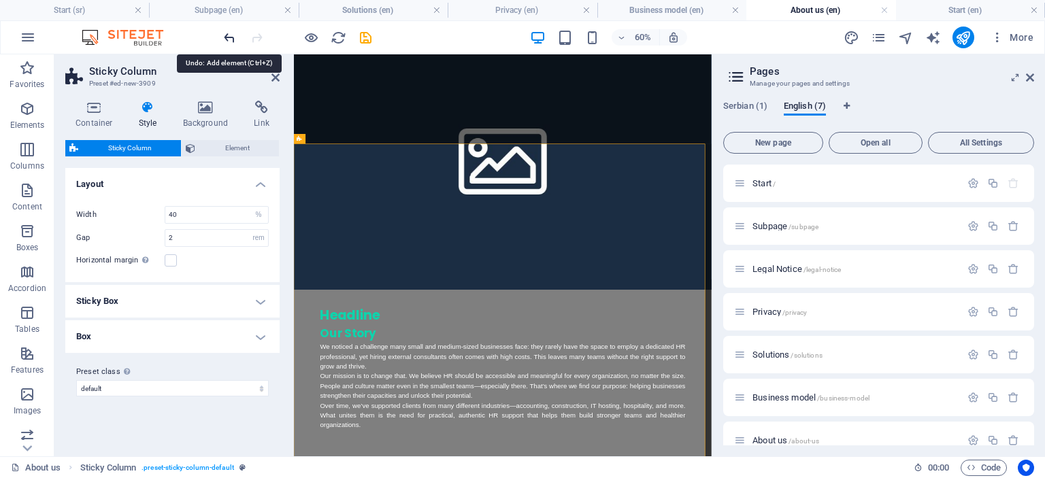
scroll to position [626, 0]
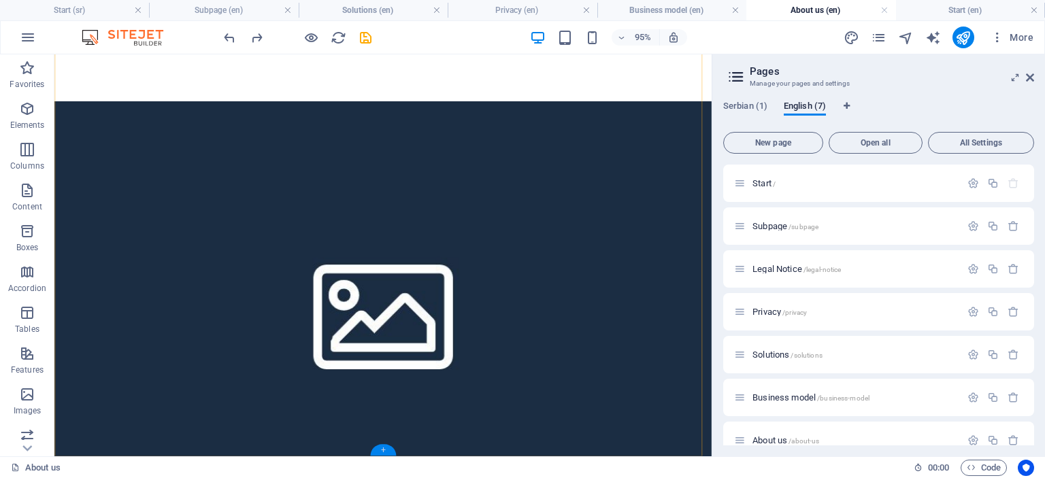
click at [386, 448] on div "+" at bounding box center [382, 450] width 25 height 12
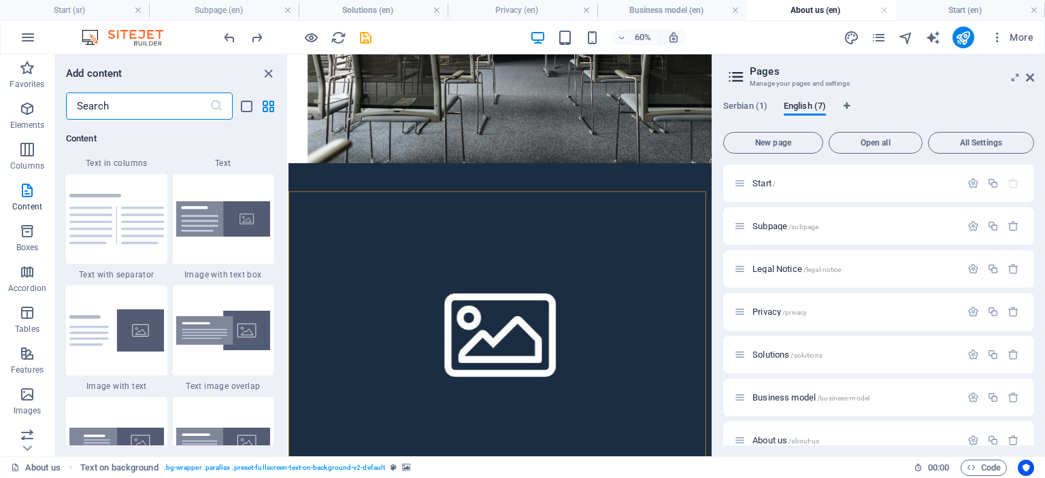
scroll to position [2487, 0]
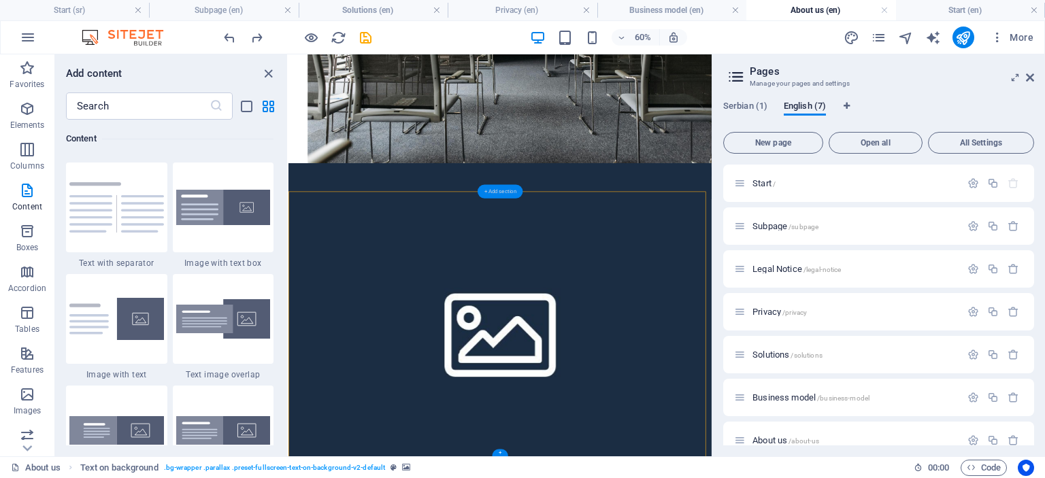
click at [499, 190] on div "+ Add section" at bounding box center [499, 191] width 45 height 14
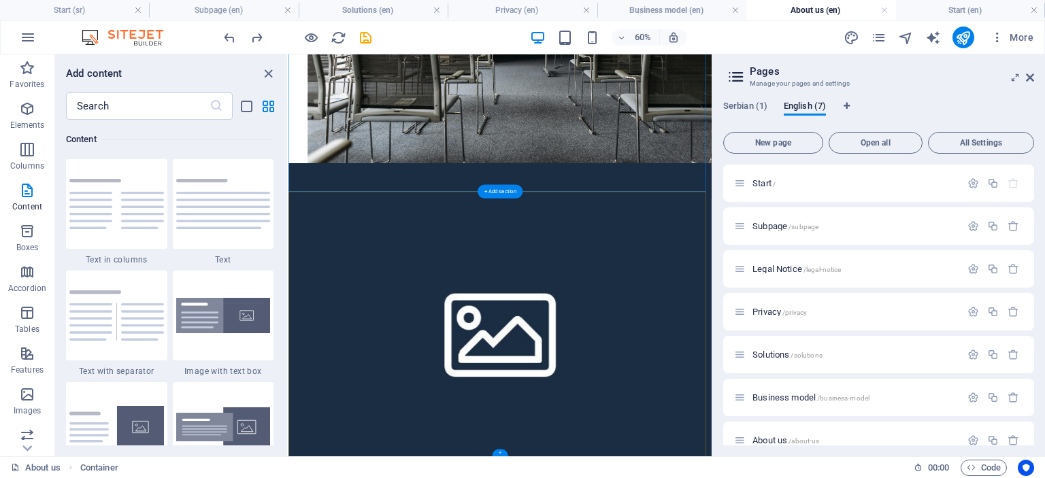
click at [500, 451] on div "+" at bounding box center [500, 452] width 16 height 7
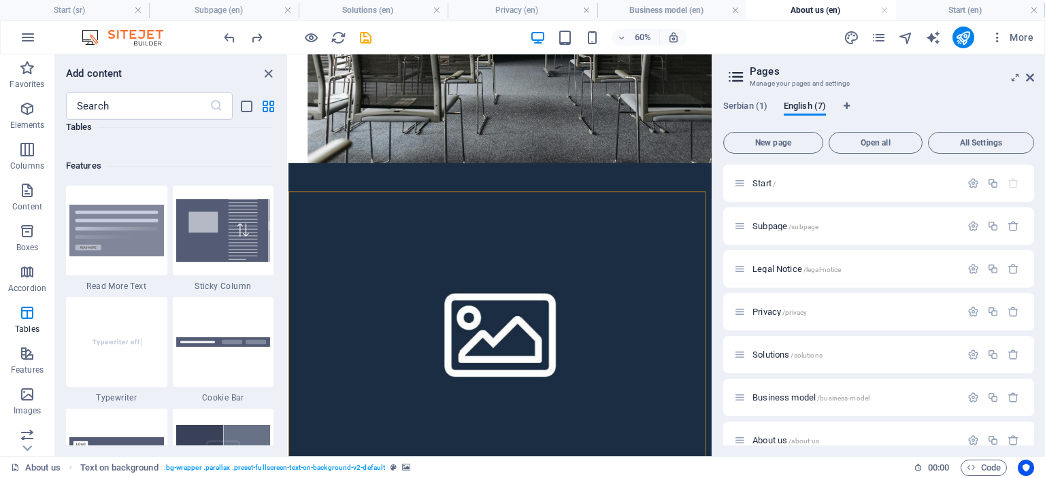
scroll to position [5279, 0]
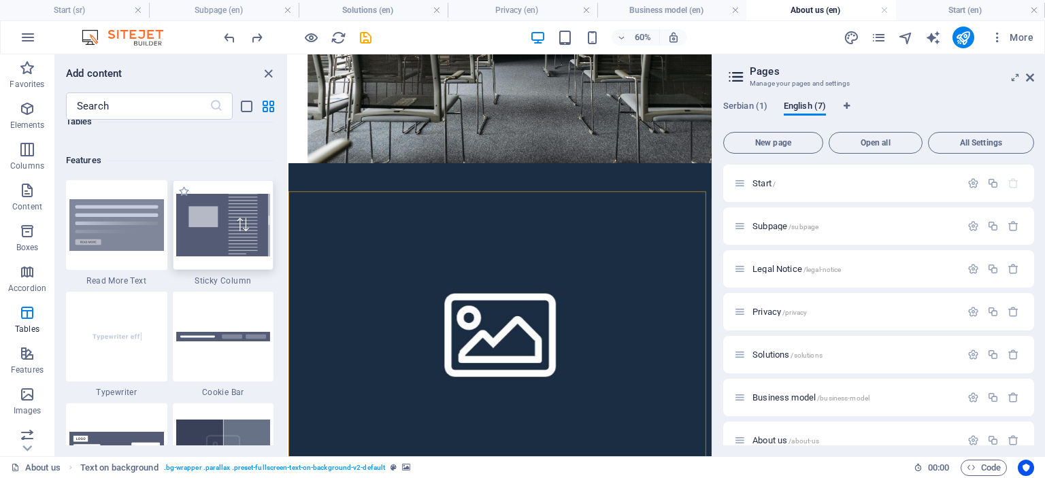
click at [233, 236] on img at bounding box center [223, 225] width 95 height 63
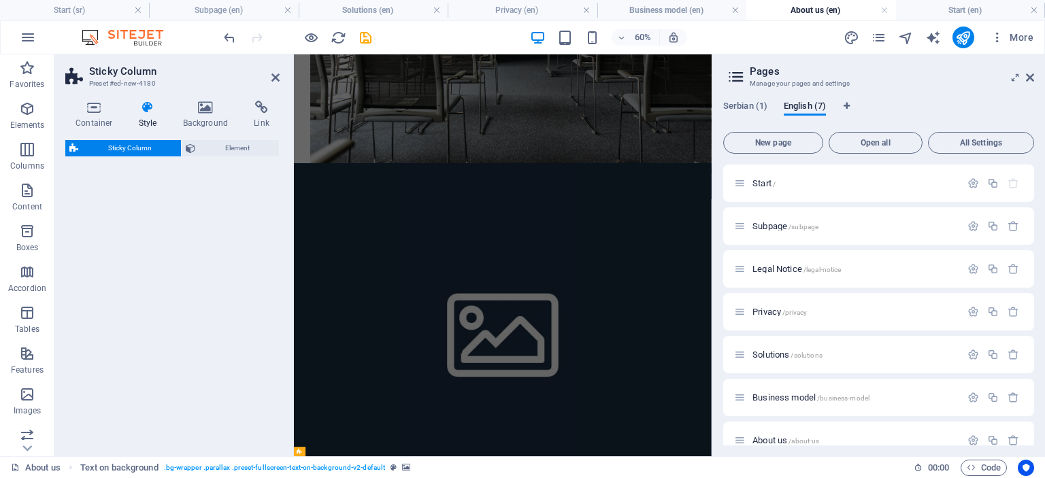
select select "%"
select select "rem"
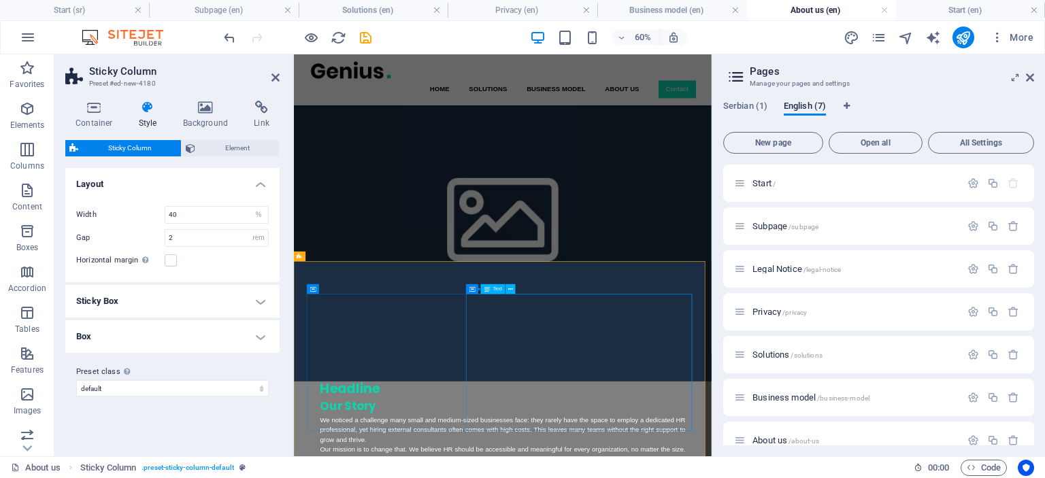
scroll to position [759, 0]
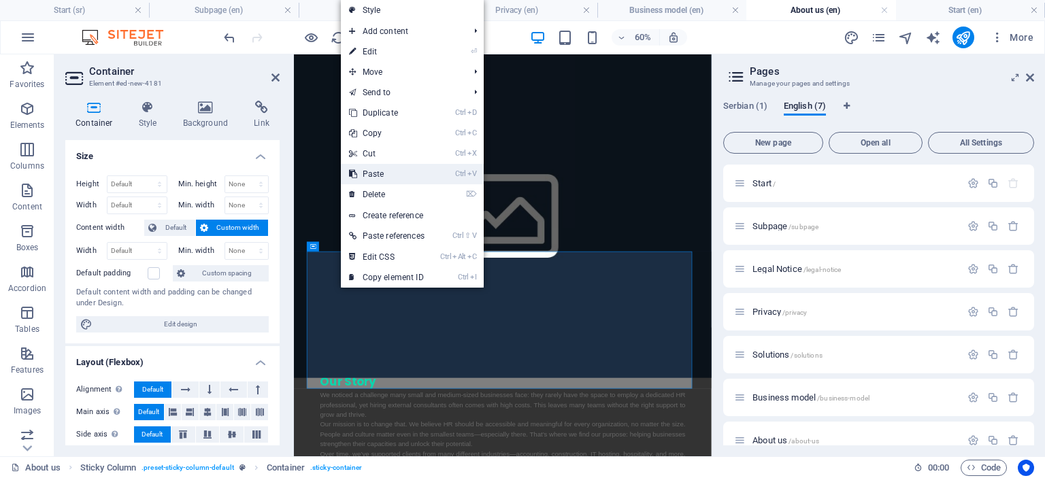
click at [389, 171] on link "Ctrl V Paste" at bounding box center [387, 174] width 92 height 20
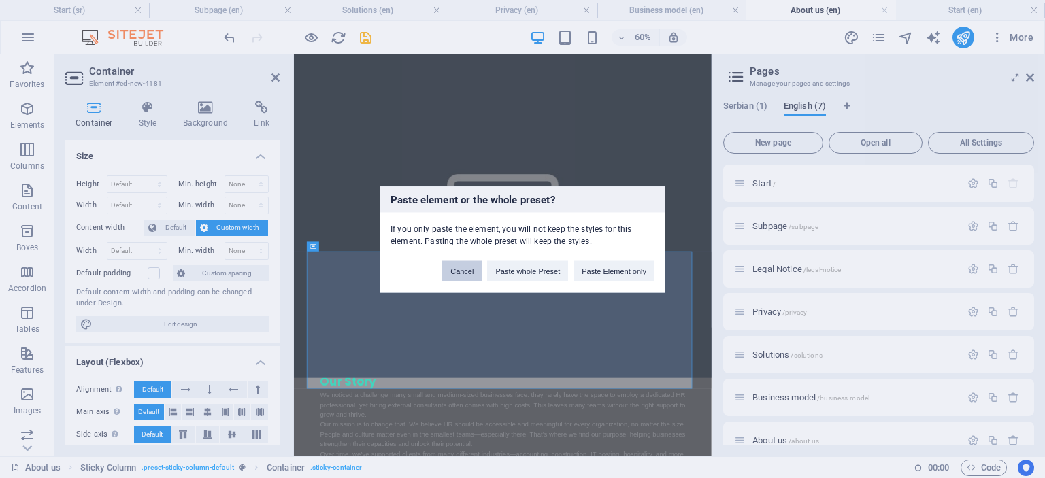
click at [457, 269] on button "Cancel" at bounding box center [461, 270] width 39 height 20
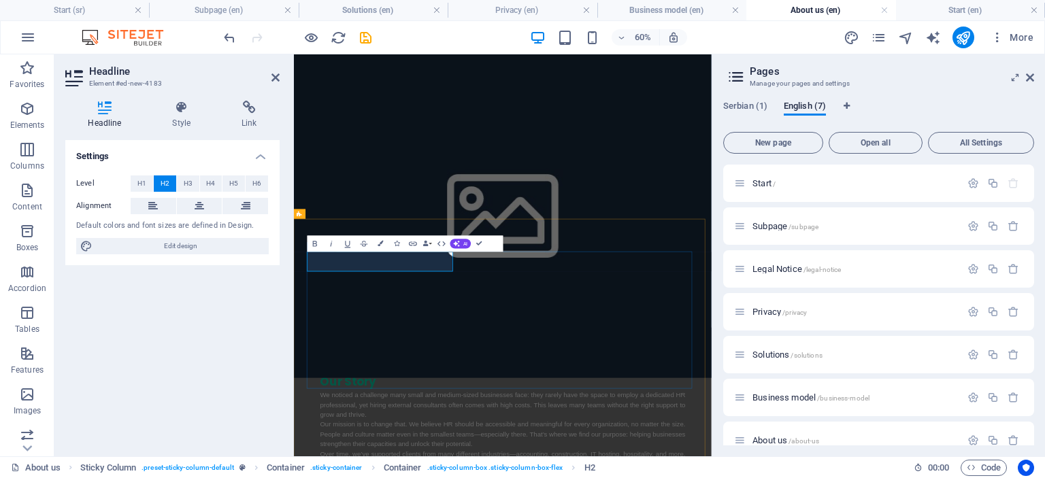
drag, startPoint x: 492, startPoint y: 398, endPoint x: 308, endPoint y: 388, distance: 183.9
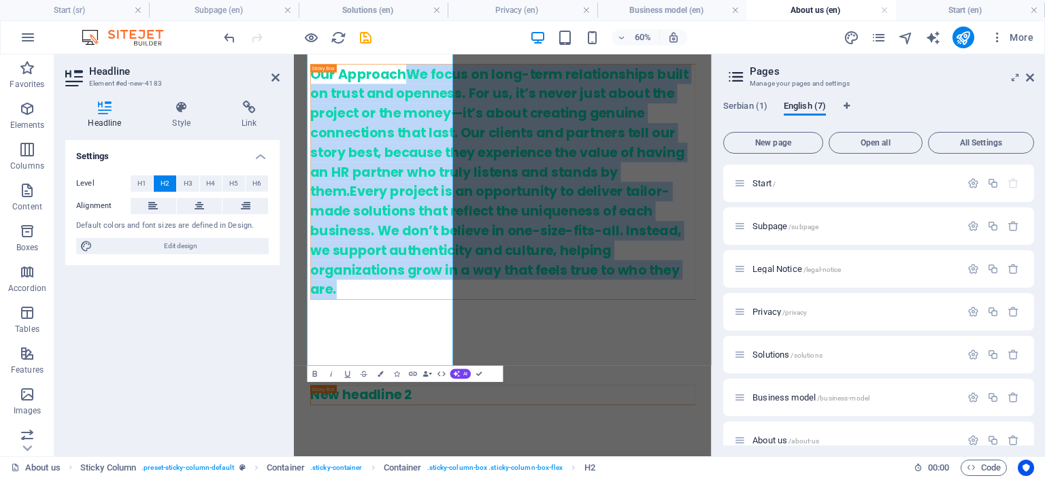
scroll to position [1680, 0]
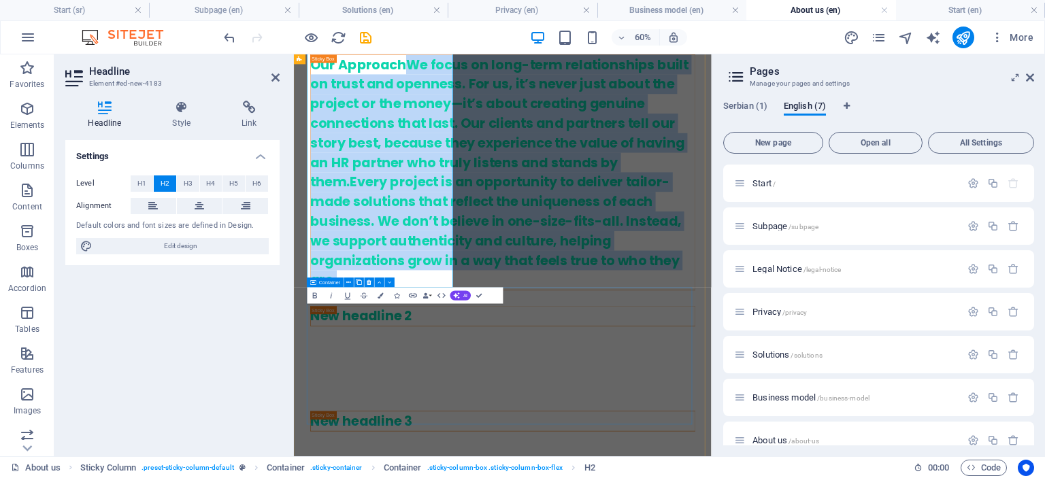
drag, startPoint x: 477, startPoint y: 401, endPoint x: 567, endPoint y: 530, distance: 157.7
click at [567, 477] on div "Our ApproachWe focus on long-term relationships built on trust and openness. Fo…" at bounding box center [642, 381] width 664 height 994
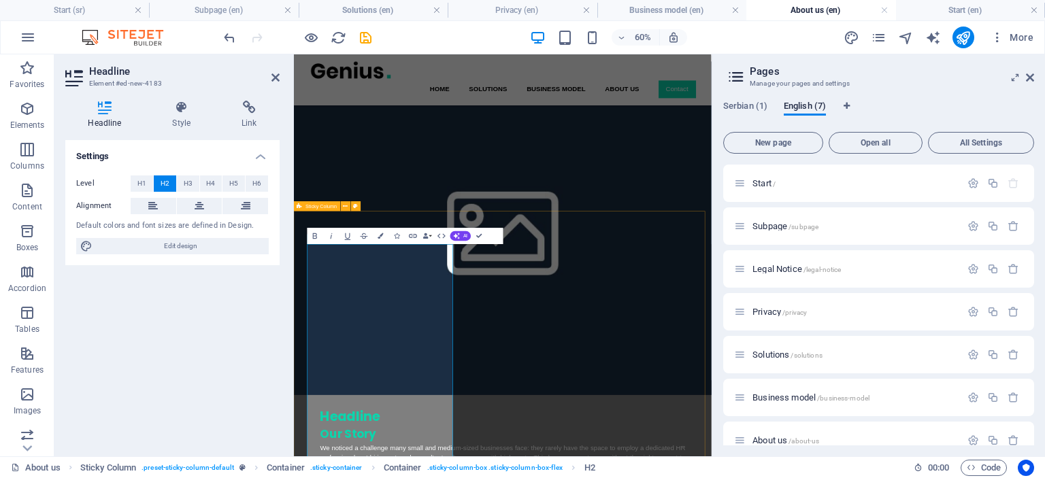
scroll to position [641, 0]
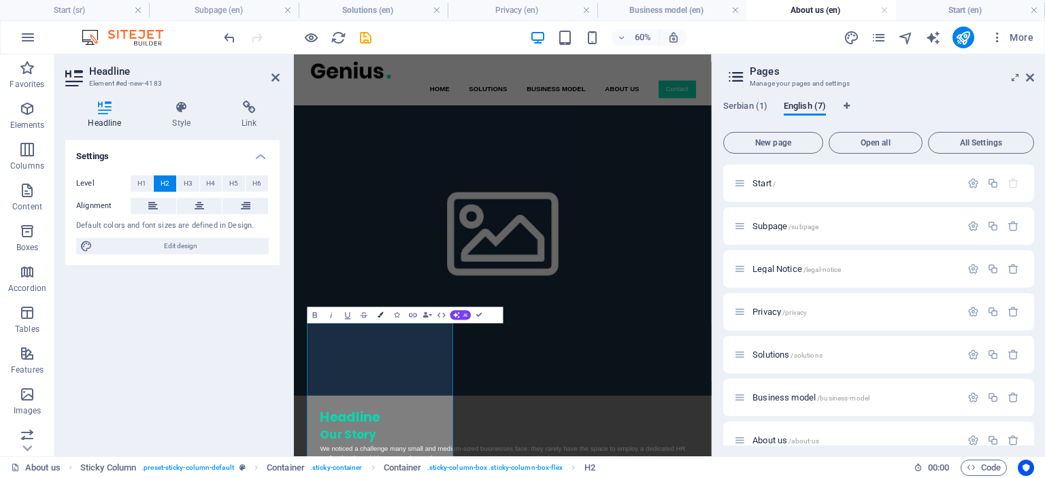
click at [379, 315] on icon "button" at bounding box center [379, 314] width 5 height 5
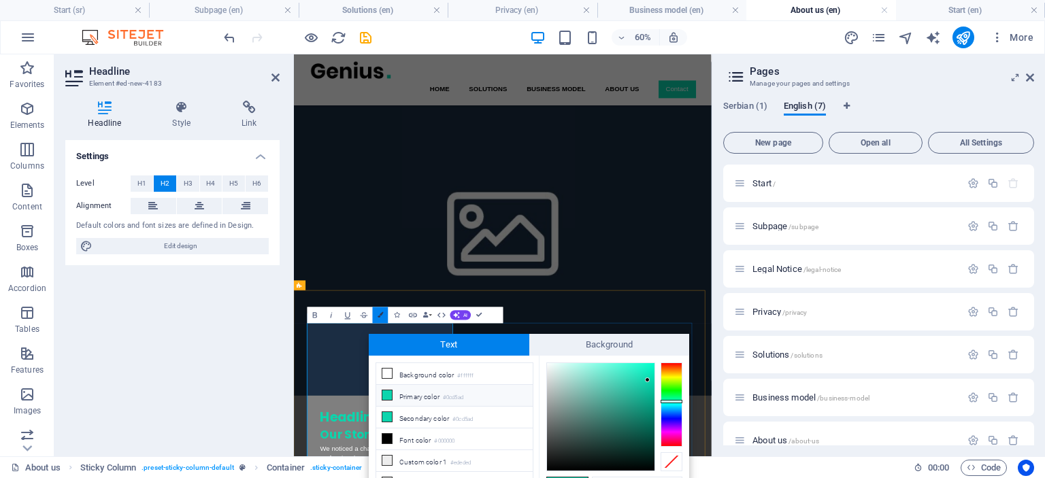
scroll to position [12, 0]
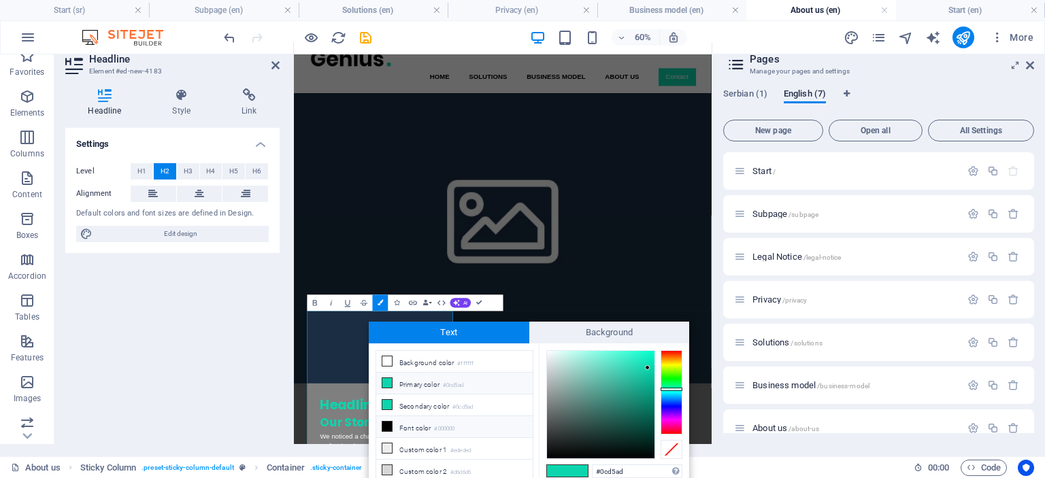
click at [384, 426] on icon at bounding box center [387, 427] width 10 height 10
type input "#000000"
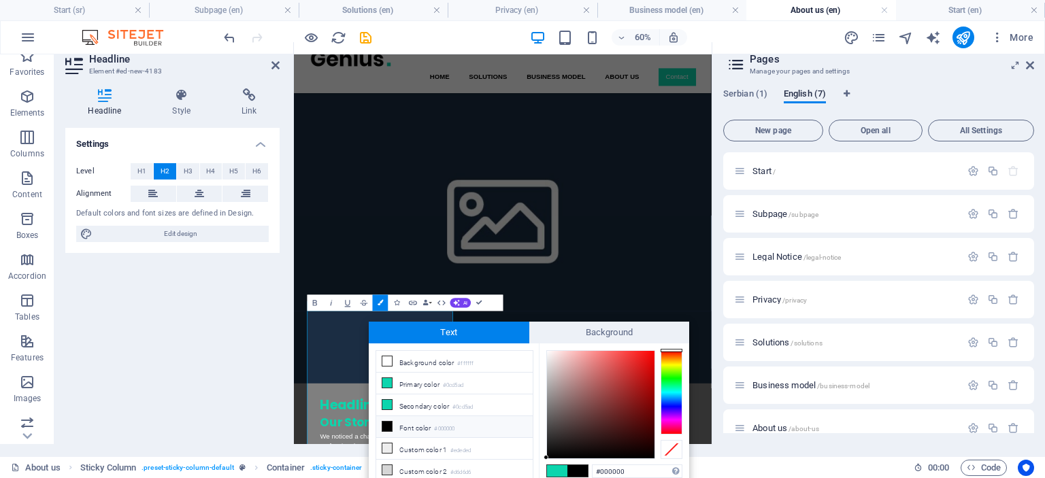
scroll to position [796, 0]
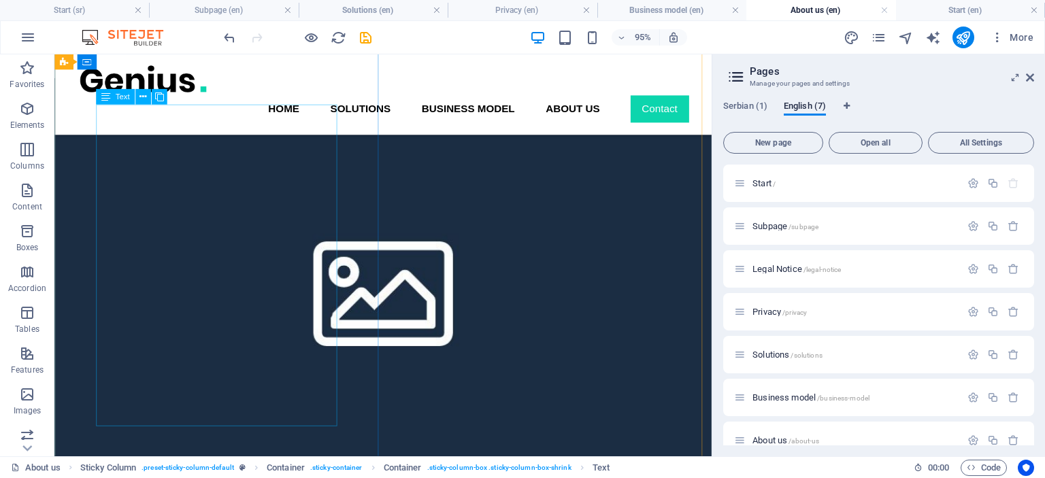
scroll to position [533, 0]
